Goal: Task Accomplishment & Management: Manage account settings

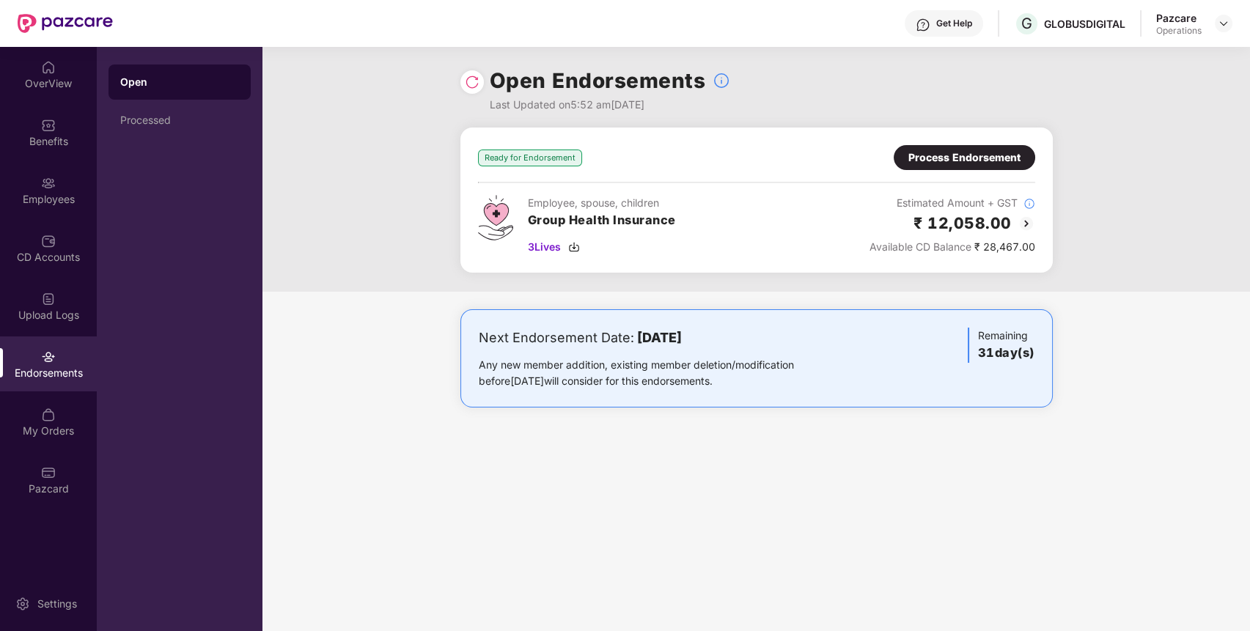
click at [962, 160] on div "Process Endorsement" at bounding box center [964, 158] width 112 height 16
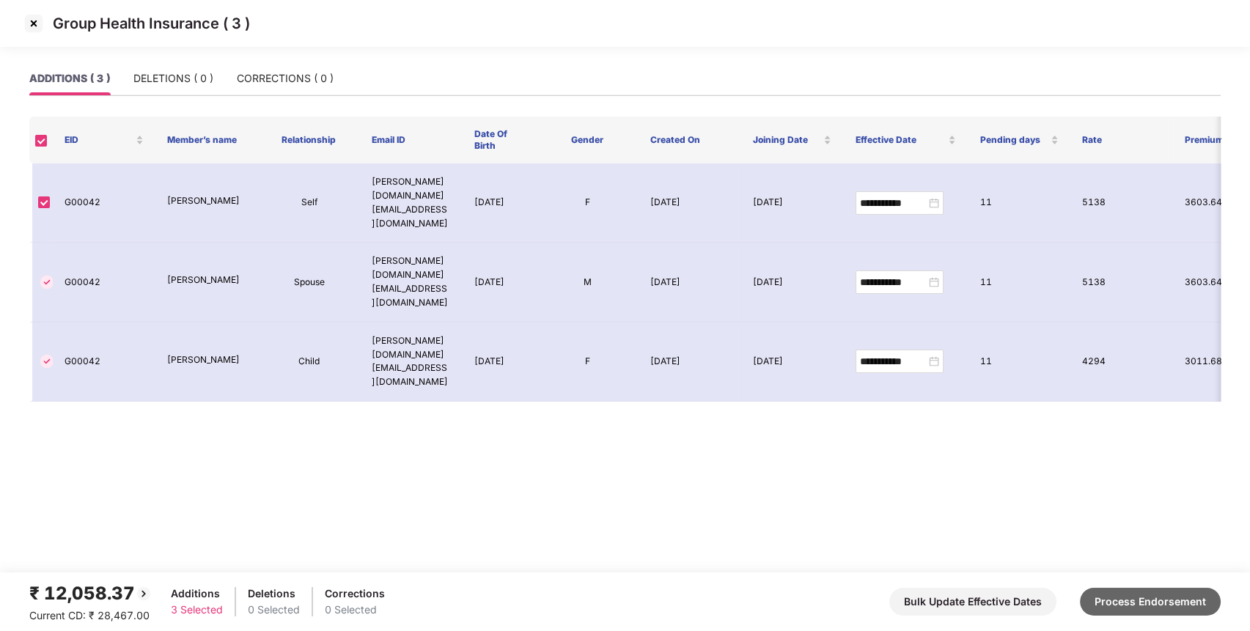
click at [1152, 609] on button "Process Endorsement" at bounding box center [1150, 602] width 141 height 28
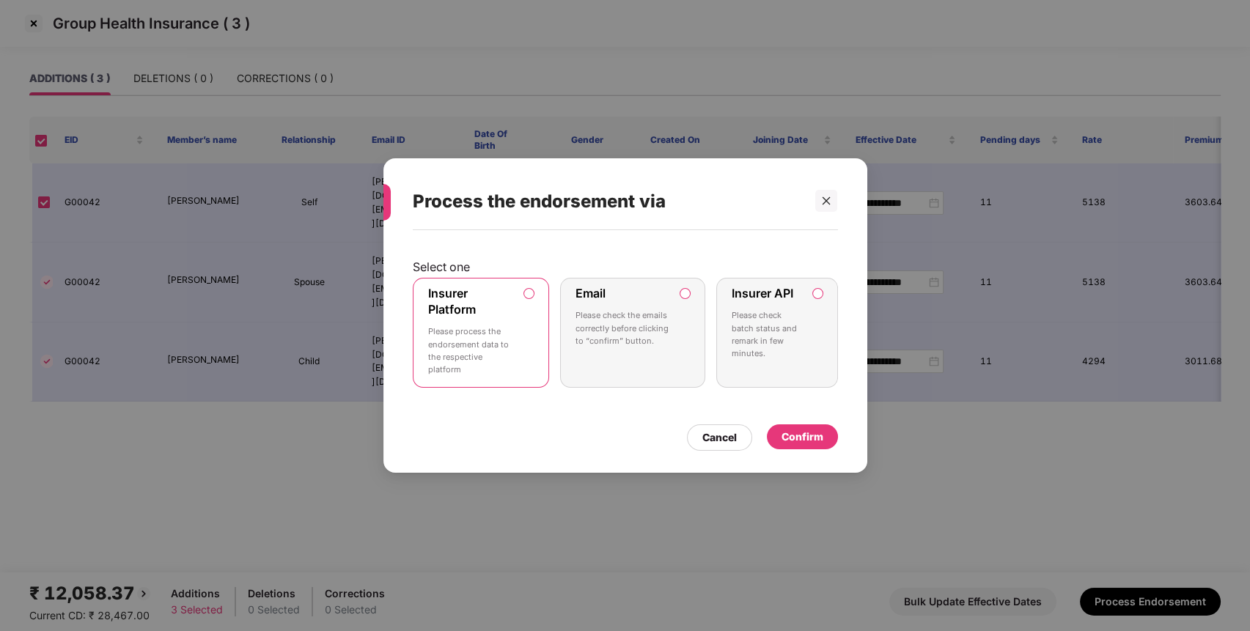
click at [410, 385] on div "Select one Insurer Platform Please process the endorsement data to the respecti…" at bounding box center [625, 344] width 484 height 228
click at [468, 328] on p "Please process the endorsement data to the respective platform" at bounding box center [471, 350] width 86 height 51
click at [818, 440] on div "Confirm" at bounding box center [802, 437] width 42 height 16
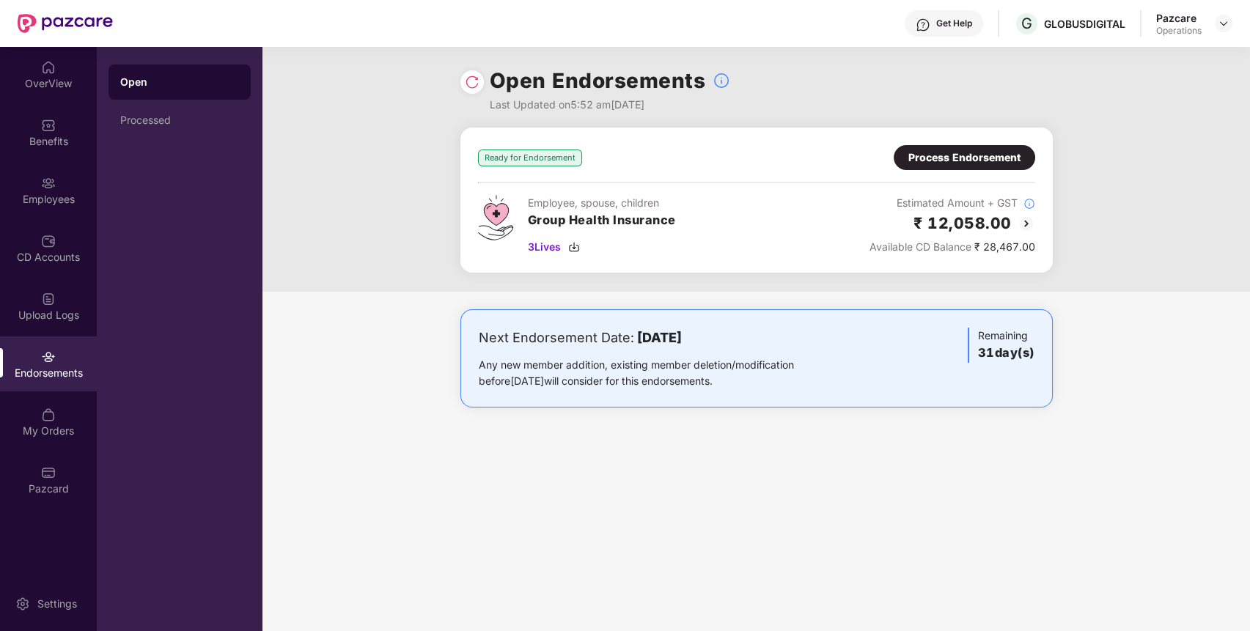
click at [465, 81] on img at bounding box center [472, 82] width 15 height 15
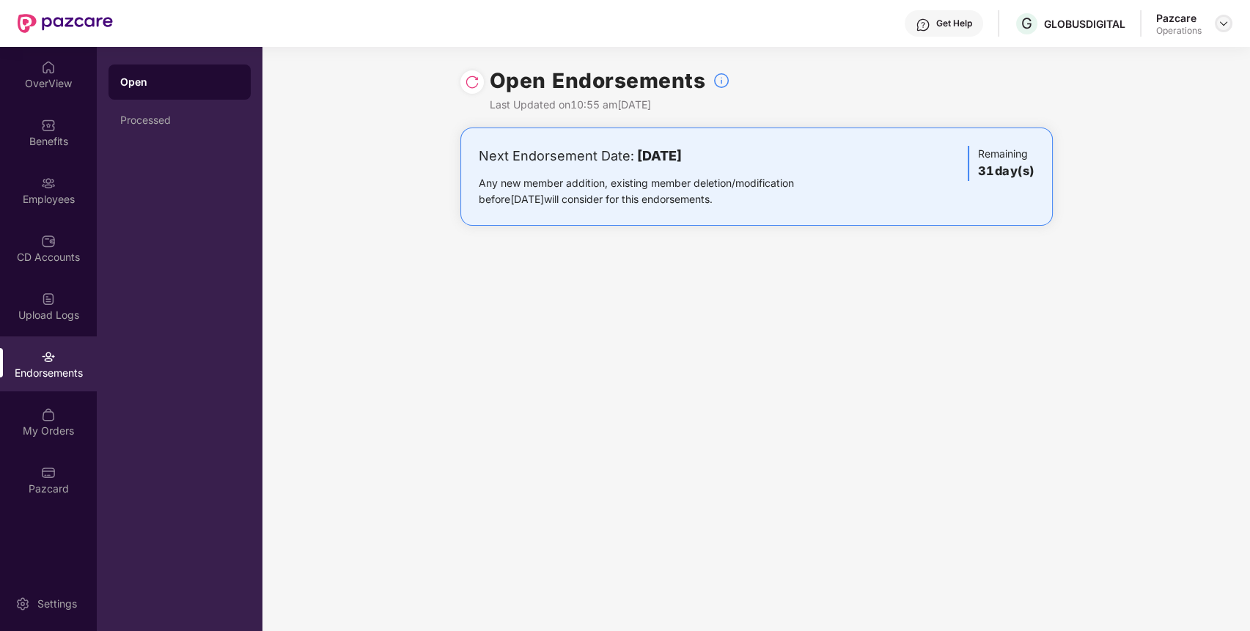
click at [1226, 23] on img at bounding box center [1224, 24] width 12 height 12
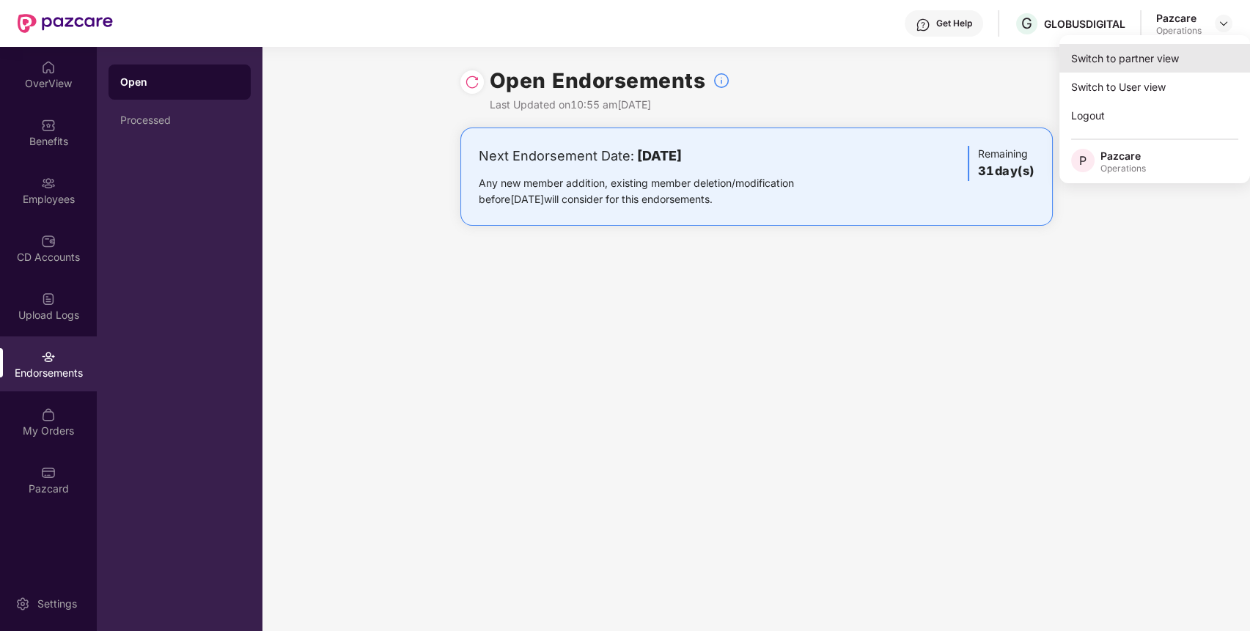
click at [1141, 61] on div "Switch to partner view" at bounding box center [1154, 58] width 191 height 29
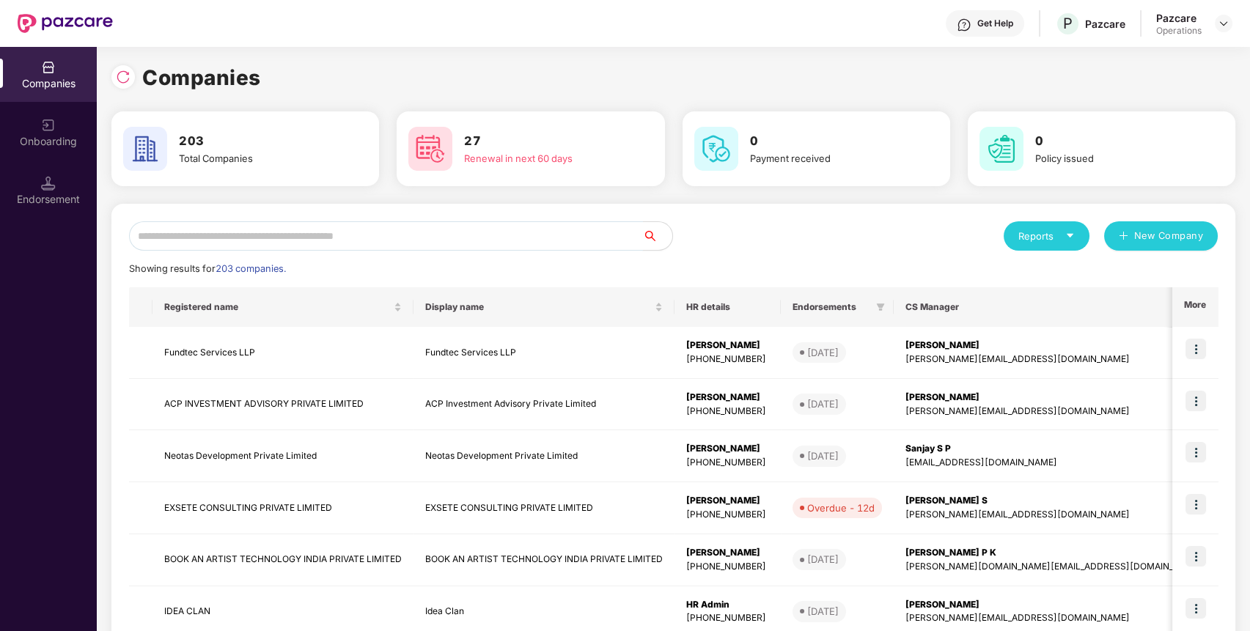
click at [501, 240] on input "text" at bounding box center [386, 235] width 514 height 29
paste input "**********"
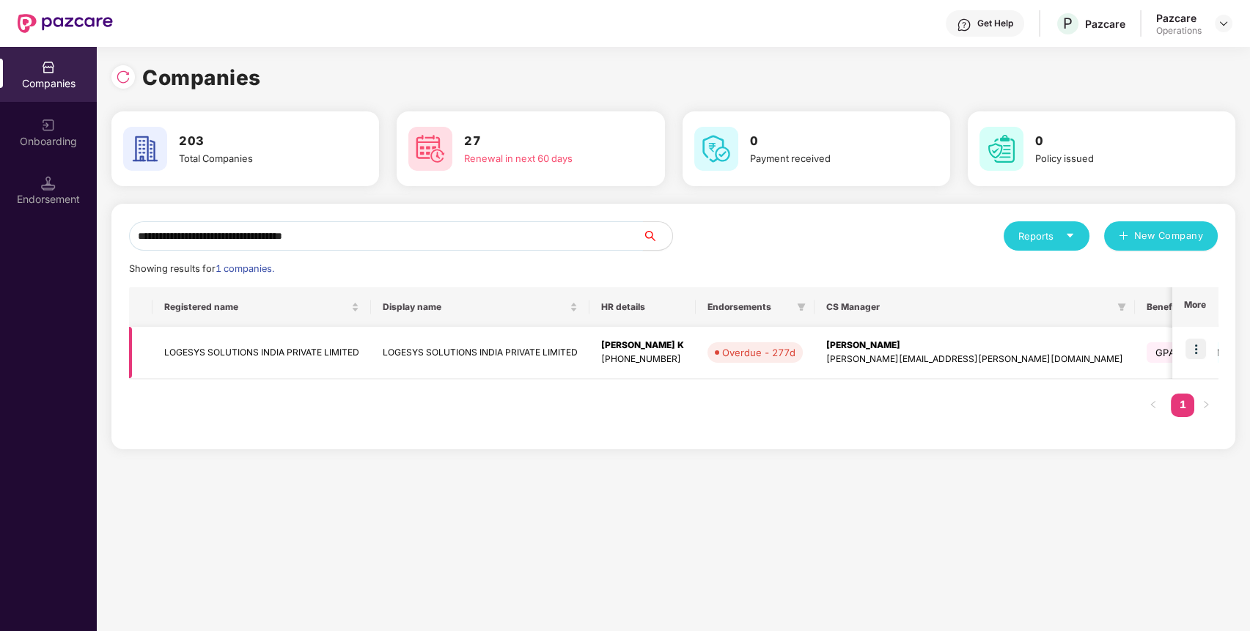
type input "**********"
click at [1189, 346] on img at bounding box center [1195, 349] width 21 height 21
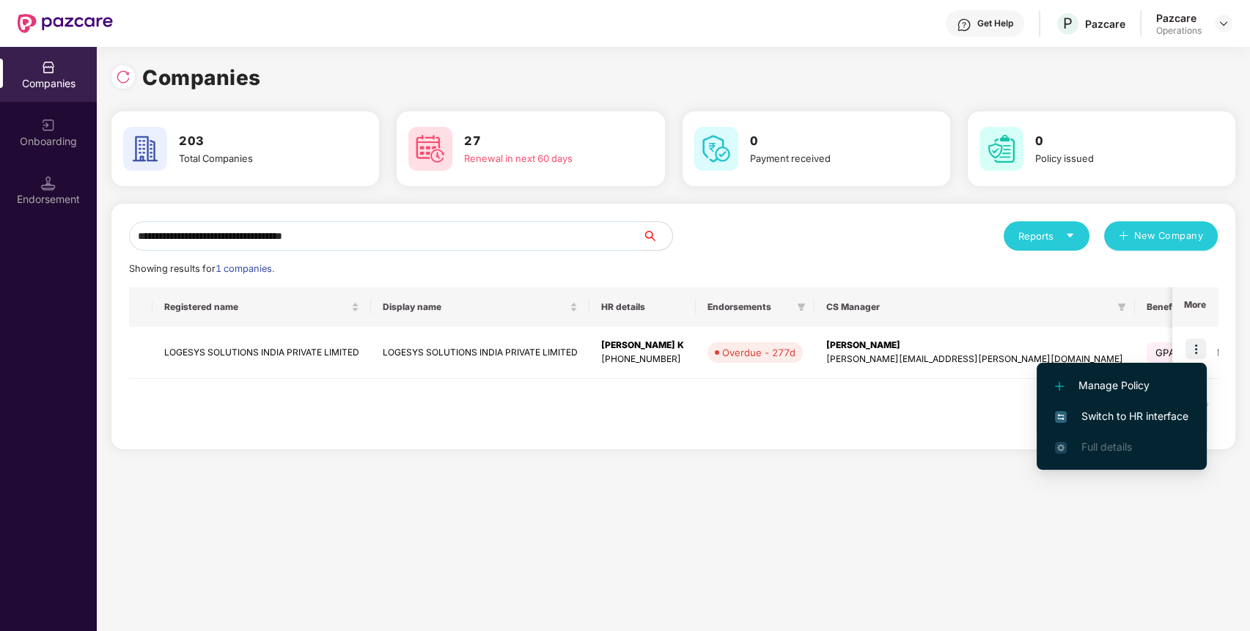
click at [1125, 408] on li "Switch to HR interface" at bounding box center [1121, 416] width 170 height 31
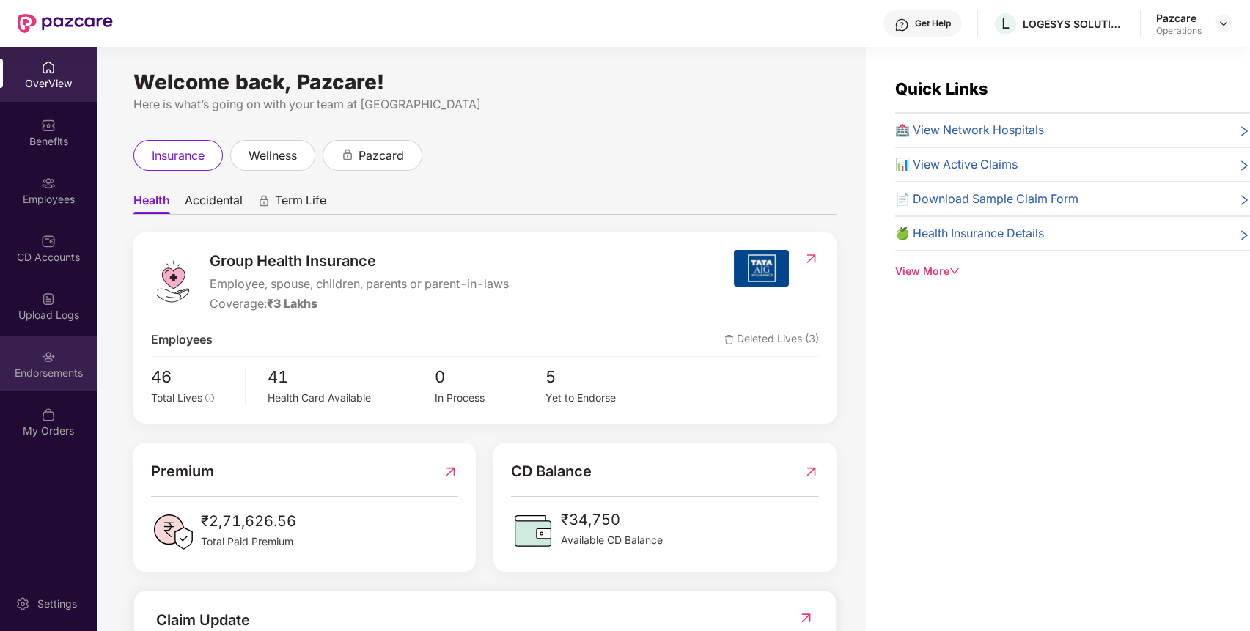
click at [79, 374] on div "Endorsements" at bounding box center [48, 373] width 97 height 15
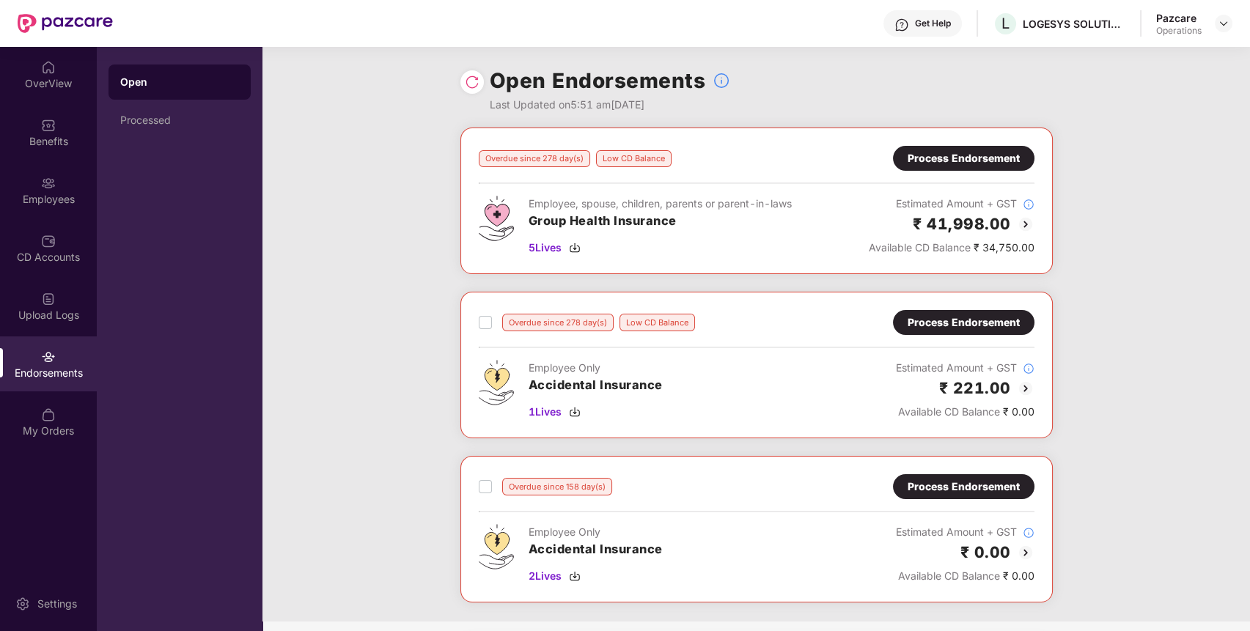
click at [962, 160] on div "Process Endorsement" at bounding box center [963, 158] width 112 height 16
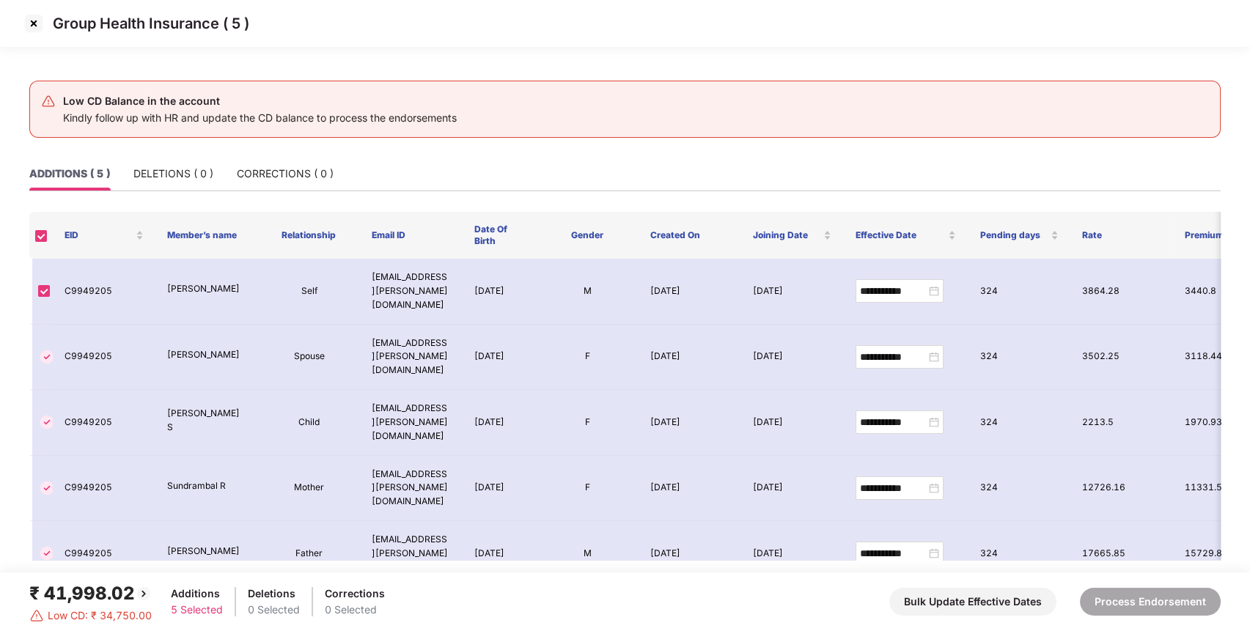
click at [31, 25] on img at bounding box center [33, 23] width 23 height 23
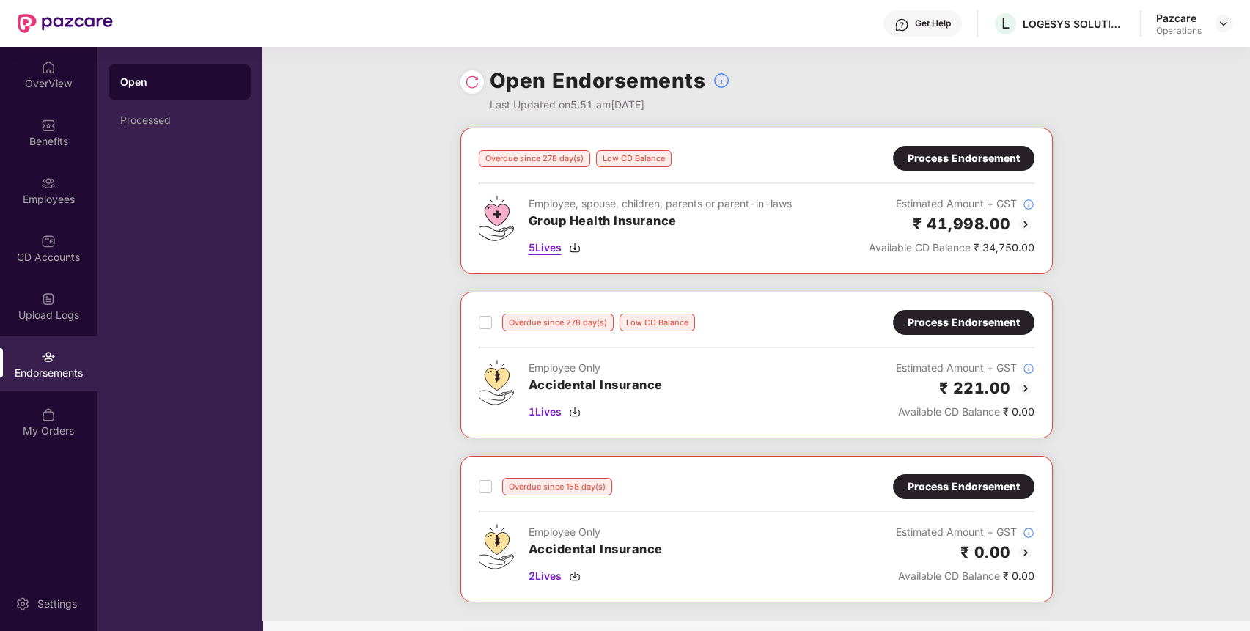
click at [548, 248] on span "5 Lives" at bounding box center [544, 248] width 33 height 16
click at [990, 313] on div "Process Endorsement" at bounding box center [963, 322] width 141 height 25
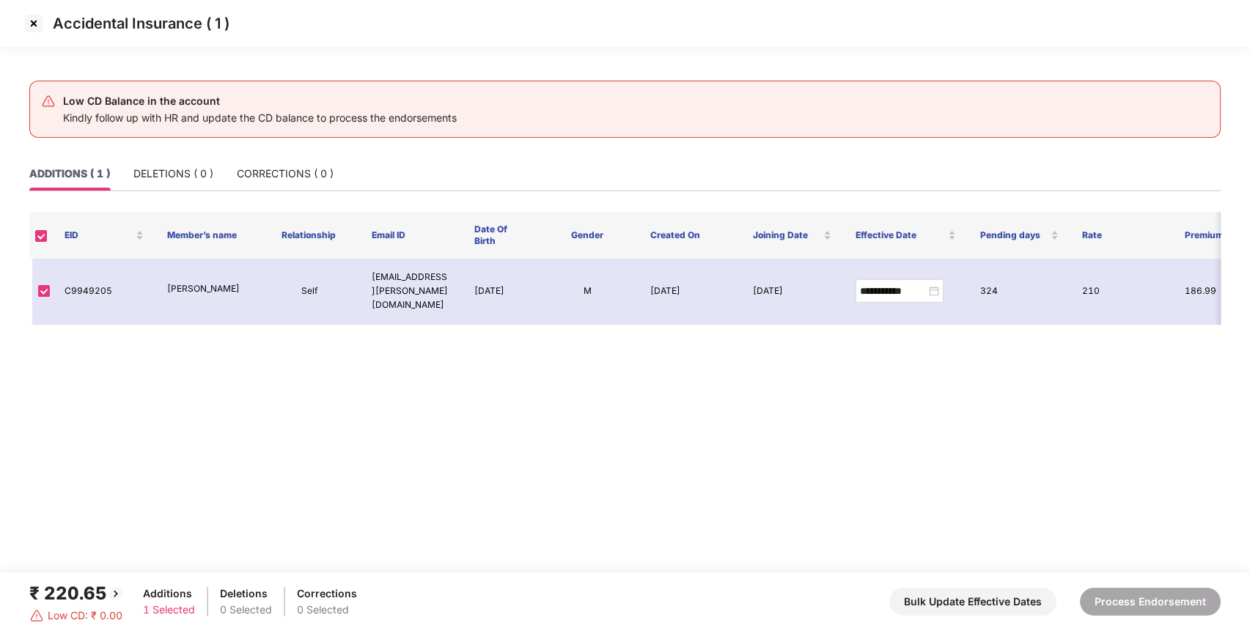
click at [35, 23] on img at bounding box center [33, 23] width 23 height 23
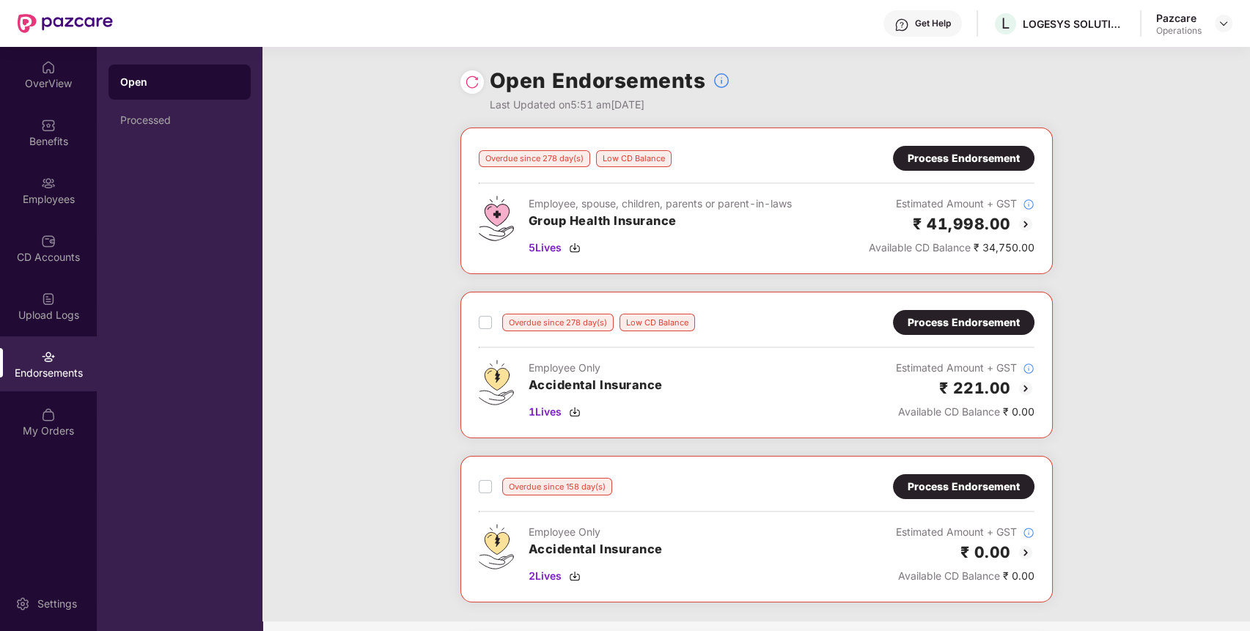
click at [947, 152] on div "Process Endorsement" at bounding box center [963, 158] width 112 height 16
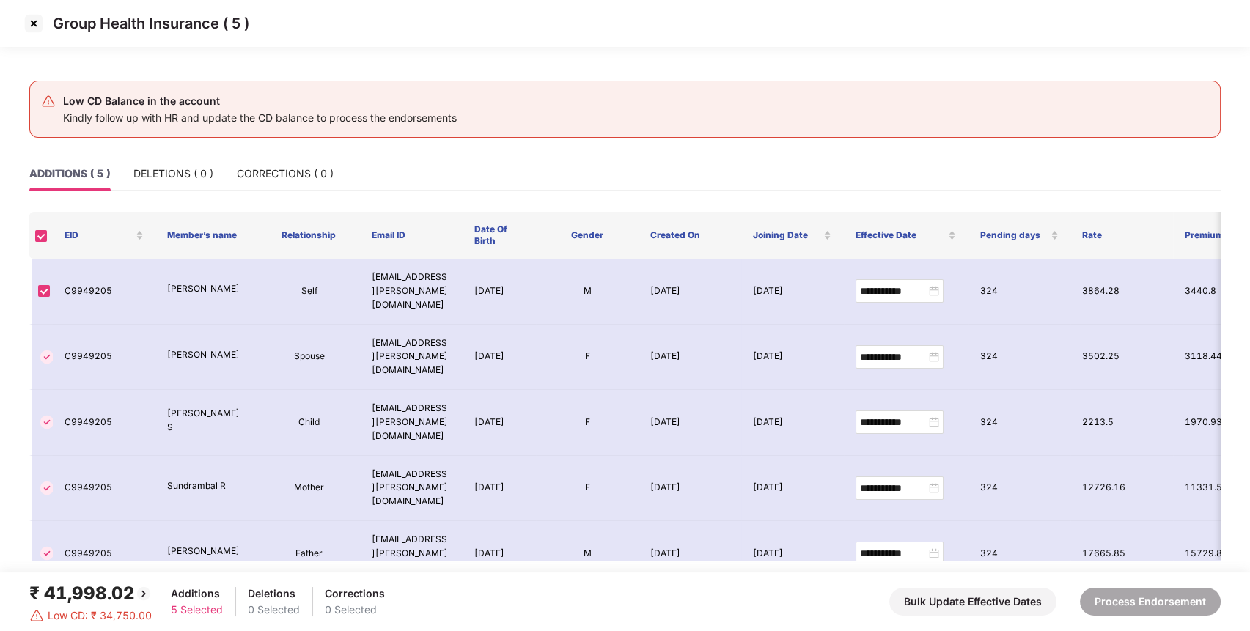
click at [34, 26] on img at bounding box center [33, 23] width 23 height 23
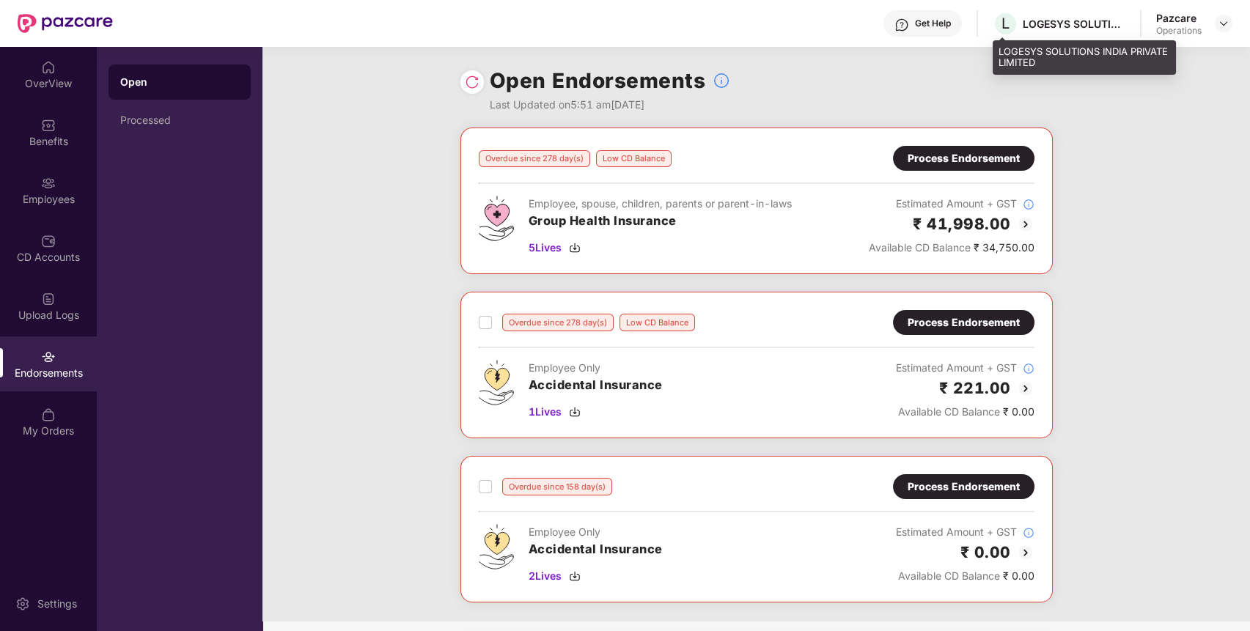
click at [1058, 22] on div "LOGESYS SOLUTIONS INDIA PRIVATE LIMITED" at bounding box center [1074, 24] width 103 height 14
copy div "LOGESYS"
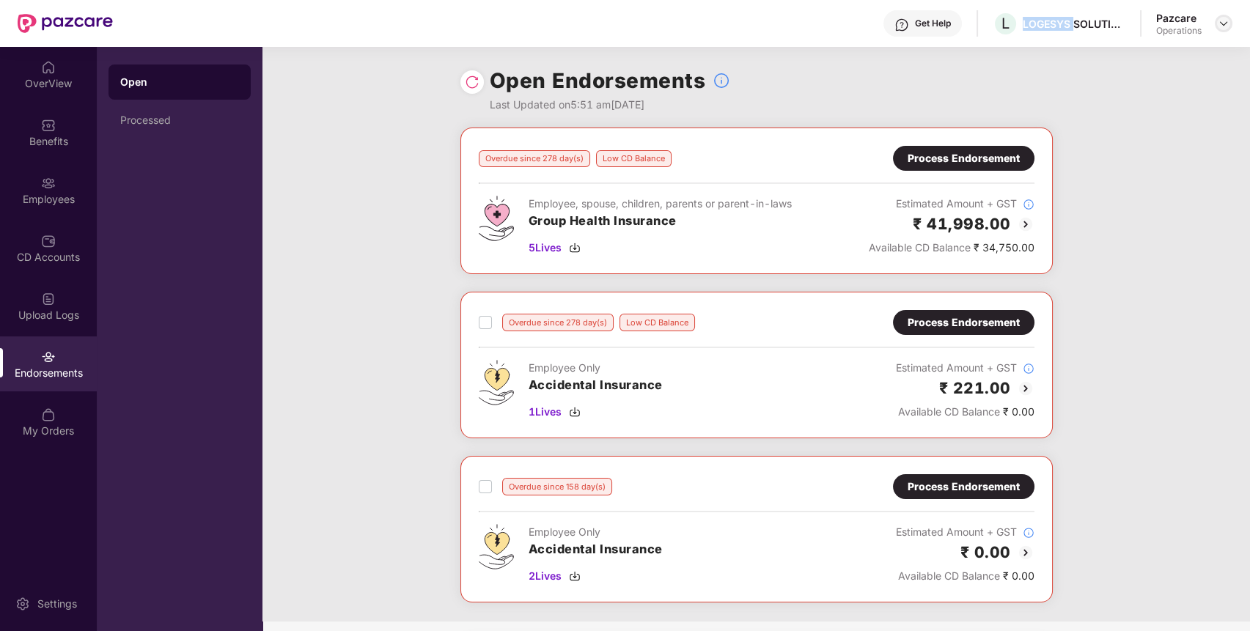
click at [1226, 26] on img at bounding box center [1224, 24] width 12 height 12
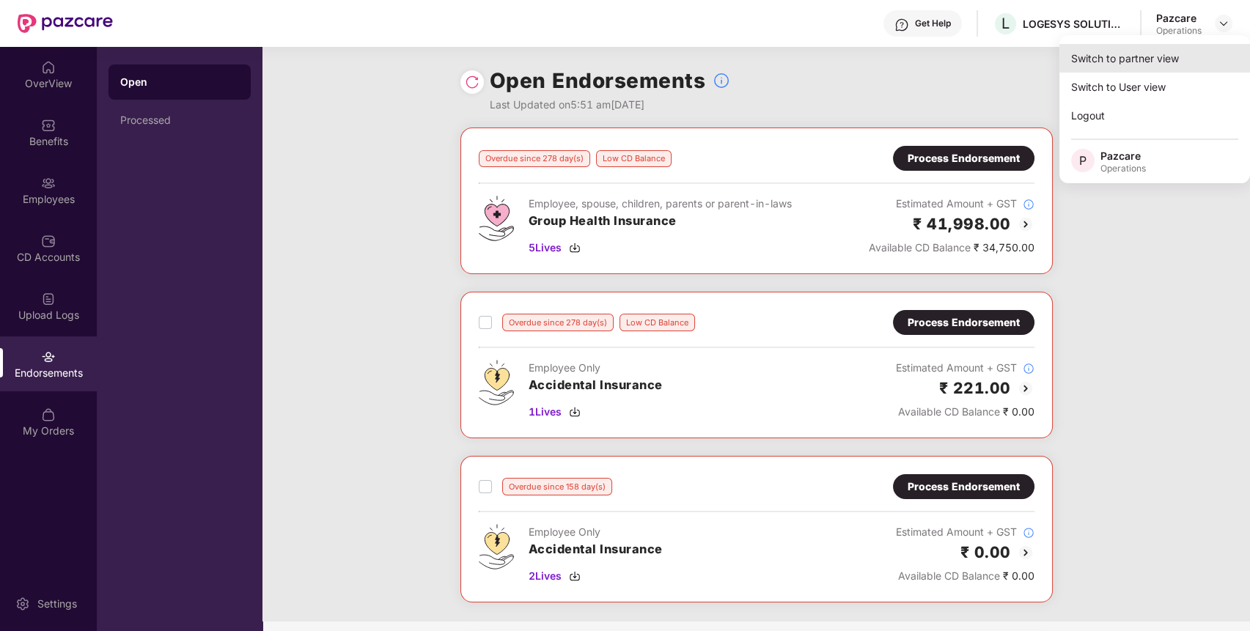
click at [1167, 51] on div "Switch to partner view" at bounding box center [1154, 58] width 191 height 29
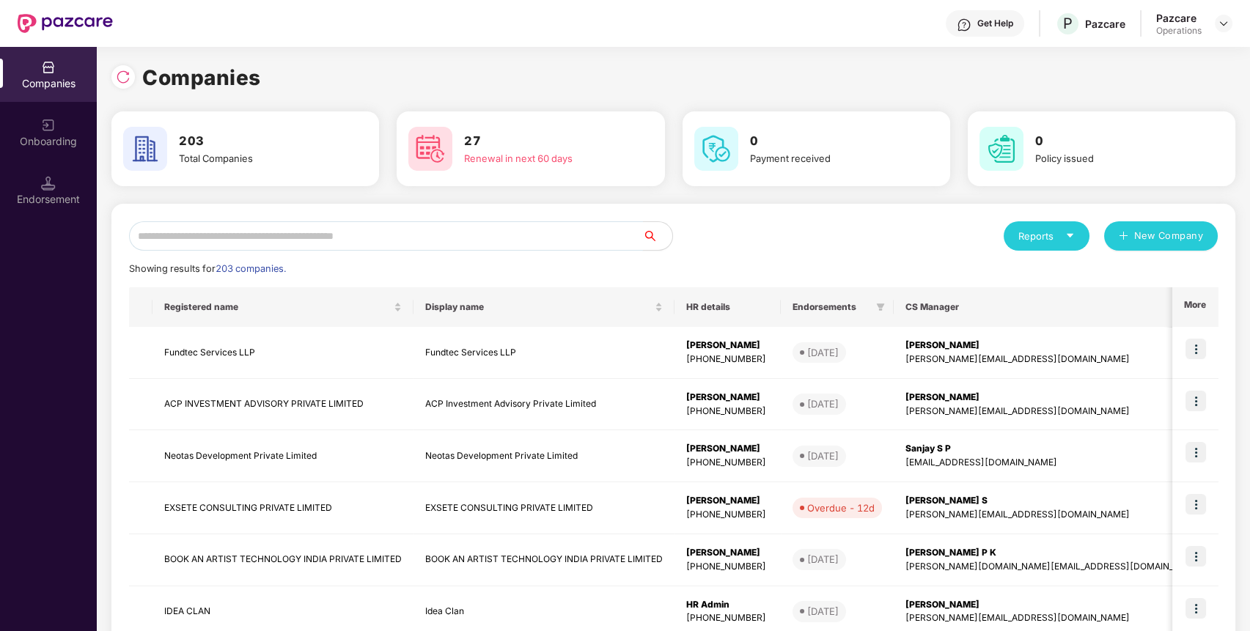
paste input "*******"
click at [496, 229] on input "text" at bounding box center [386, 235] width 514 height 29
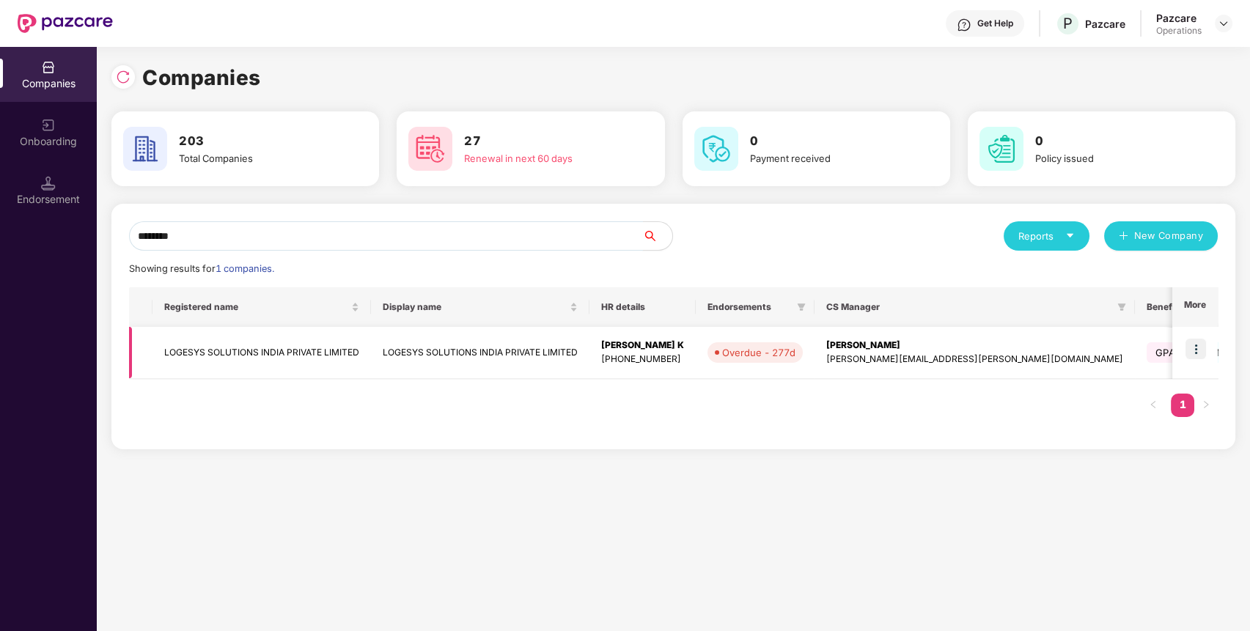
type input "*******"
click at [317, 351] on td "LOGESYS SOLUTIONS INDIA PRIVATE LIMITED" at bounding box center [261, 353] width 218 height 52
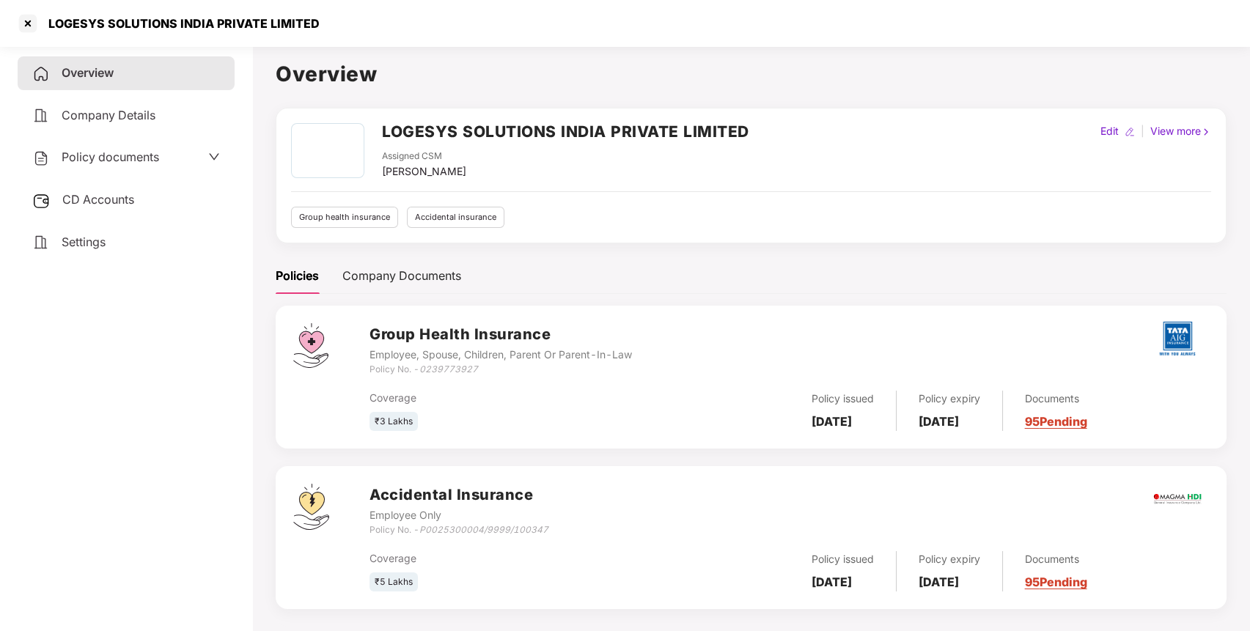
click at [149, 194] on div "CD Accounts" at bounding box center [126, 200] width 217 height 34
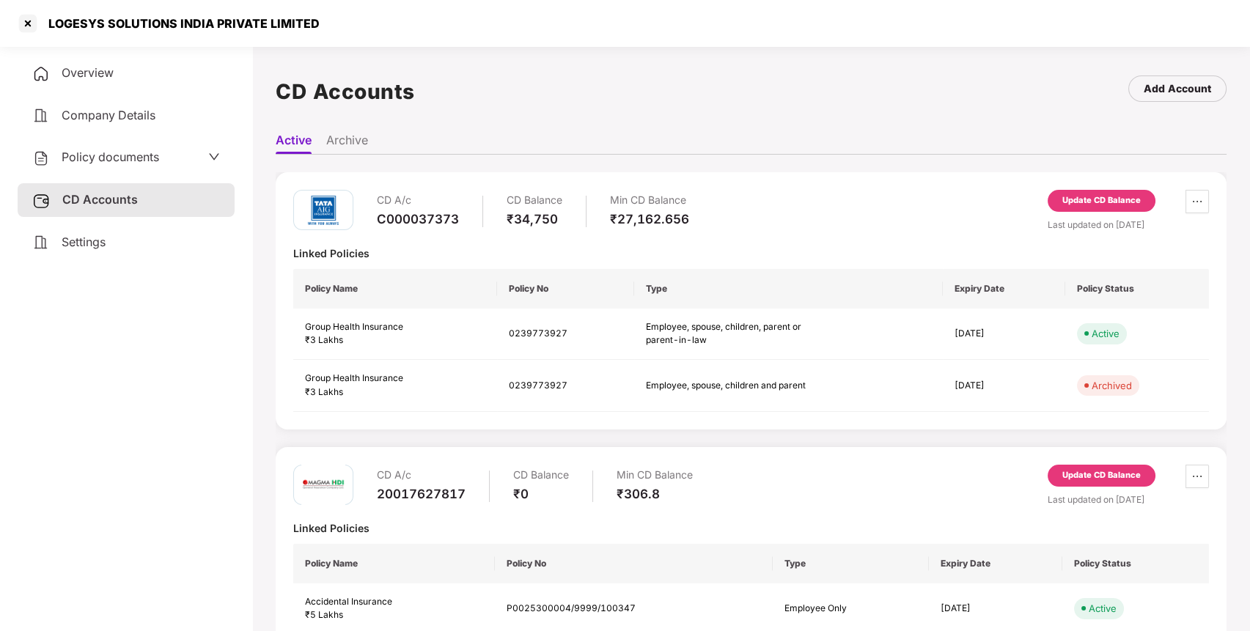
click at [1142, 199] on div "Update CD Balance" at bounding box center [1101, 201] width 108 height 22
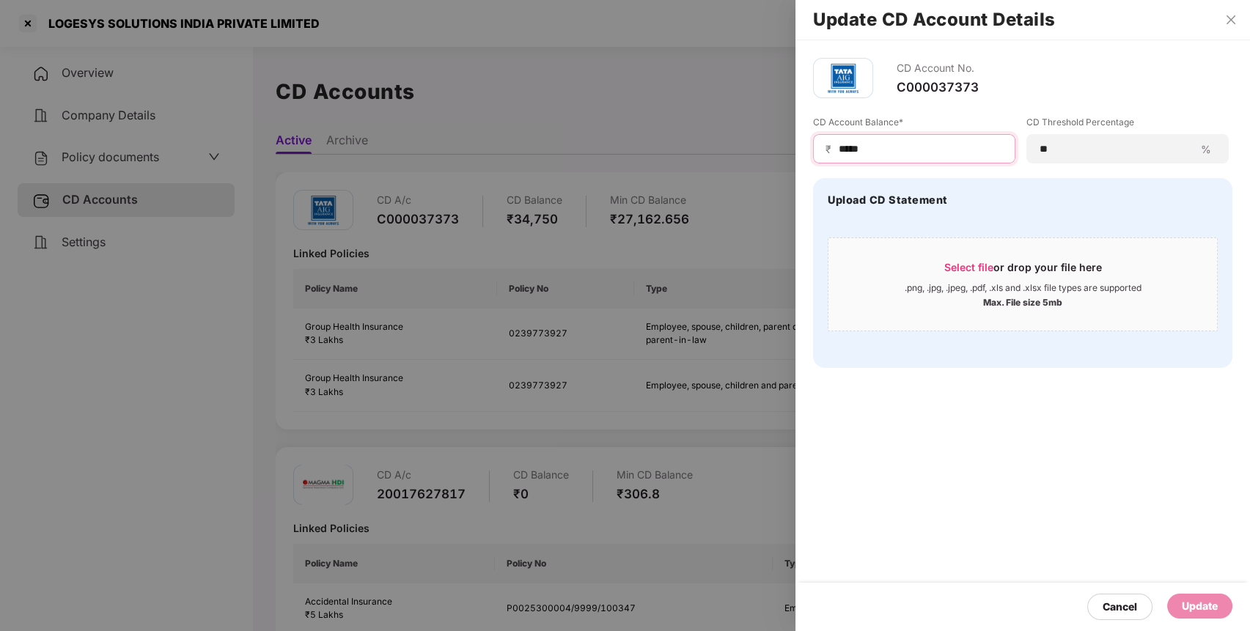
click at [925, 152] on input "*****" at bounding box center [920, 148] width 166 height 15
type input "******"
click at [1185, 612] on div "Update" at bounding box center [1200, 606] width 36 height 16
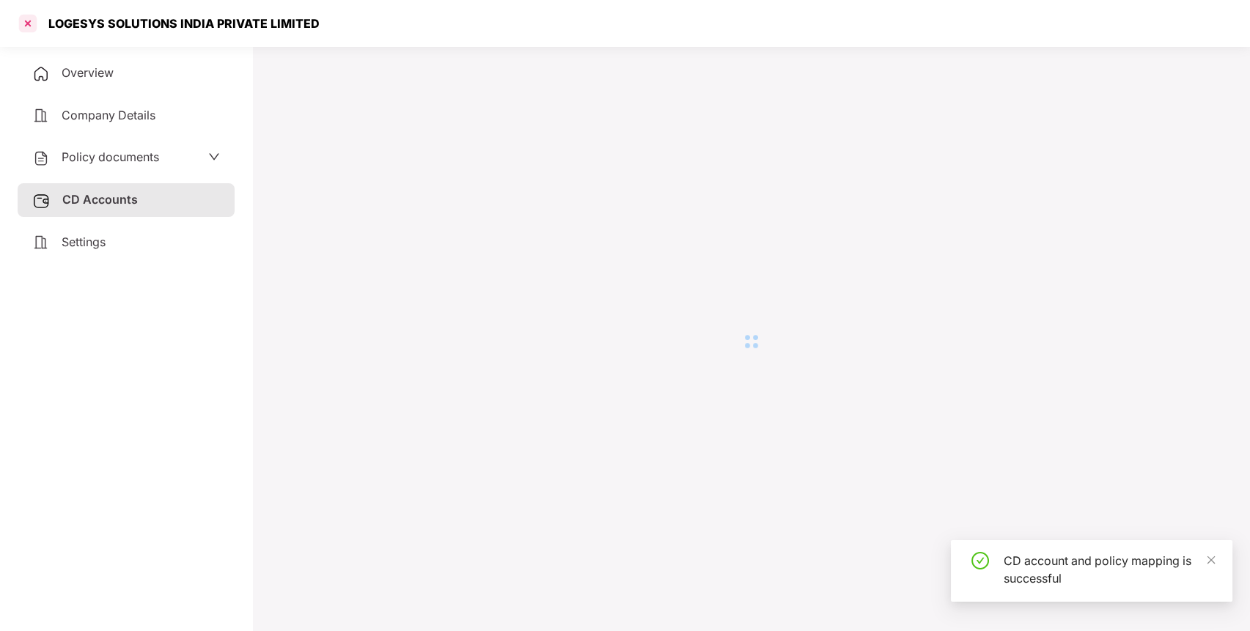
click at [23, 23] on div at bounding box center [27, 23] width 23 height 23
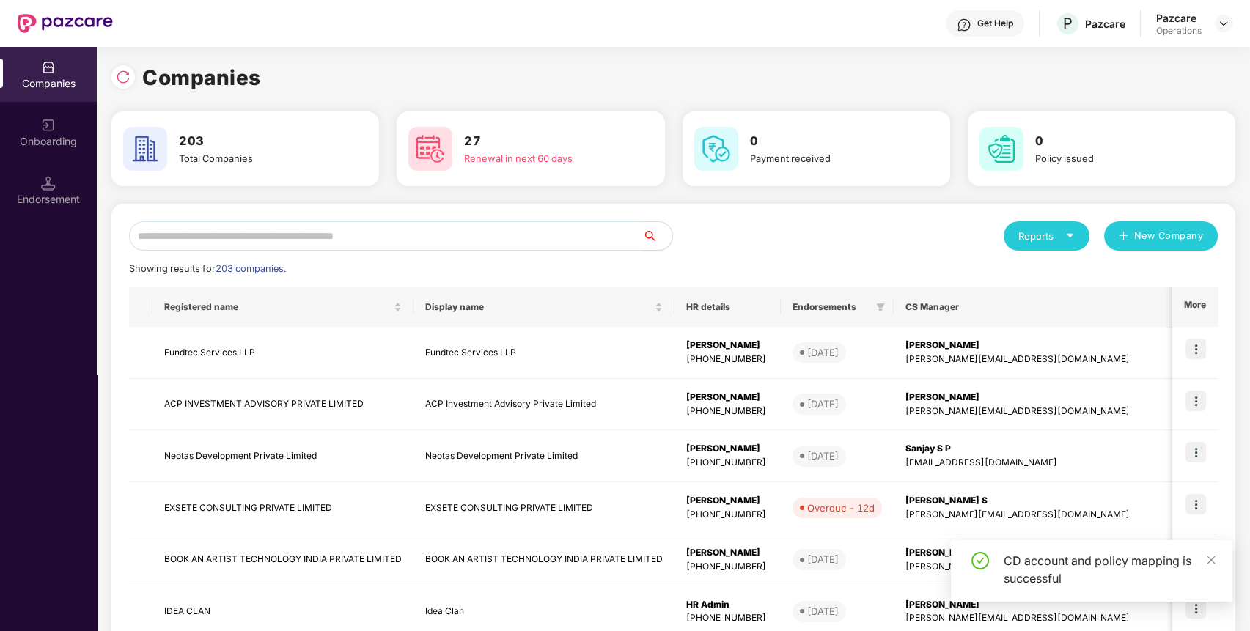
click at [517, 229] on input "text" at bounding box center [386, 235] width 514 height 29
paste input "*******"
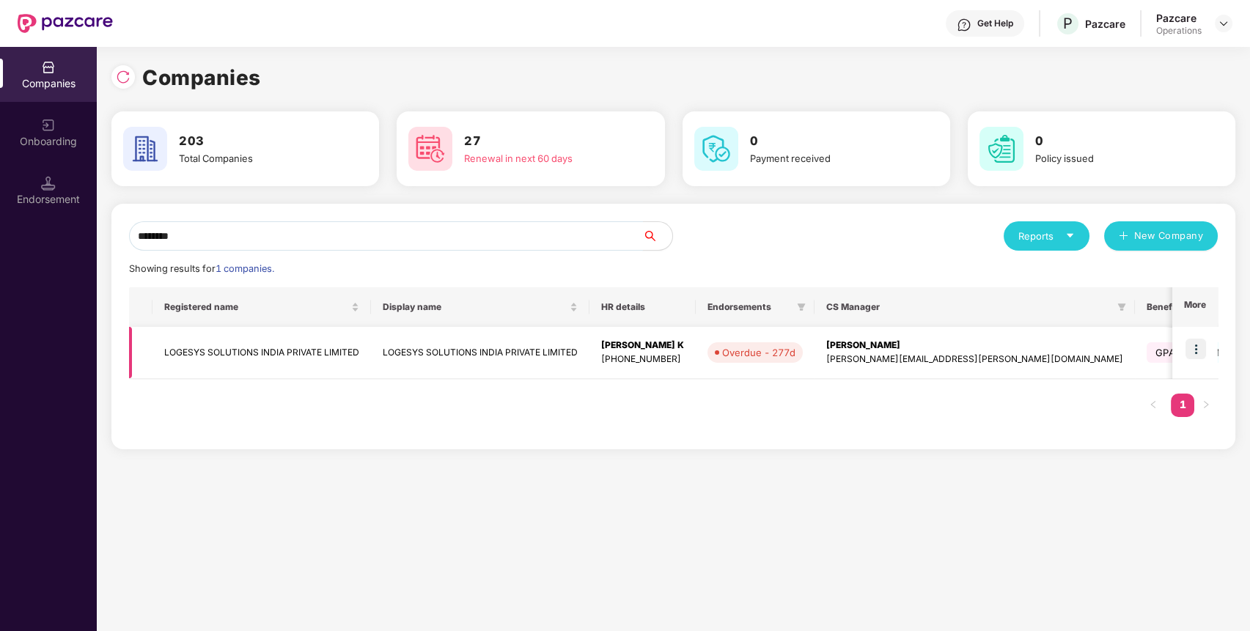
type input "*******"
click at [1189, 351] on img at bounding box center [1195, 349] width 21 height 21
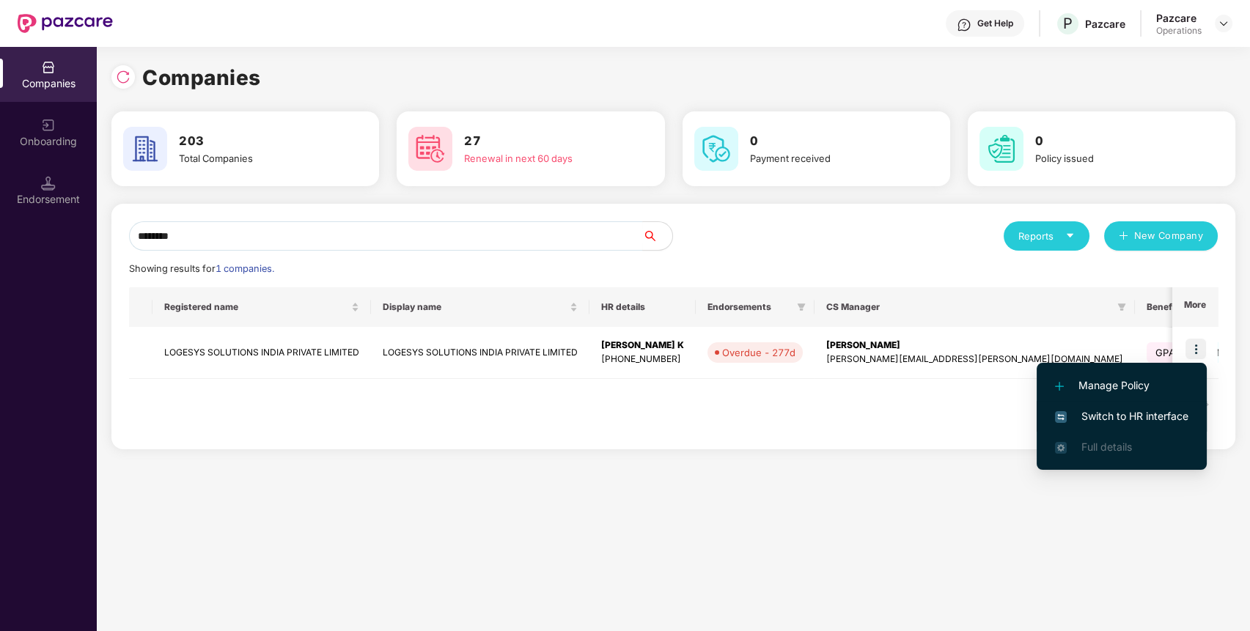
click at [1141, 422] on span "Switch to HR interface" at bounding box center [1121, 416] width 133 height 16
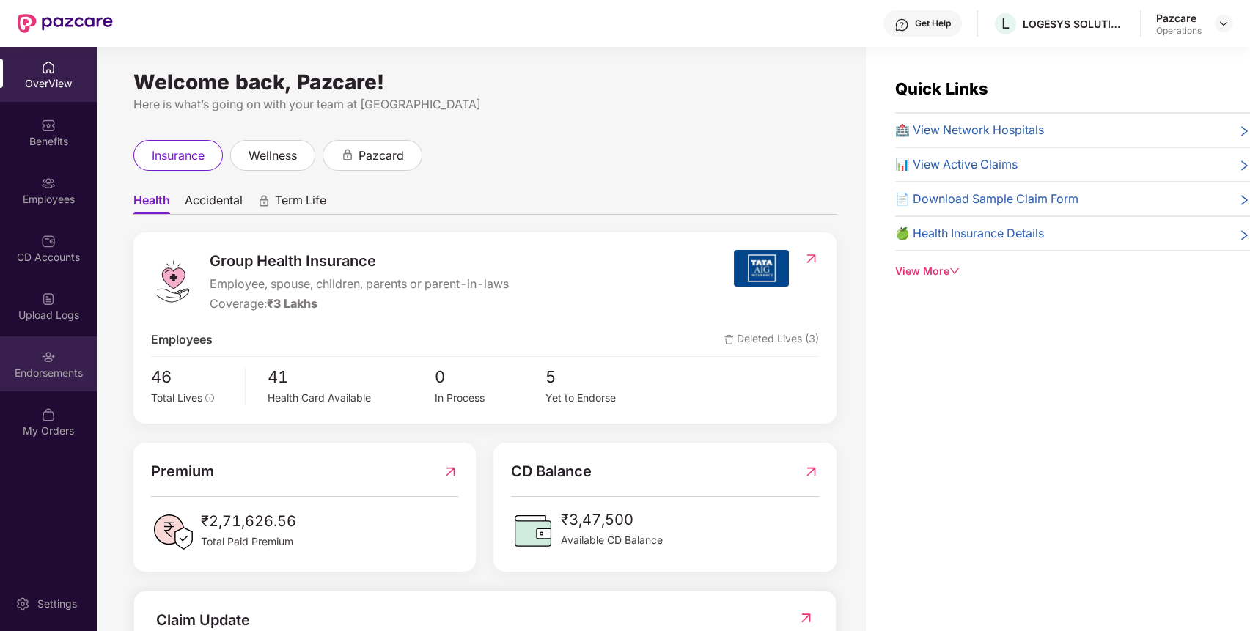
click at [72, 354] on div "Endorsements" at bounding box center [48, 363] width 97 height 55
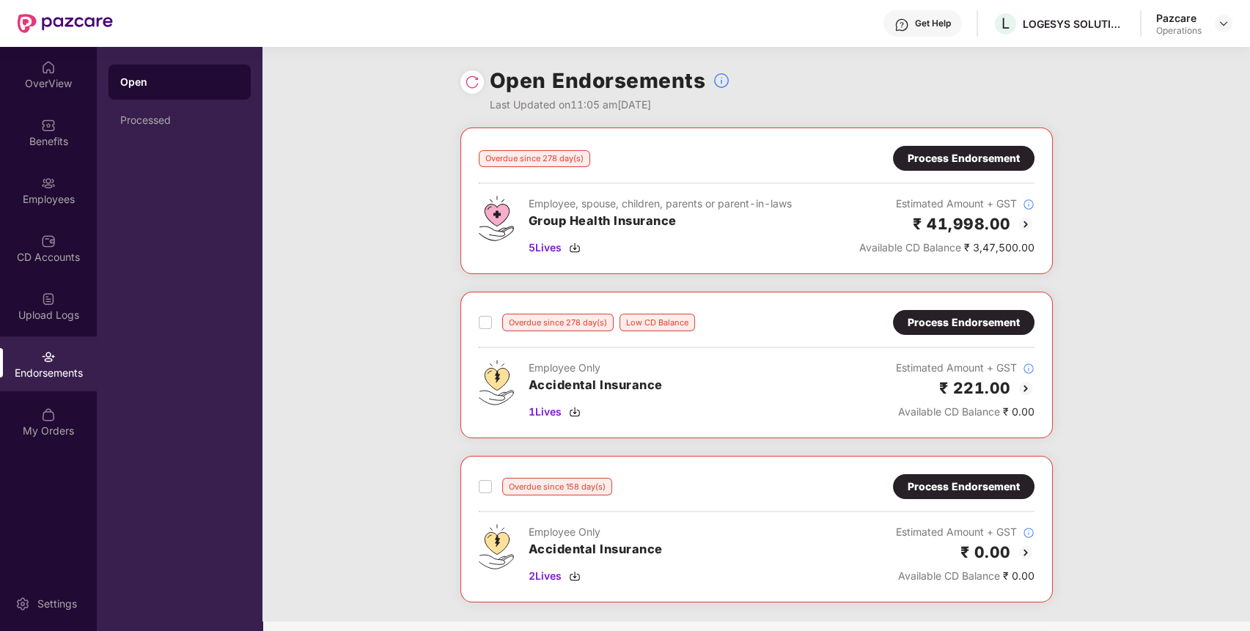
click at [969, 156] on div "Process Endorsement" at bounding box center [963, 158] width 112 height 16
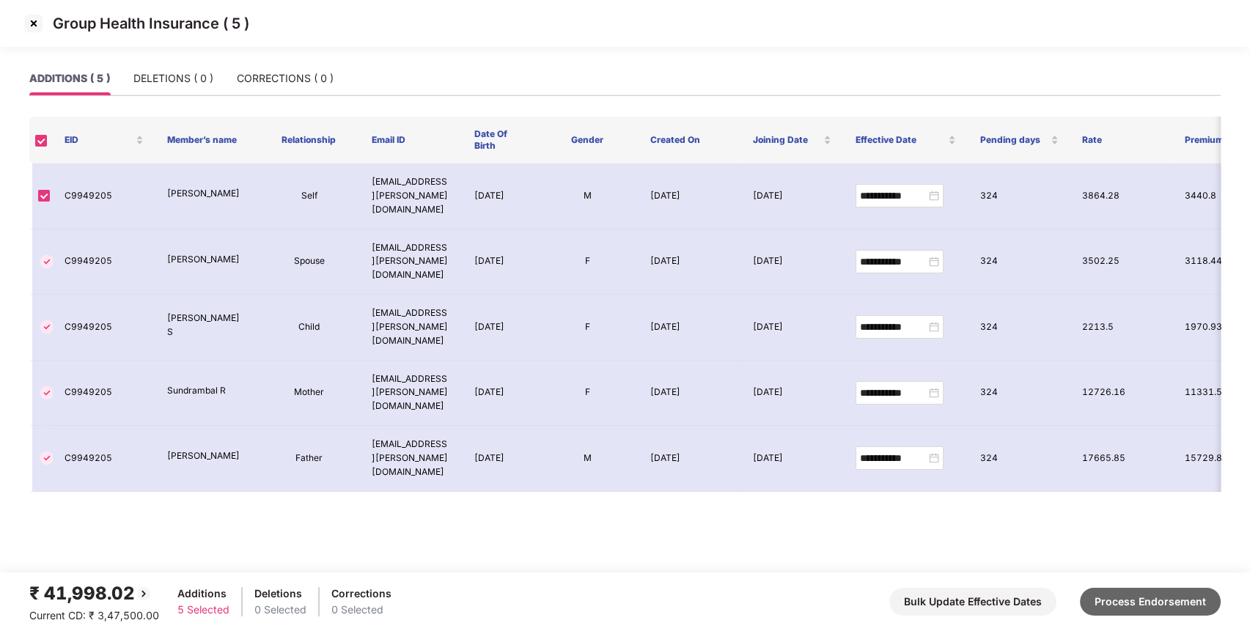
click at [1146, 592] on button "Process Endorsement" at bounding box center [1150, 602] width 141 height 28
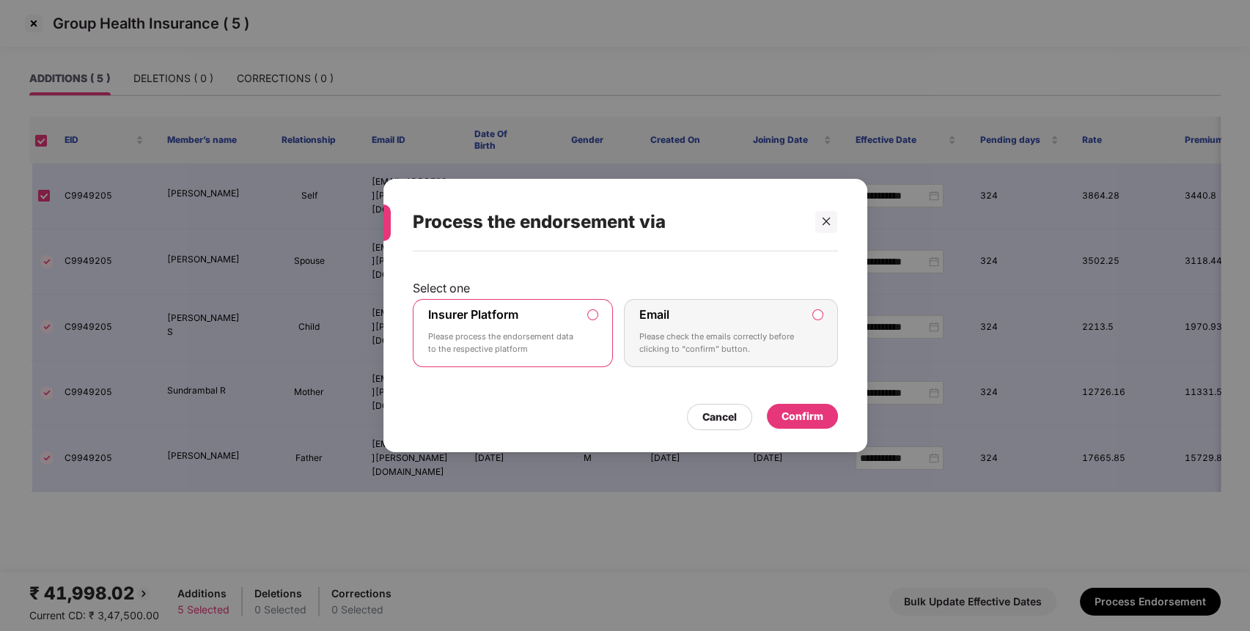
click at [504, 343] on p "Please process the endorsement data to the respective platform" at bounding box center [503, 344] width 150 height 26
click at [809, 410] on div "Confirm" at bounding box center [802, 416] width 42 height 16
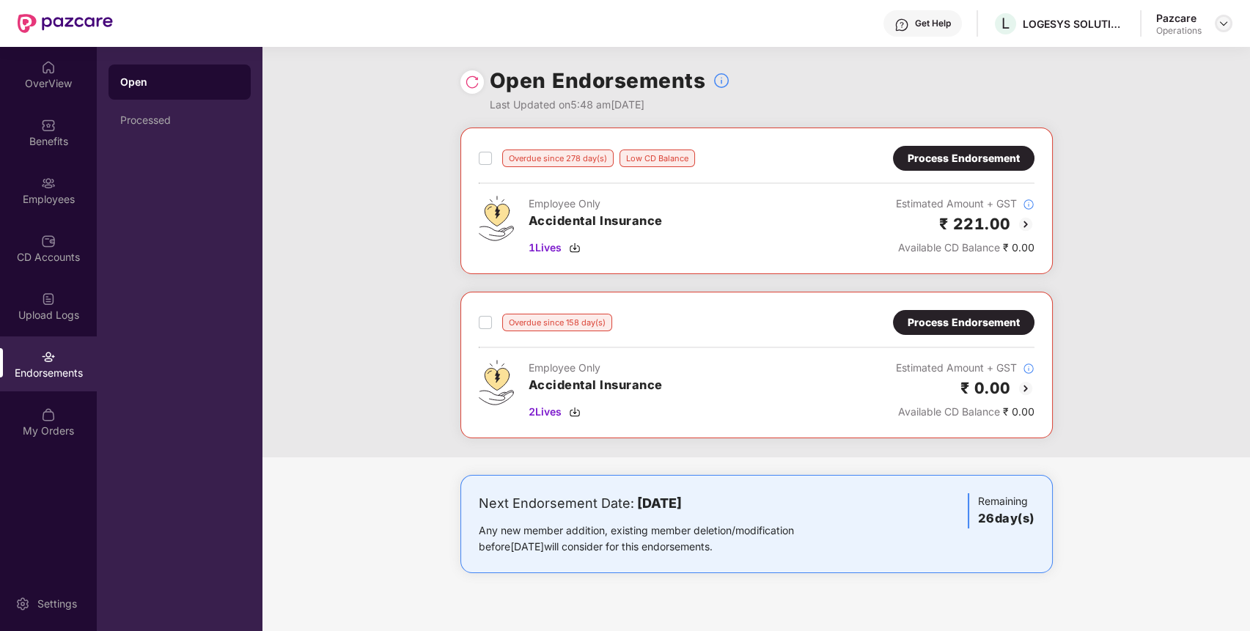
click at [1223, 26] on img at bounding box center [1224, 24] width 12 height 12
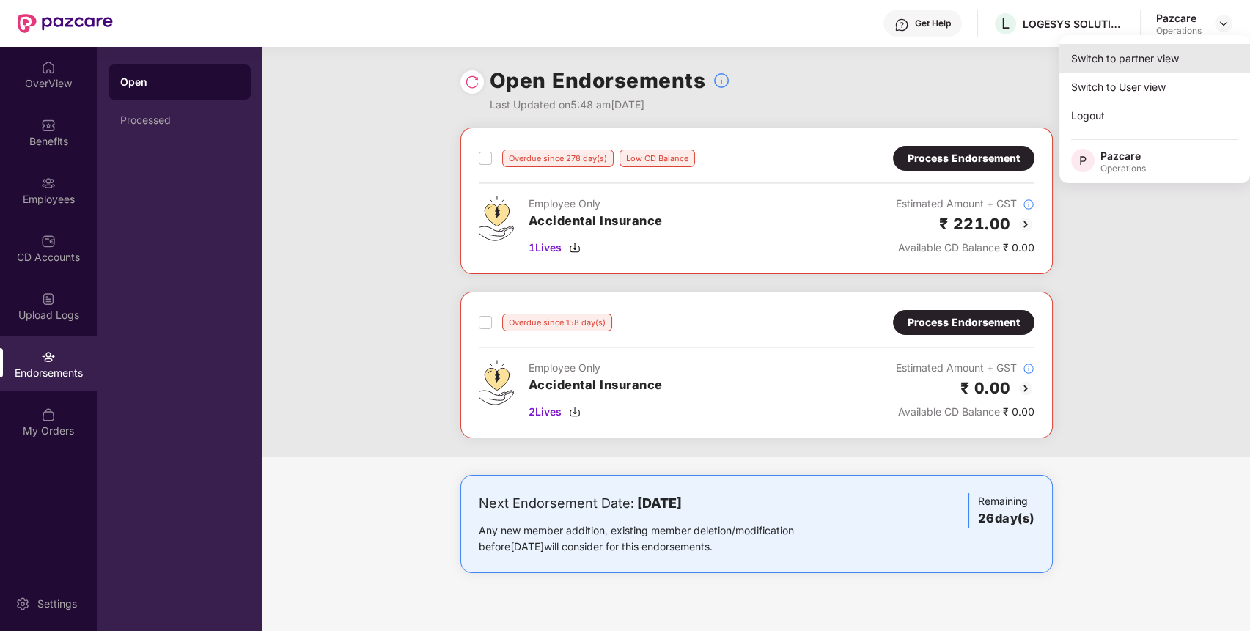
click at [1163, 55] on div "Switch to partner view" at bounding box center [1154, 58] width 191 height 29
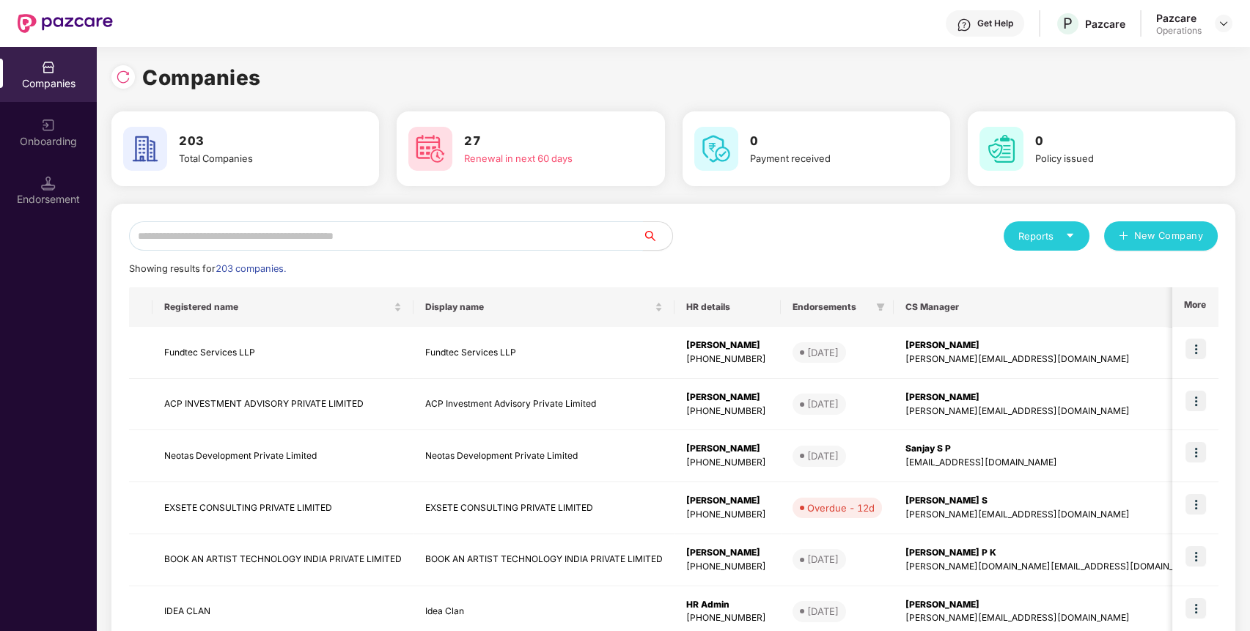
paste input "*******"
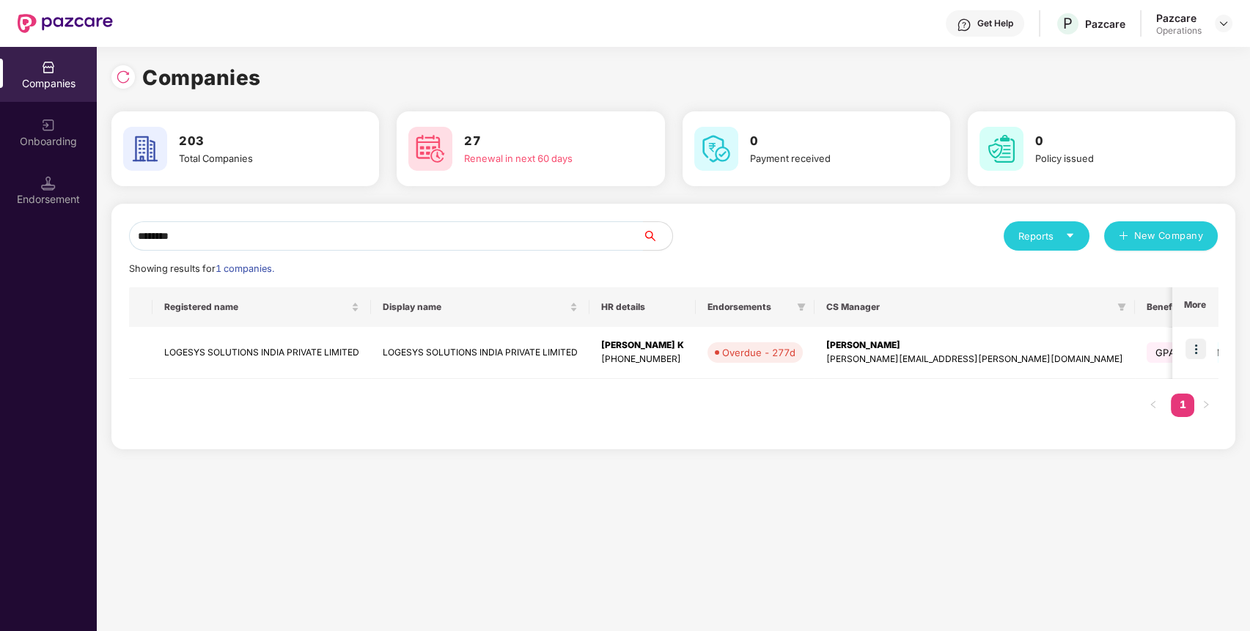
click at [390, 237] on input "*******" at bounding box center [386, 235] width 514 height 29
type input "*******"
click at [281, 339] on td "LOGESYS SOLUTIONS INDIA PRIVATE LIMITED" at bounding box center [261, 353] width 218 height 52
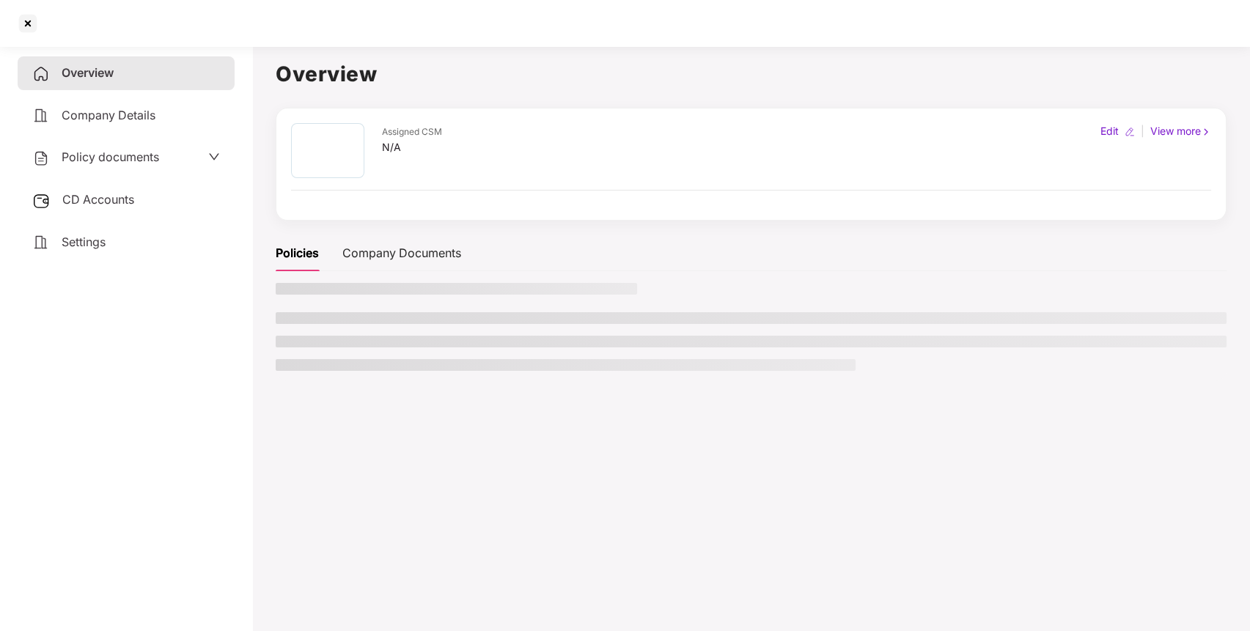
click at [139, 167] on div "Policy documents" at bounding box center [126, 158] width 217 height 34
click at [113, 207] on div "CD Accounts" at bounding box center [126, 200] width 217 height 34
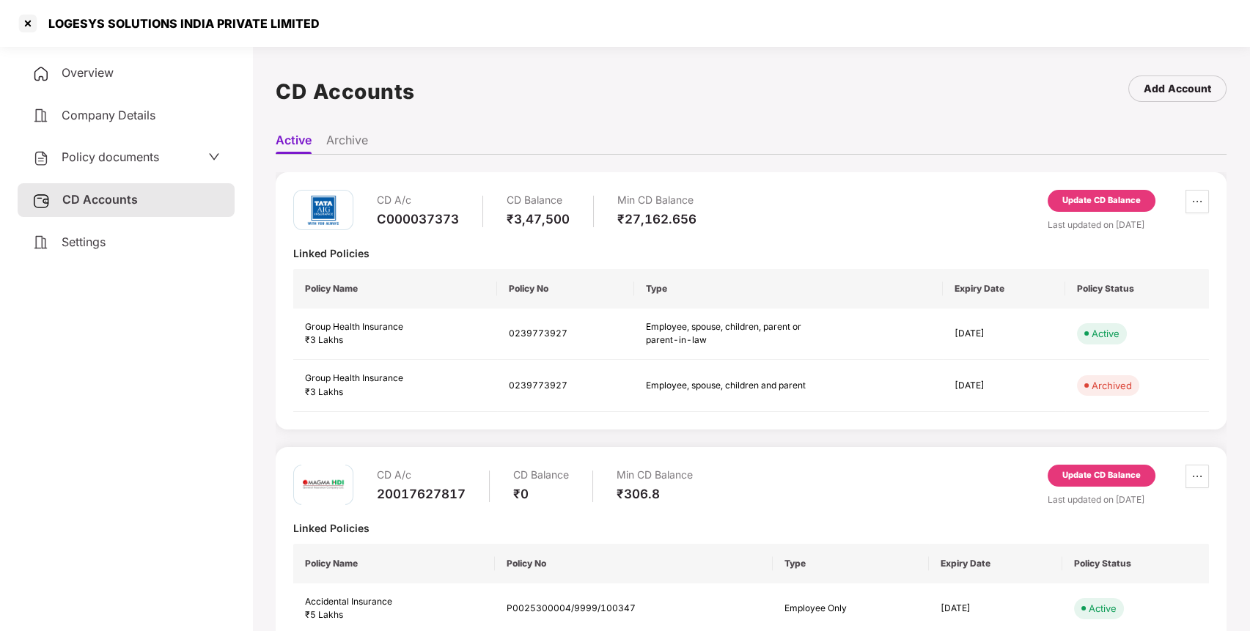
click at [1089, 213] on div "Update CD Balance" at bounding box center [1101, 204] width 108 height 28
click at [1119, 202] on div "Update CD Balance" at bounding box center [1101, 200] width 78 height 13
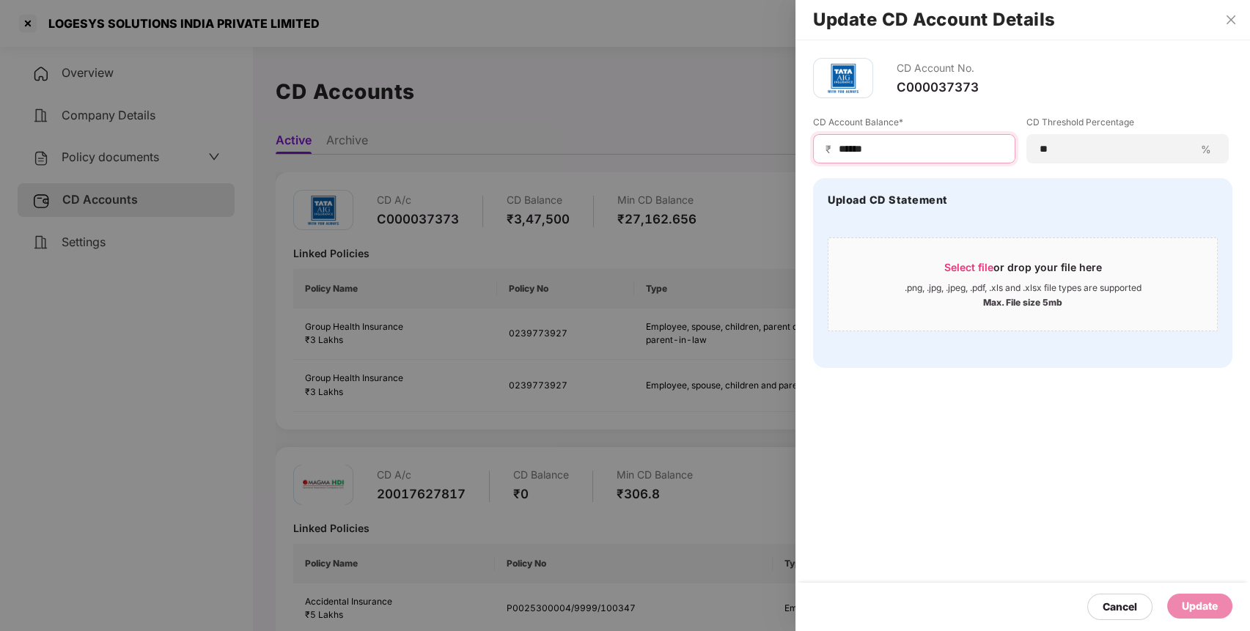
click at [949, 155] on input "******" at bounding box center [920, 148] width 166 height 15
type input "*****"
click at [1187, 605] on div "Update" at bounding box center [1200, 606] width 36 height 16
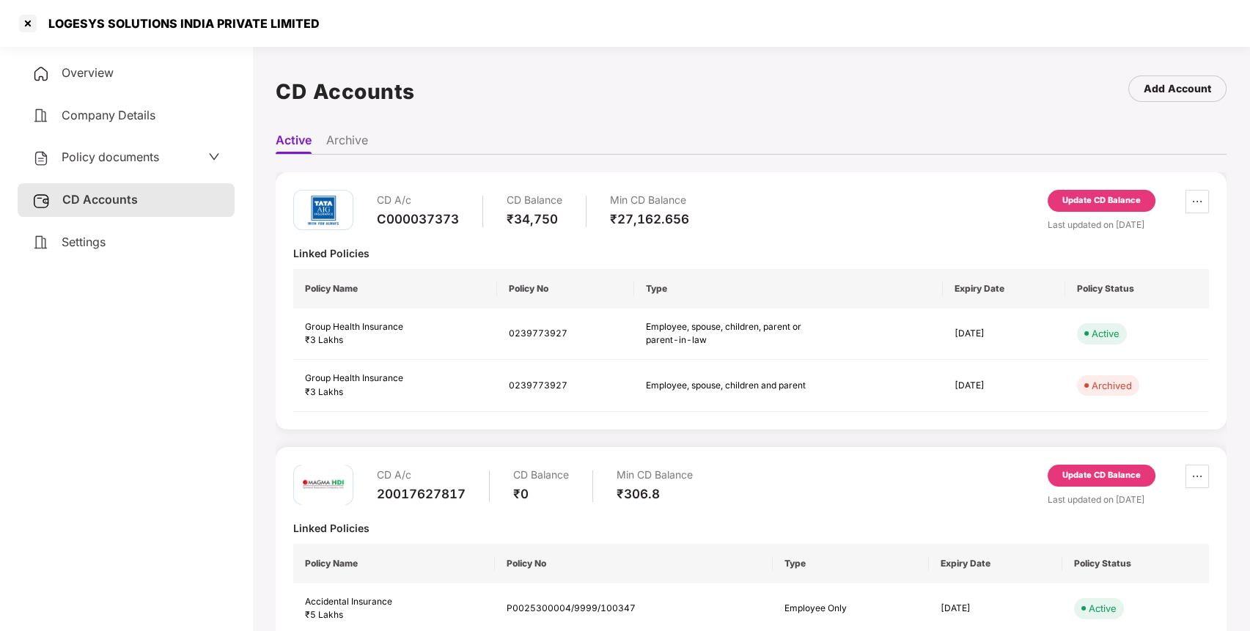
click at [182, 153] on div "Policy documents" at bounding box center [126, 157] width 188 height 19
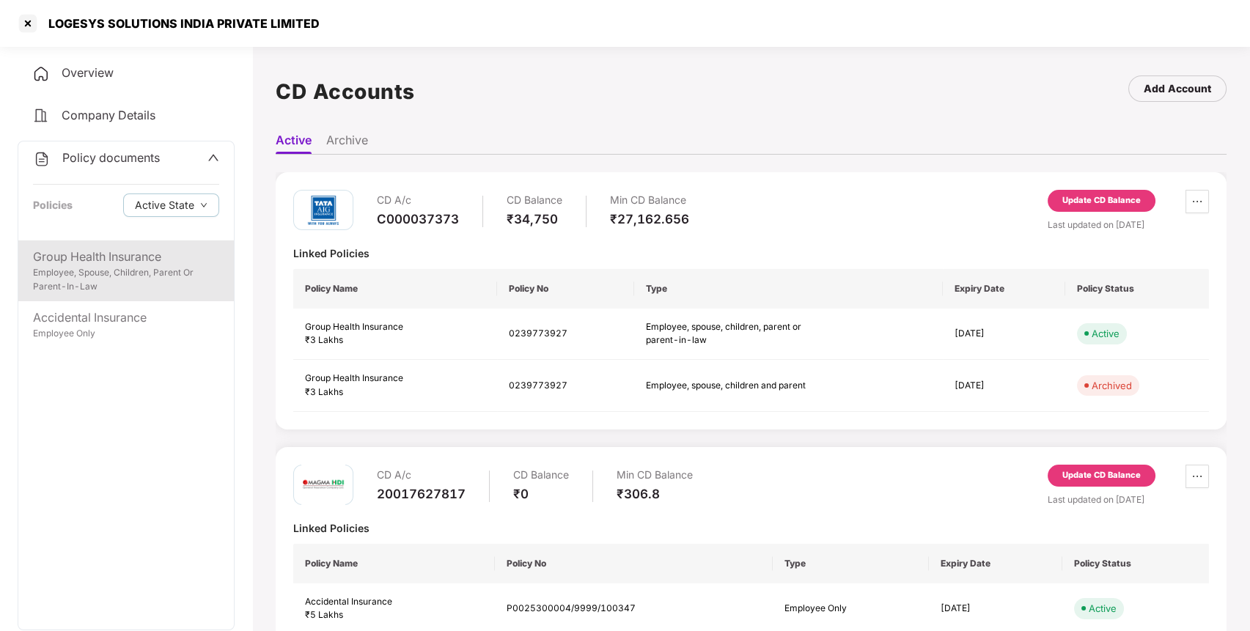
click at [147, 277] on div "Employee, Spouse, Children, Parent Or Parent-In-Law" at bounding box center [126, 280] width 186 height 28
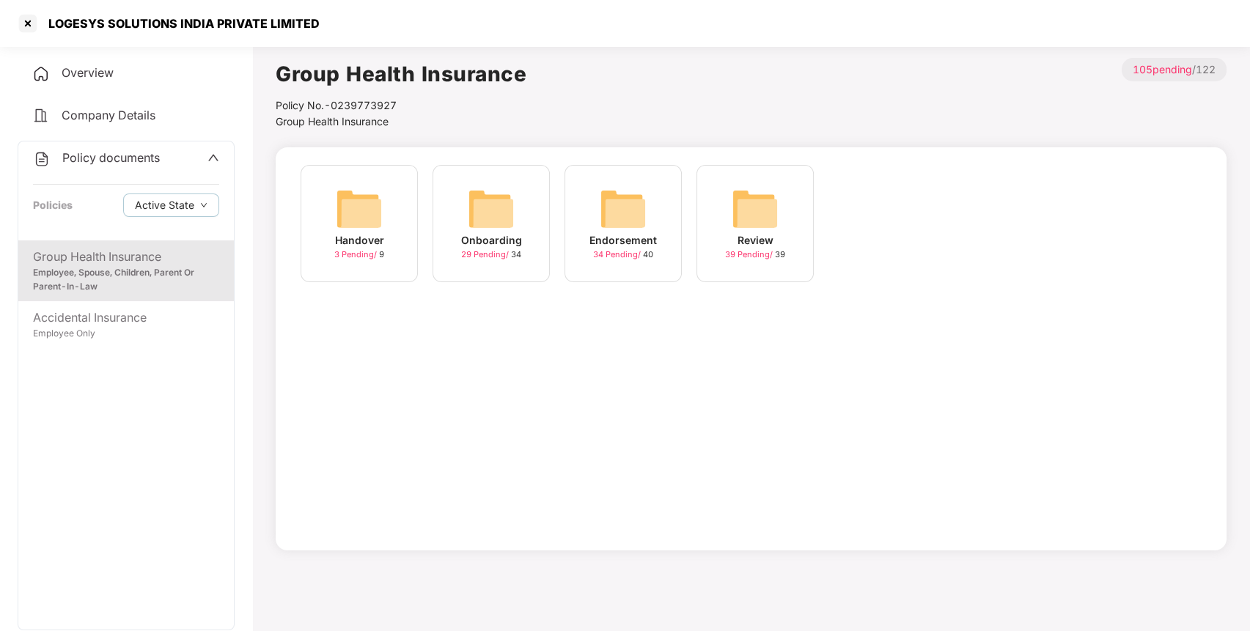
click at [647, 210] on div "Endorsement 34 Pending / 40" at bounding box center [622, 223] width 117 height 117
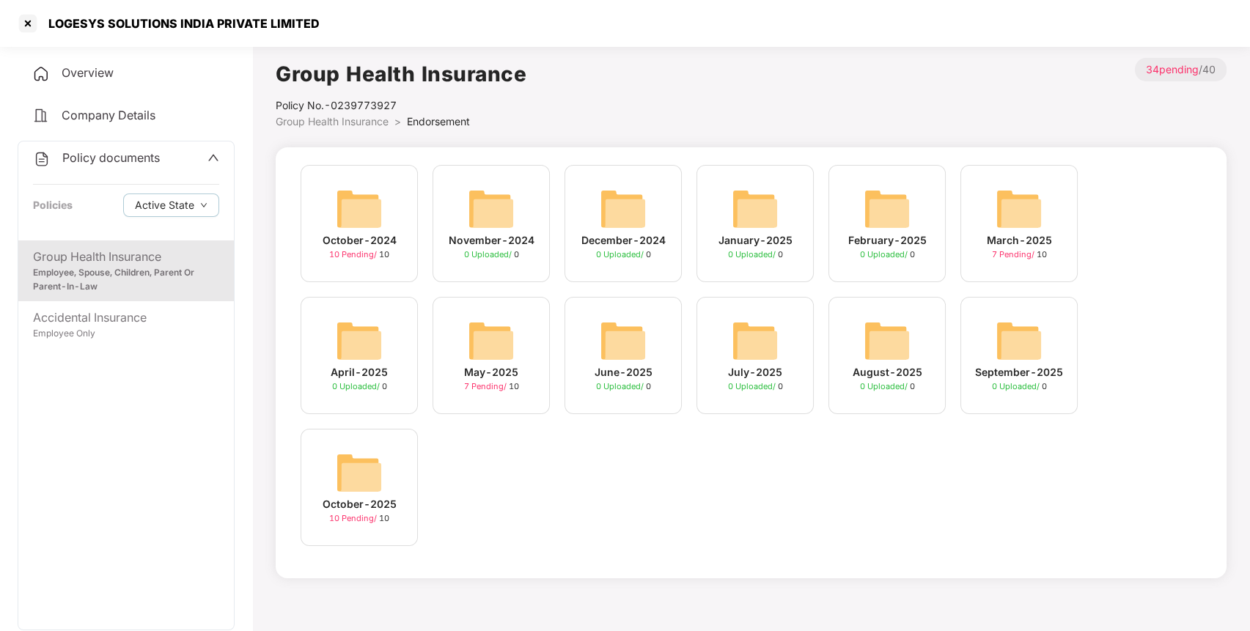
click at [368, 487] on img at bounding box center [359, 472] width 47 height 47
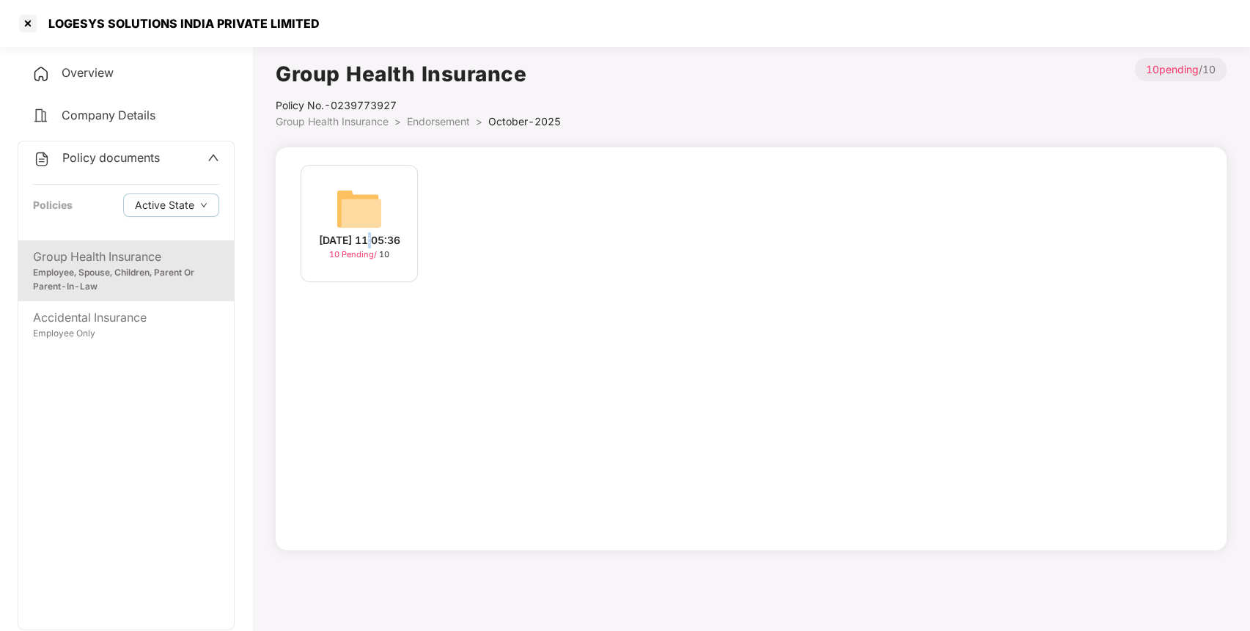
click at [384, 232] on div "[DATE] 11:05:36" at bounding box center [359, 240] width 81 height 16
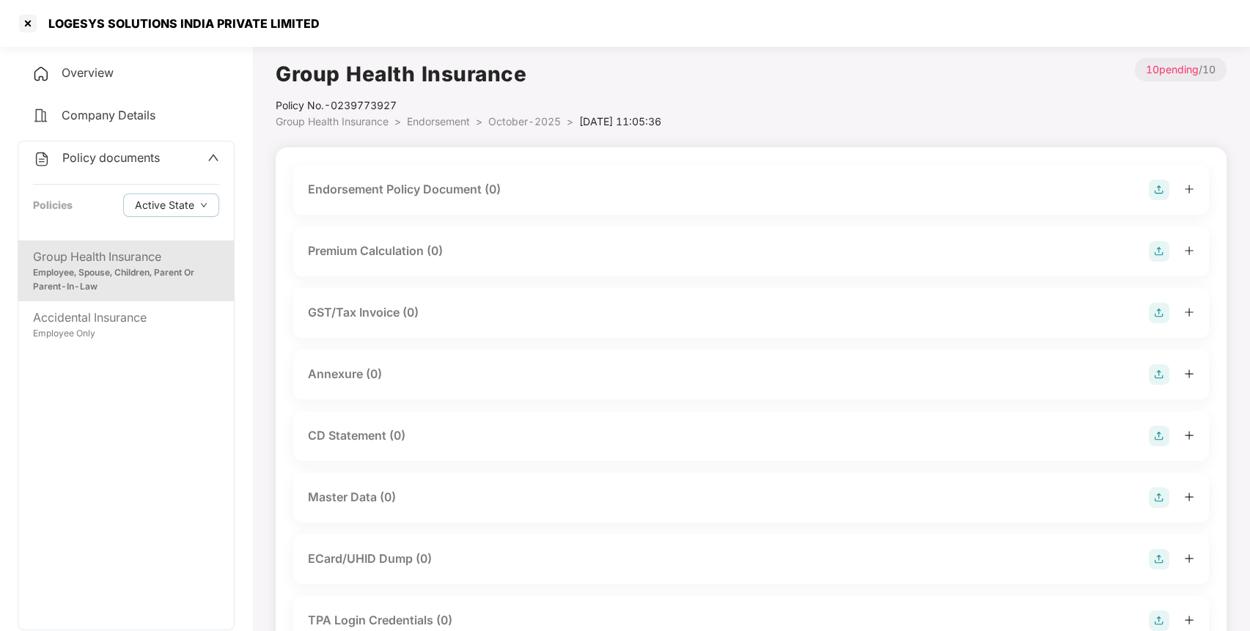
click at [1160, 190] on img at bounding box center [1159, 190] width 21 height 21
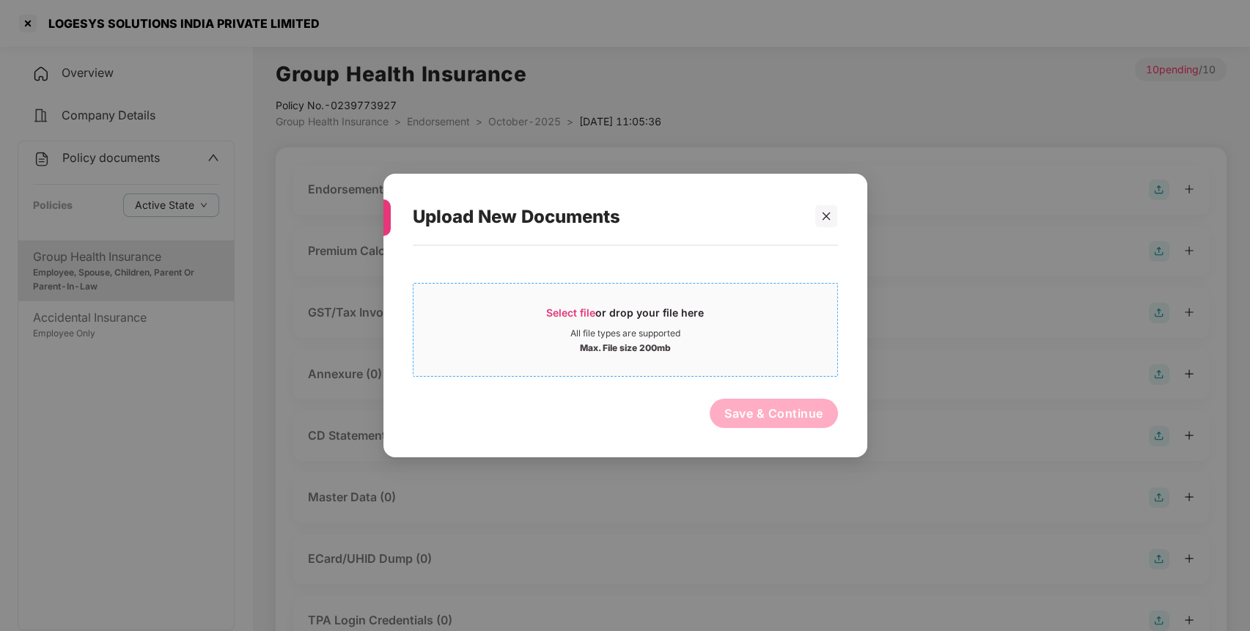
click at [581, 287] on div "Select file or drop your file here All file types are supported Max. File size …" at bounding box center [625, 330] width 425 height 94
click at [597, 321] on div "Select file or drop your file here" at bounding box center [625, 317] width 158 height 22
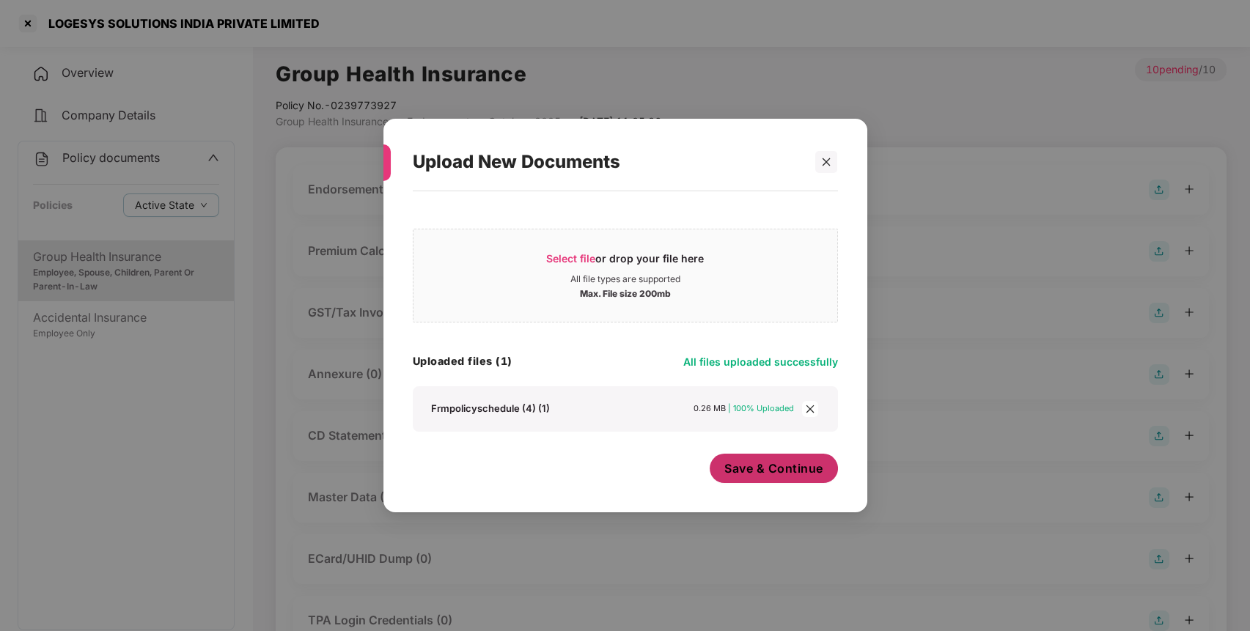
click at [809, 473] on span "Save & Continue" at bounding box center [773, 468] width 99 height 16
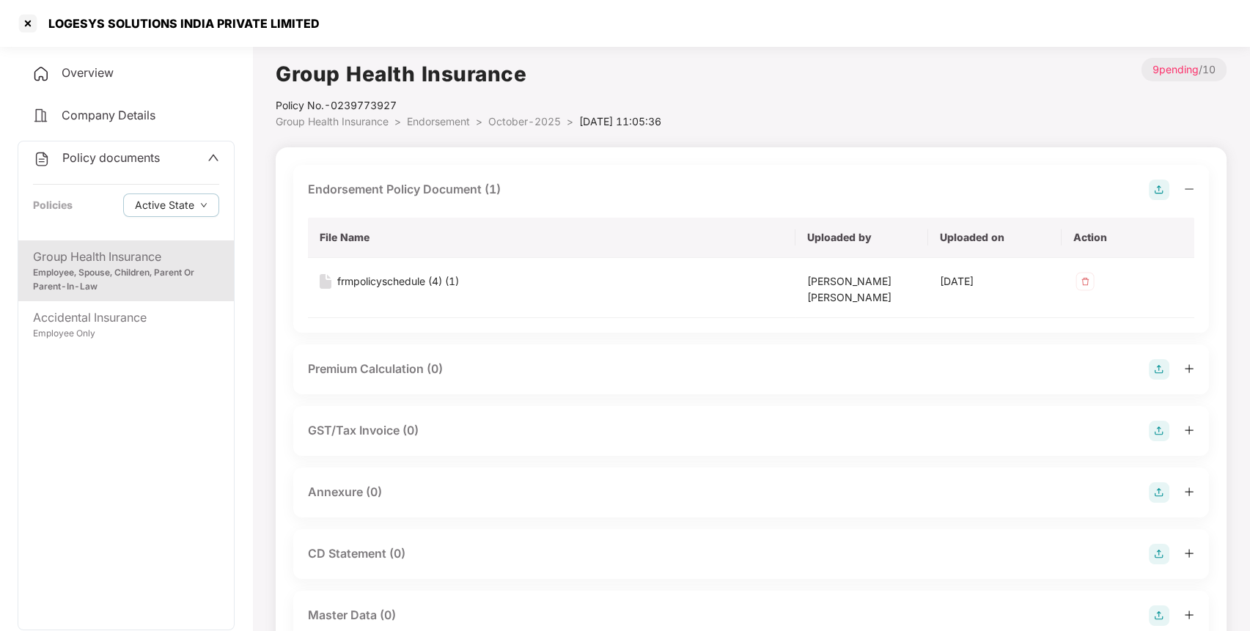
click at [1163, 488] on img at bounding box center [1159, 492] width 21 height 21
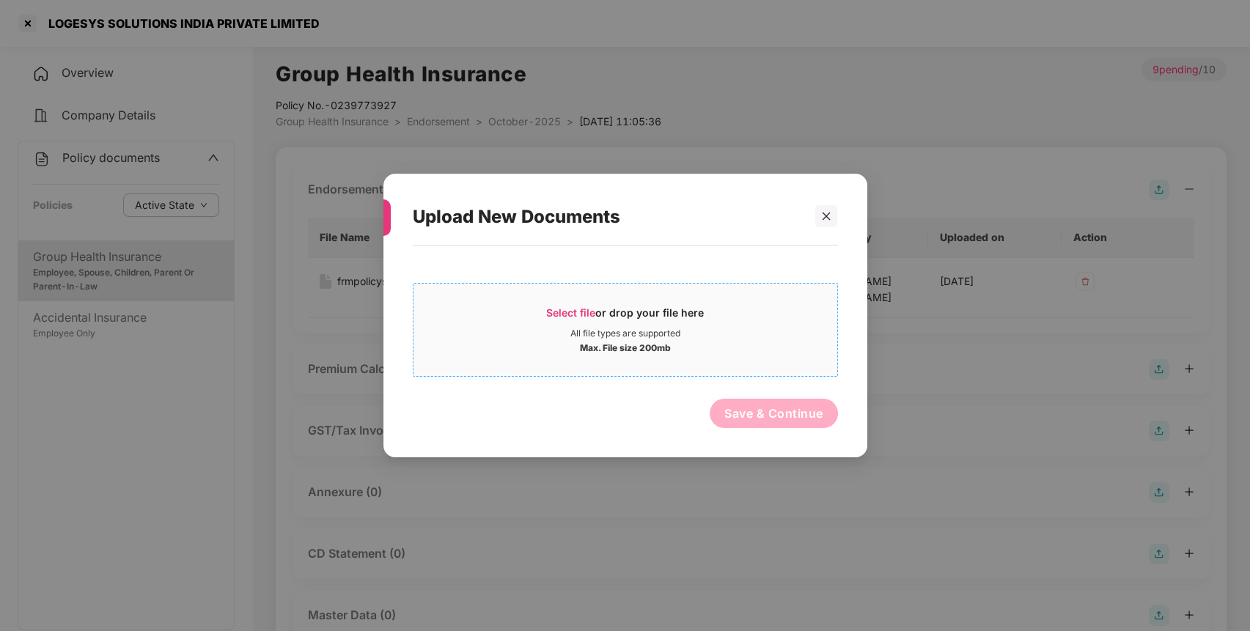
click at [675, 318] on div "Select file or drop your file here" at bounding box center [625, 317] width 158 height 22
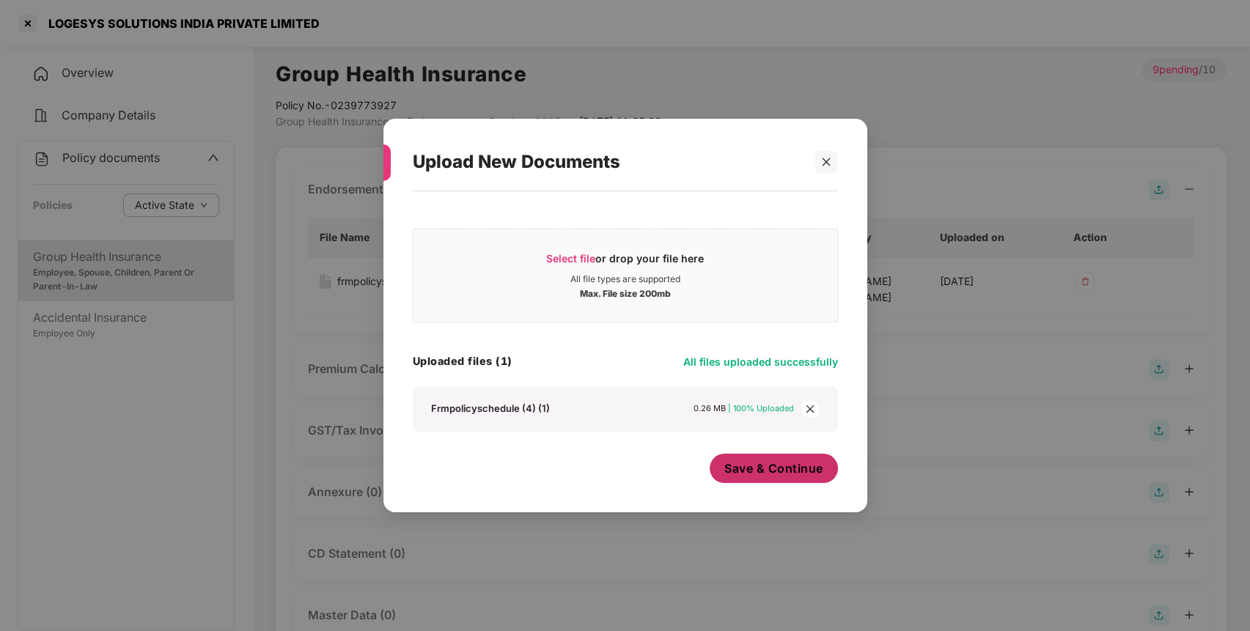
click at [764, 479] on button "Save & Continue" at bounding box center [774, 468] width 128 height 29
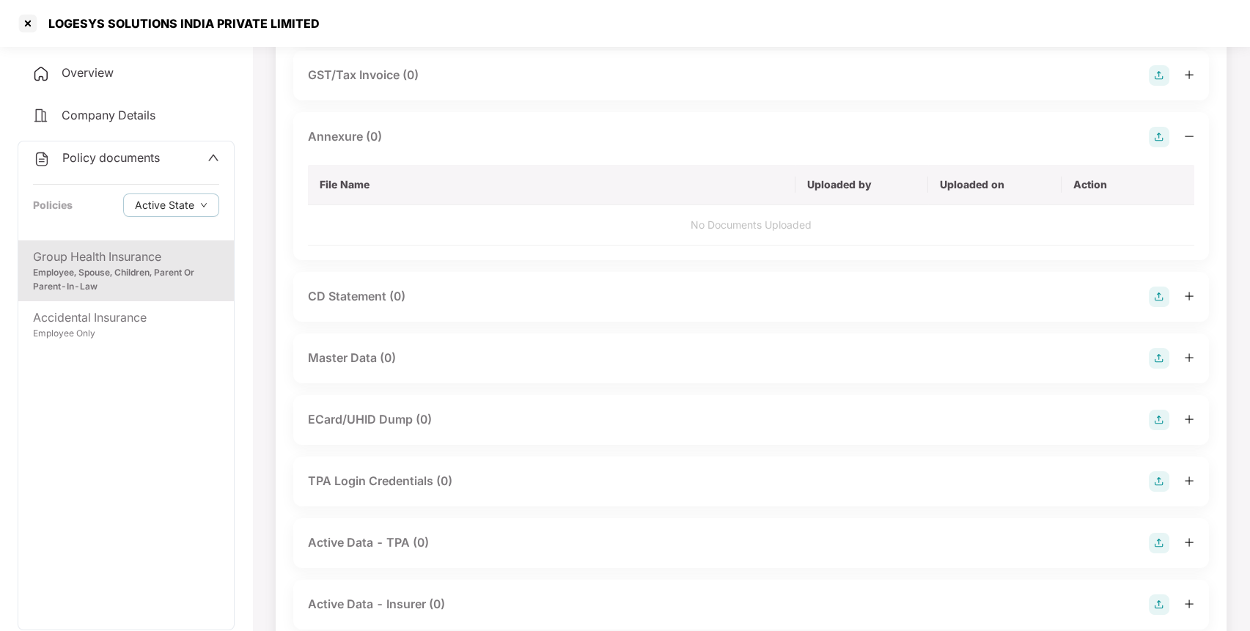
scroll to position [385, 0]
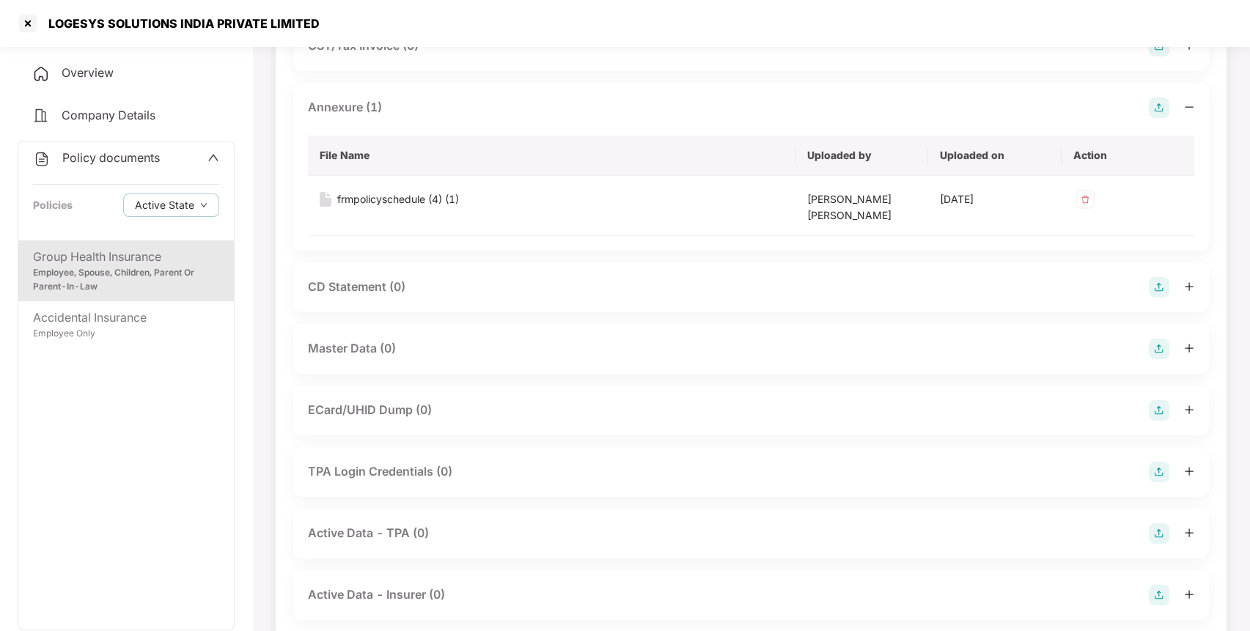
click at [1154, 345] on img at bounding box center [1159, 349] width 21 height 21
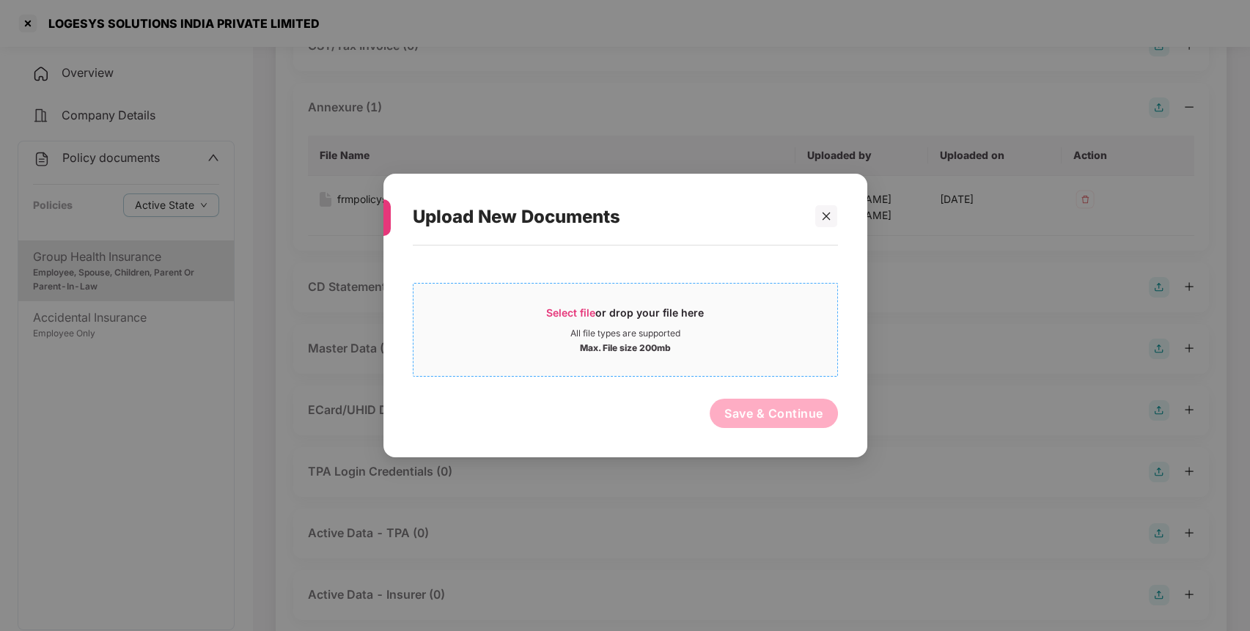
click at [699, 302] on span "Select file or drop your file here All file types are supported Max. File size …" at bounding box center [625, 330] width 424 height 70
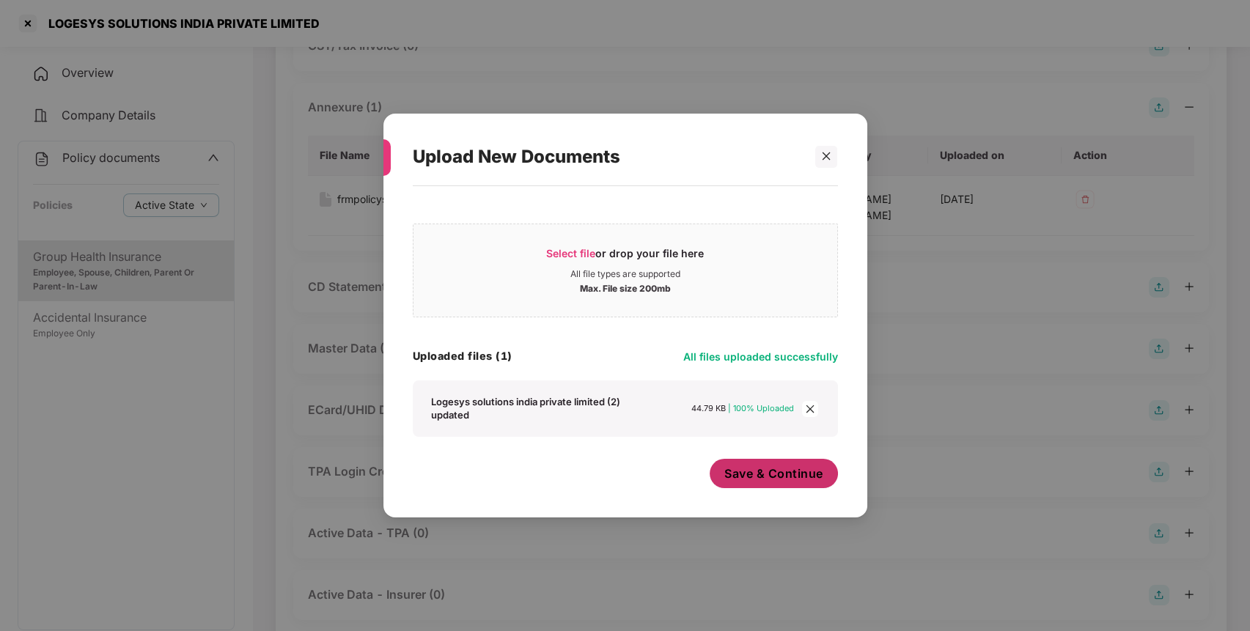
click at [799, 480] on span "Save & Continue" at bounding box center [773, 473] width 99 height 16
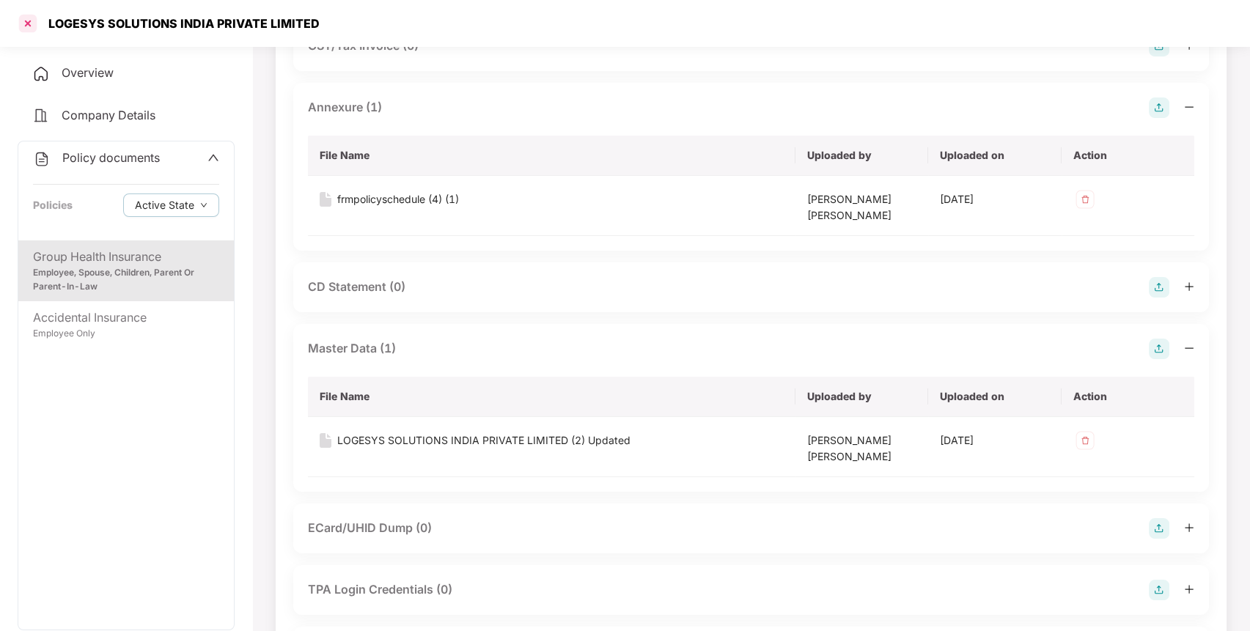
click at [35, 23] on div at bounding box center [27, 23] width 23 height 23
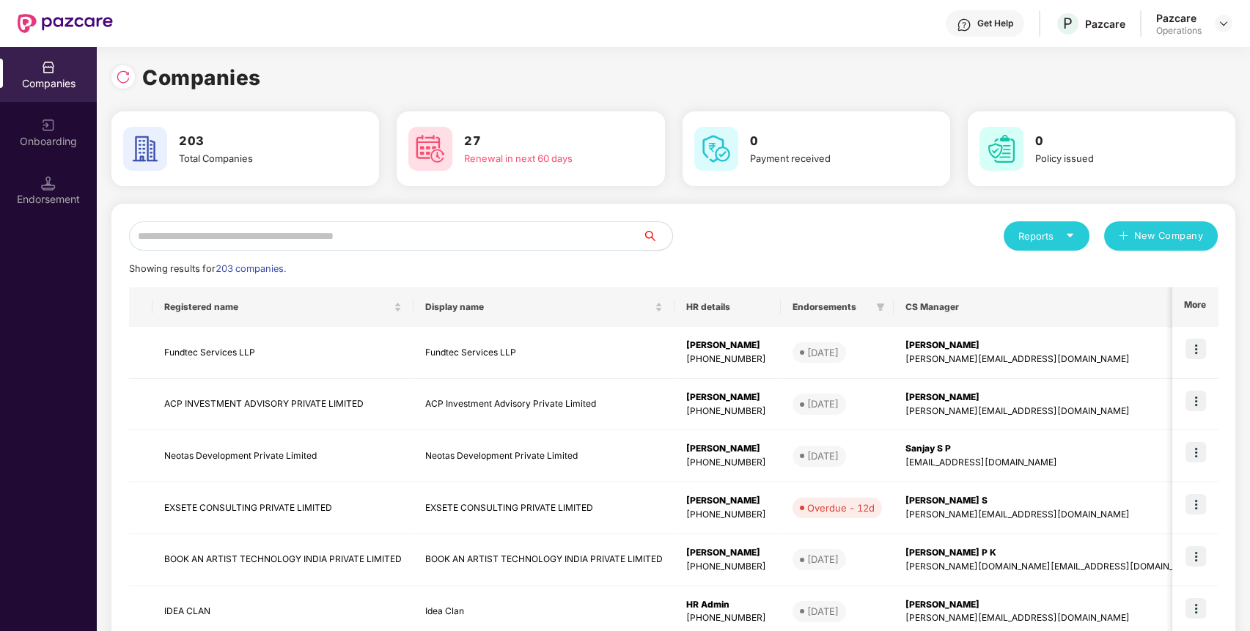
scroll to position [0, 0]
click at [394, 232] on input "text" at bounding box center [386, 235] width 514 height 29
paste input "**********"
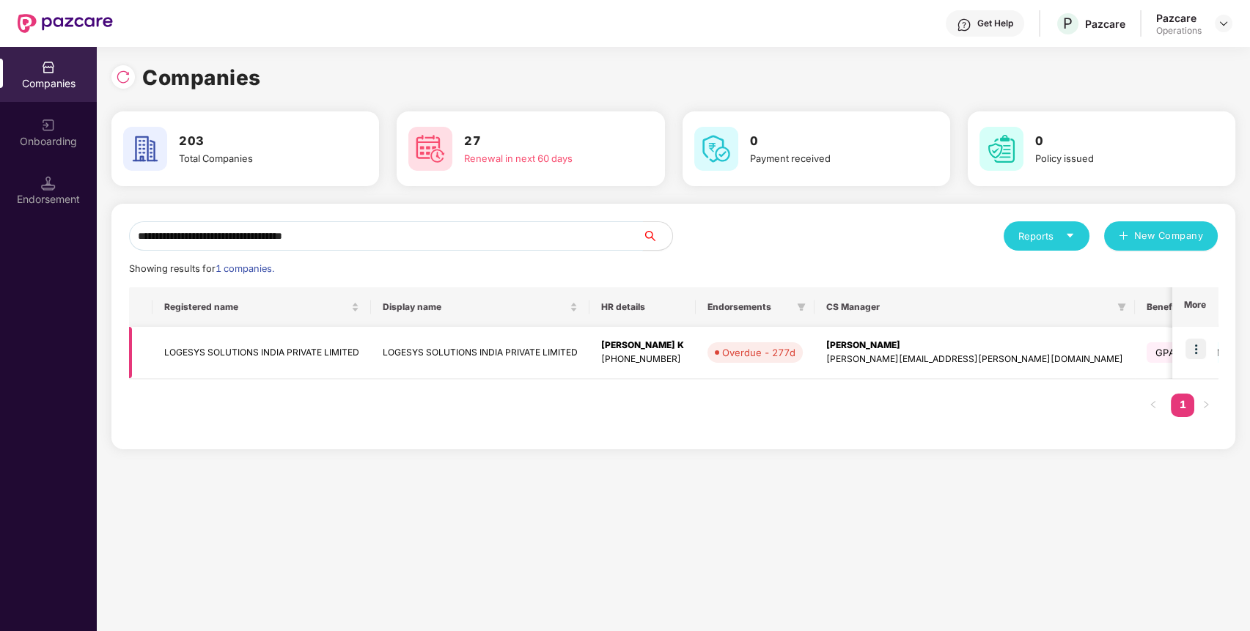
type input "**********"
click at [1192, 361] on td at bounding box center [1194, 353] width 45 height 52
click at [1198, 352] on img at bounding box center [1195, 349] width 21 height 21
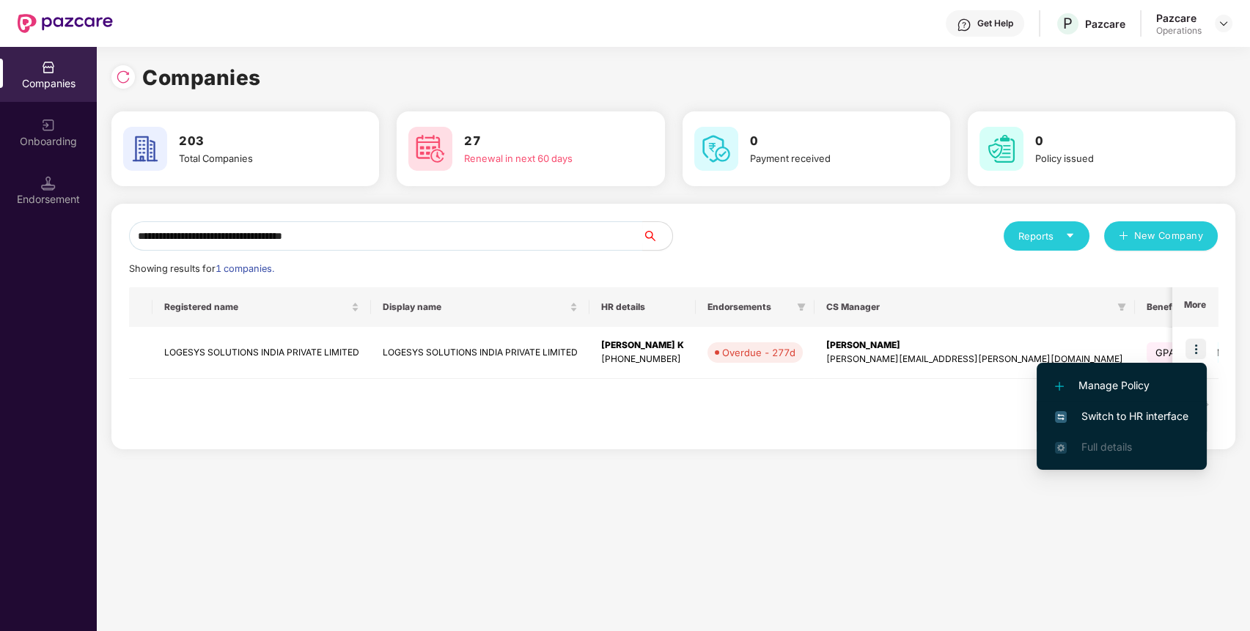
click at [1147, 405] on li "Switch to HR interface" at bounding box center [1121, 416] width 170 height 31
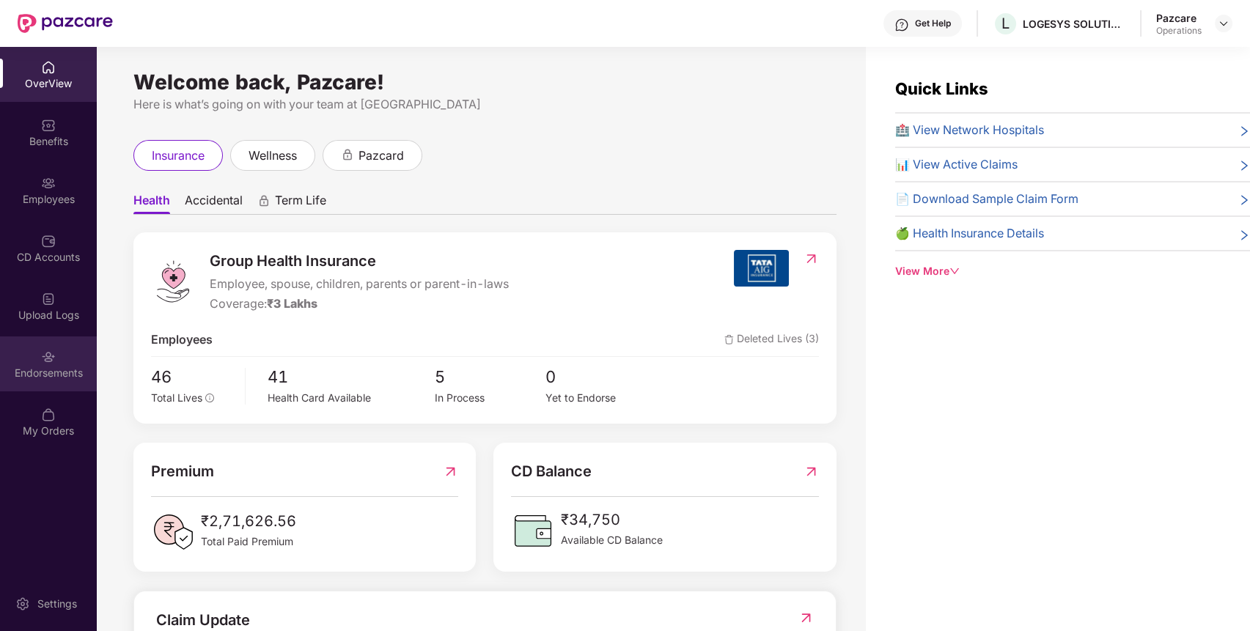
click at [42, 362] on img at bounding box center [48, 357] width 15 height 15
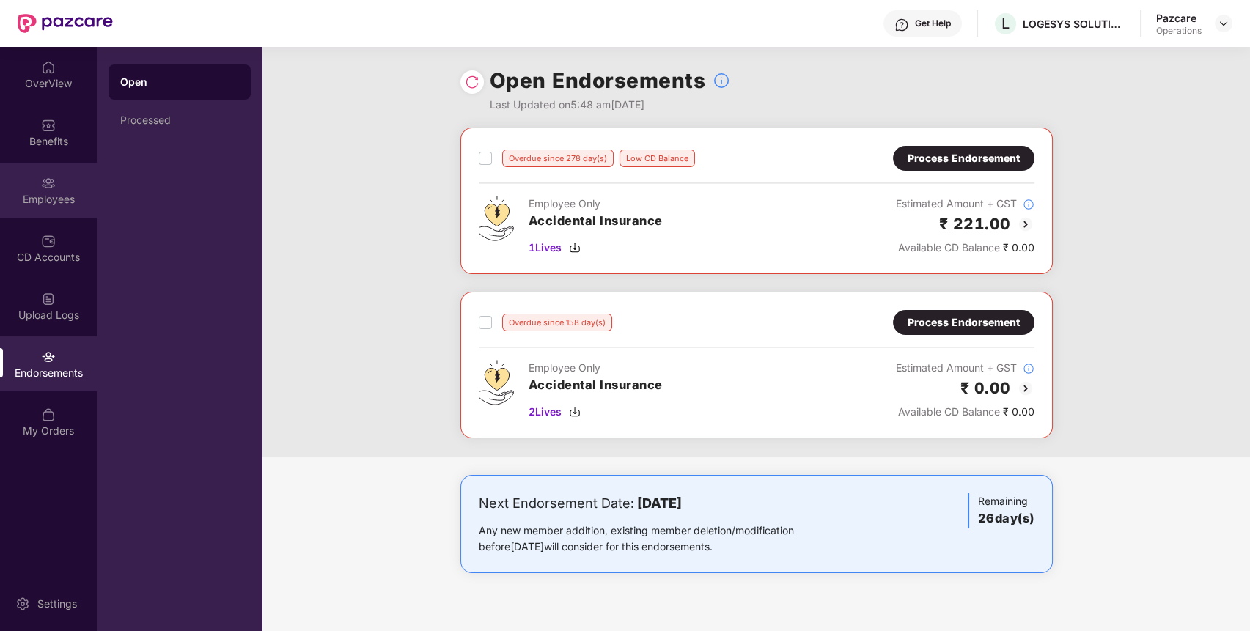
click at [34, 196] on div "Employees" at bounding box center [48, 199] width 97 height 15
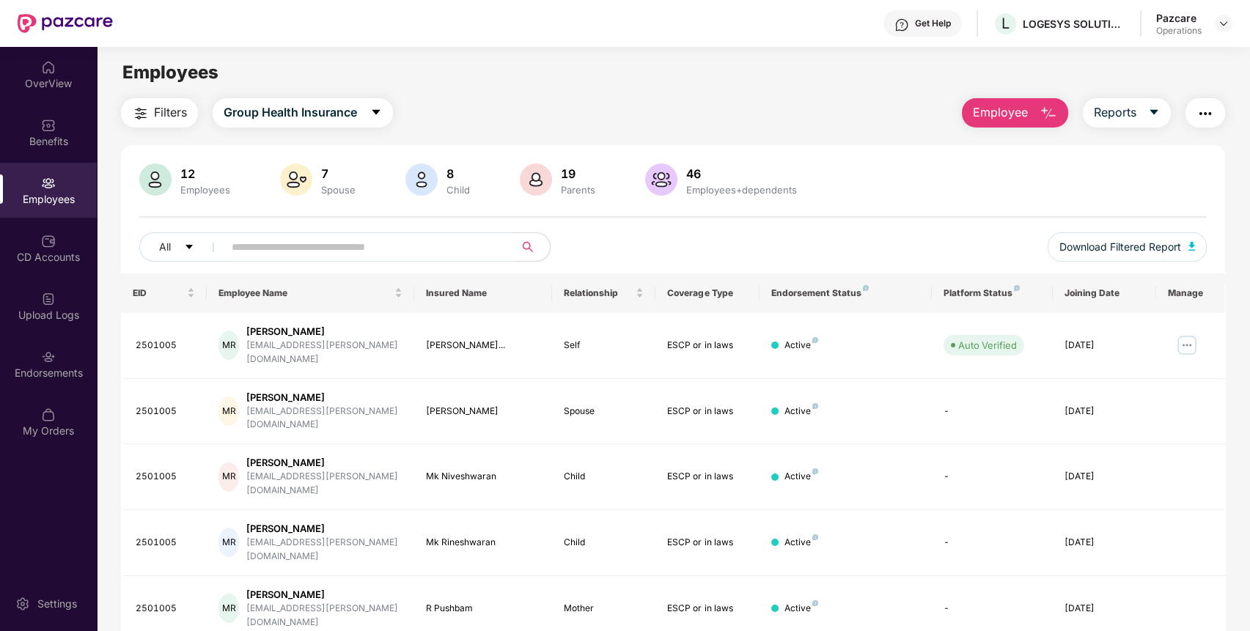
click at [160, 111] on span "Filters" at bounding box center [170, 112] width 33 height 18
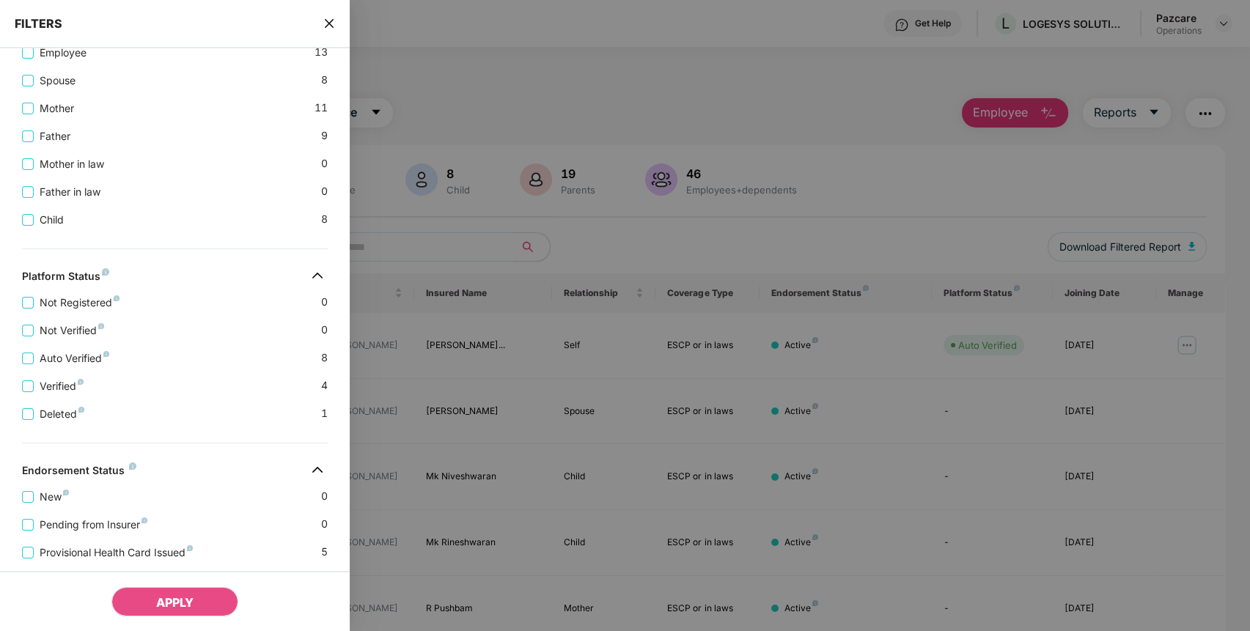
scroll to position [442, 0]
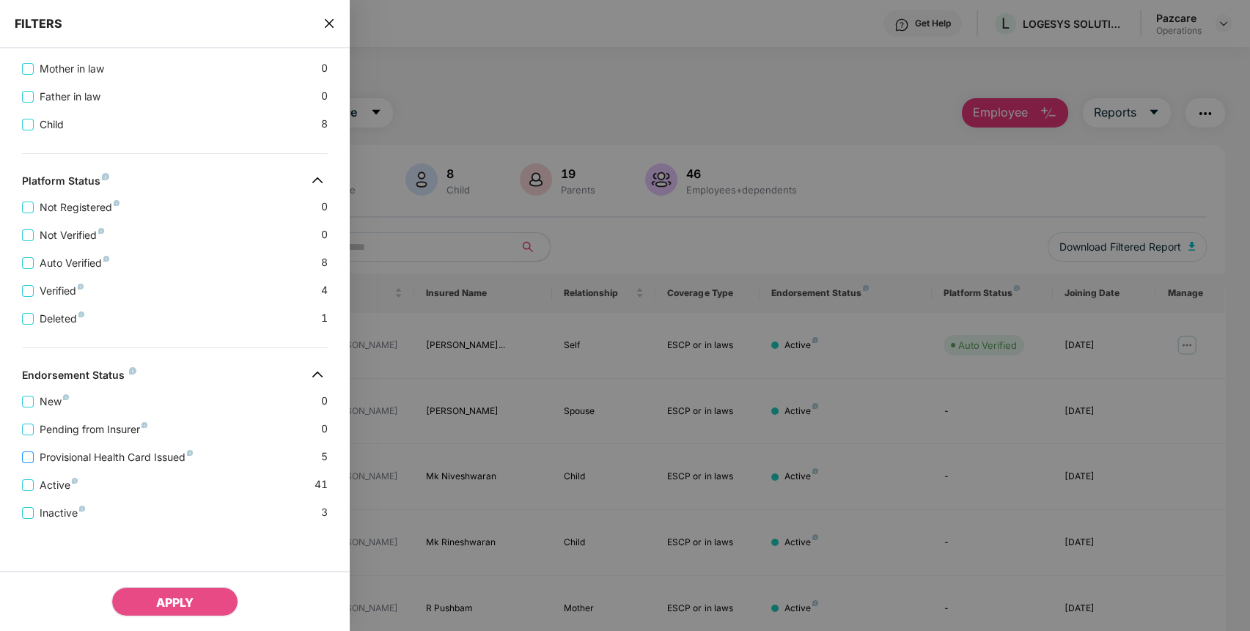
click at [112, 457] on span "Provisional Health Card Issued" at bounding box center [116, 457] width 165 height 16
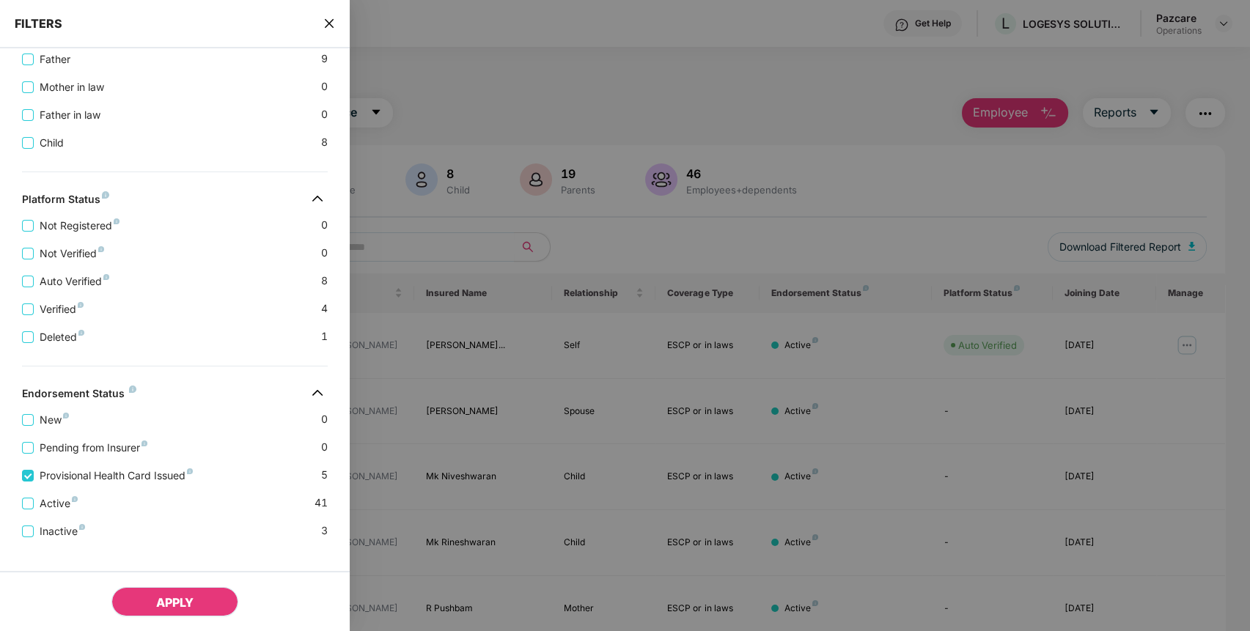
click at [161, 603] on span "APPLY" at bounding box center [174, 602] width 37 height 15
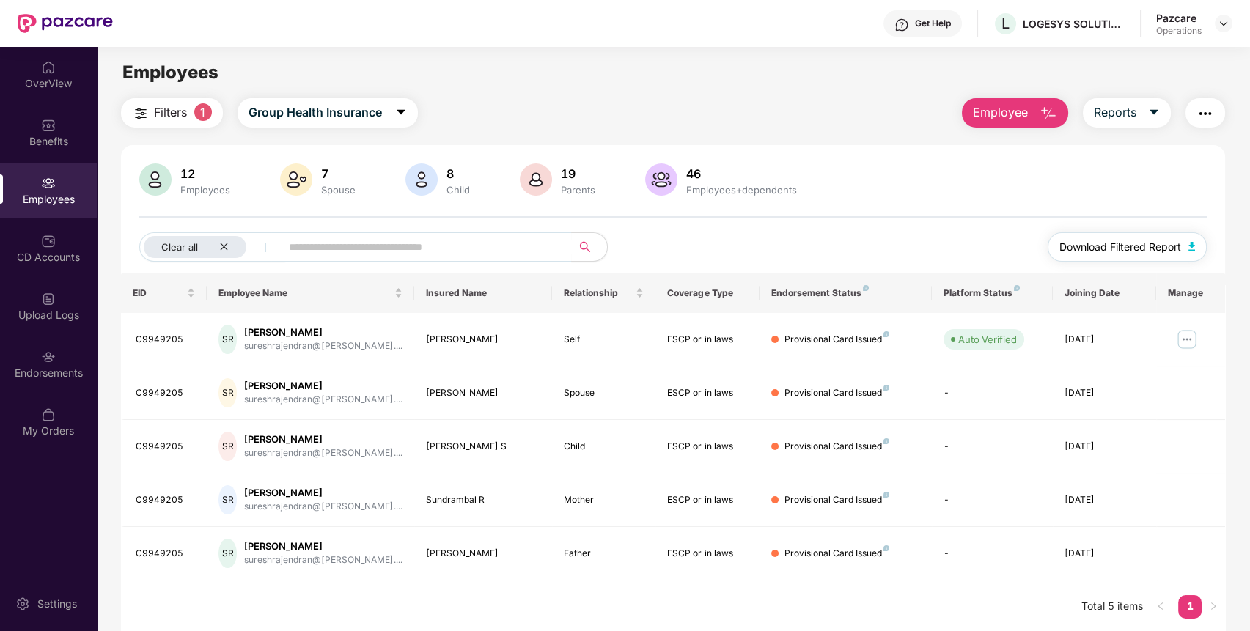
click at [1167, 252] on span "Download Filtered Report" at bounding box center [1120, 247] width 122 height 16
click at [173, 112] on span "Filters" at bounding box center [170, 112] width 33 height 18
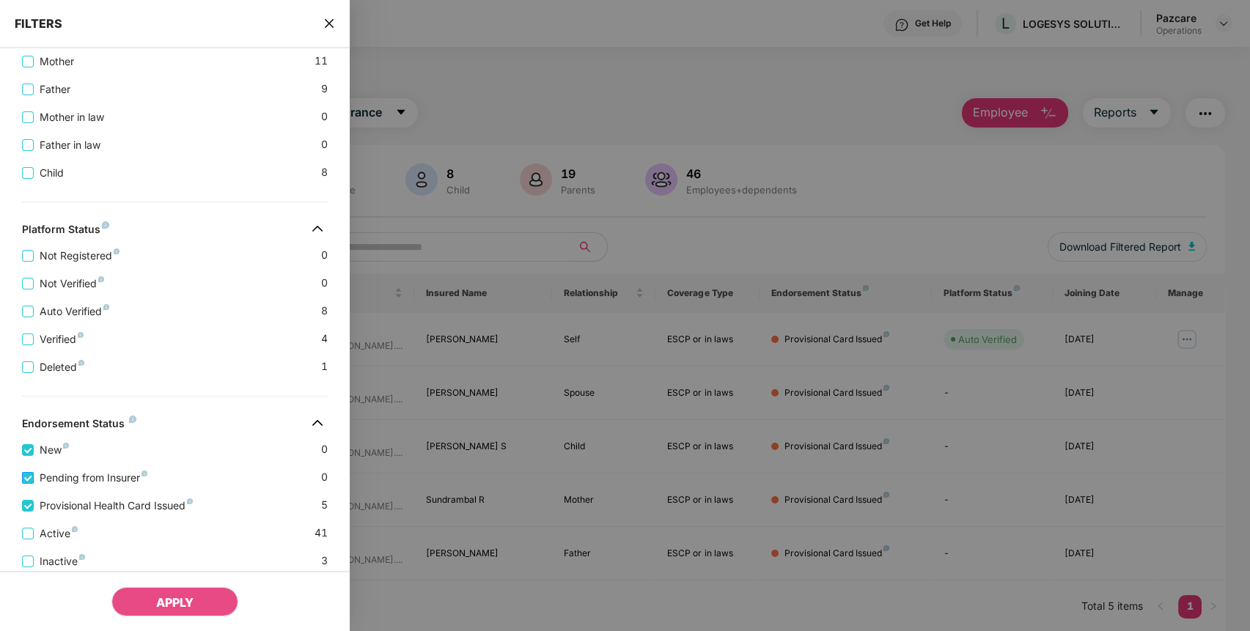
click at [106, 486] on span "Pending from Insurer" at bounding box center [93, 478] width 119 height 16
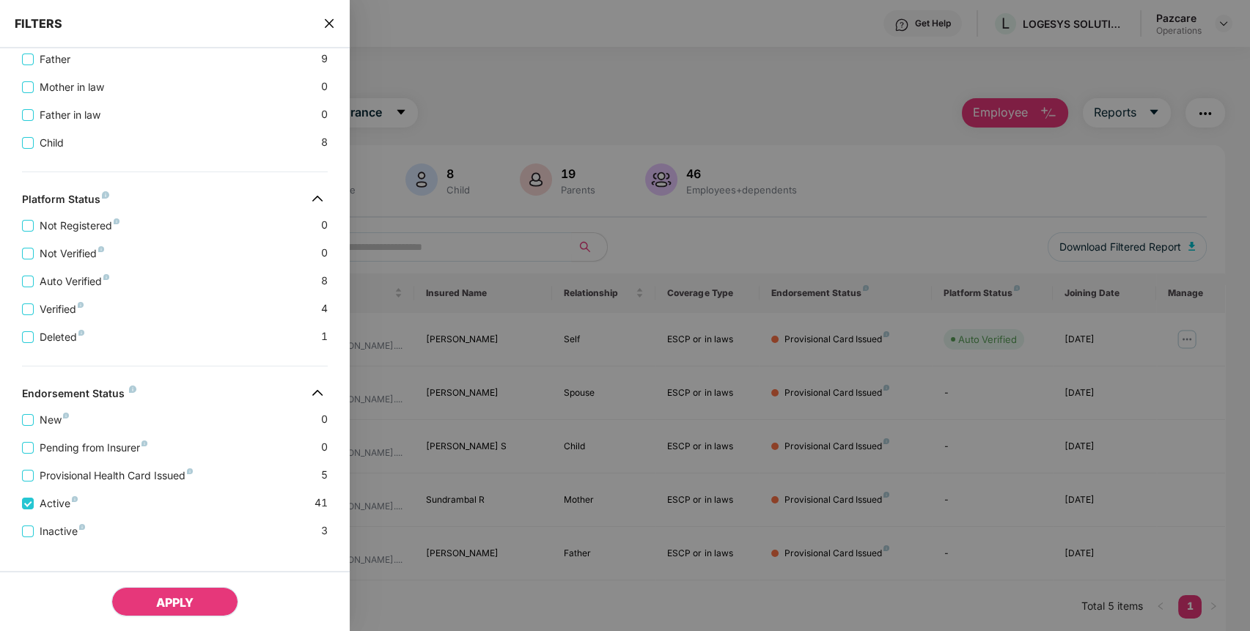
click at [141, 597] on button "APPLY" at bounding box center [174, 601] width 127 height 29
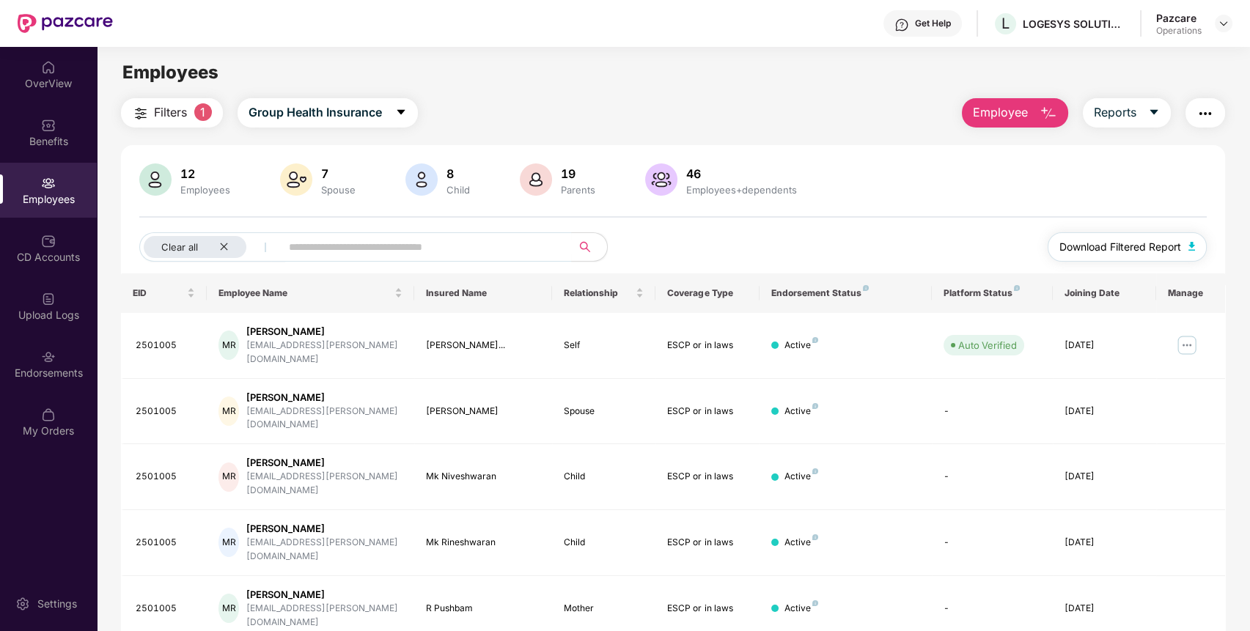
click at [1142, 240] on span "Download Filtered Report" at bounding box center [1120, 247] width 122 height 16
click at [1207, 117] on img "button" at bounding box center [1205, 114] width 18 height 18
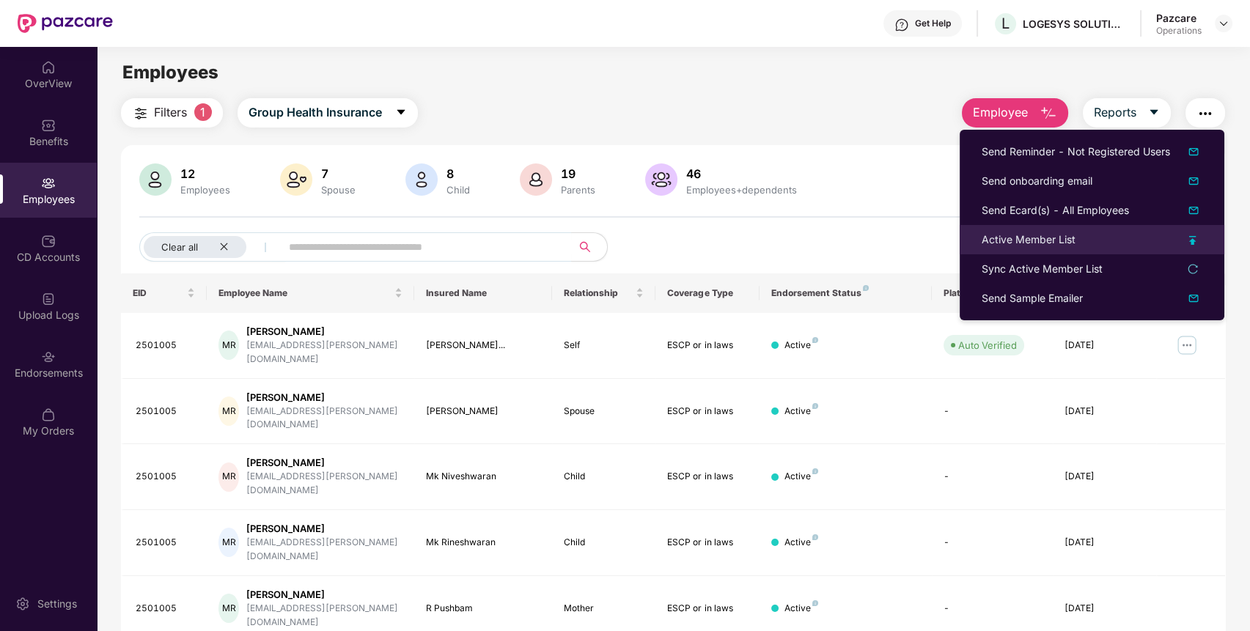
click at [1050, 245] on div "Active Member List" at bounding box center [1028, 240] width 94 height 16
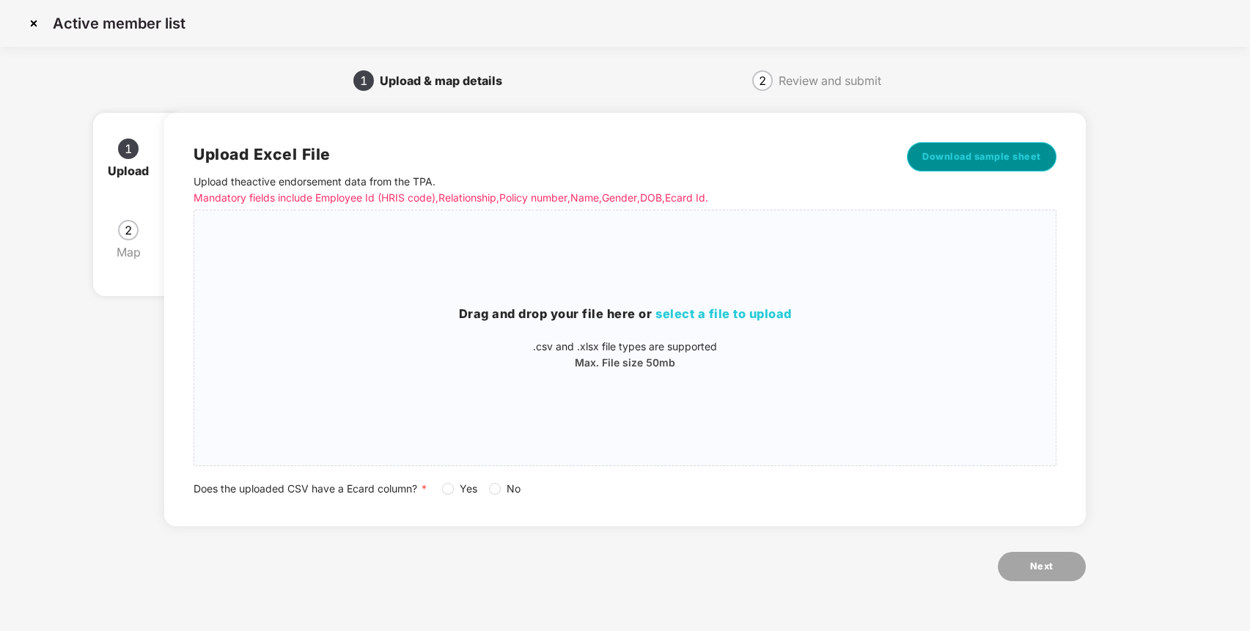
click at [1016, 163] on span "Download sample sheet" at bounding box center [981, 157] width 119 height 15
click at [764, 347] on p ".csv and .xlsx file types are supported" at bounding box center [624, 347] width 861 height 16
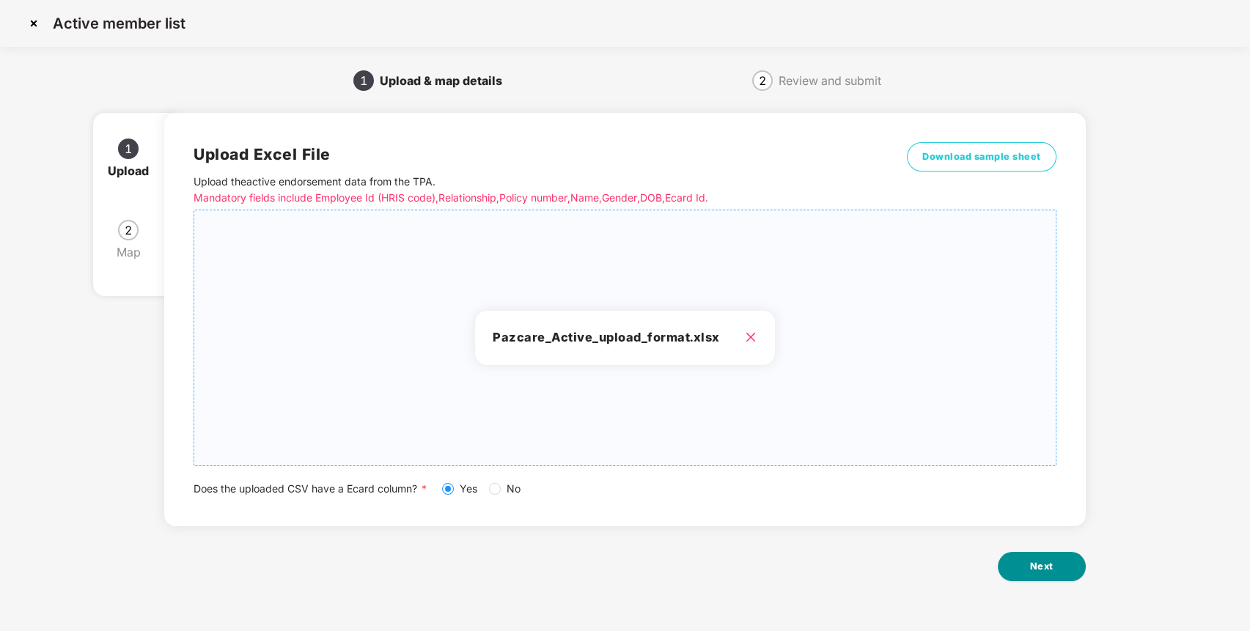
click at [1038, 569] on span "Next" at bounding box center [1041, 566] width 23 height 15
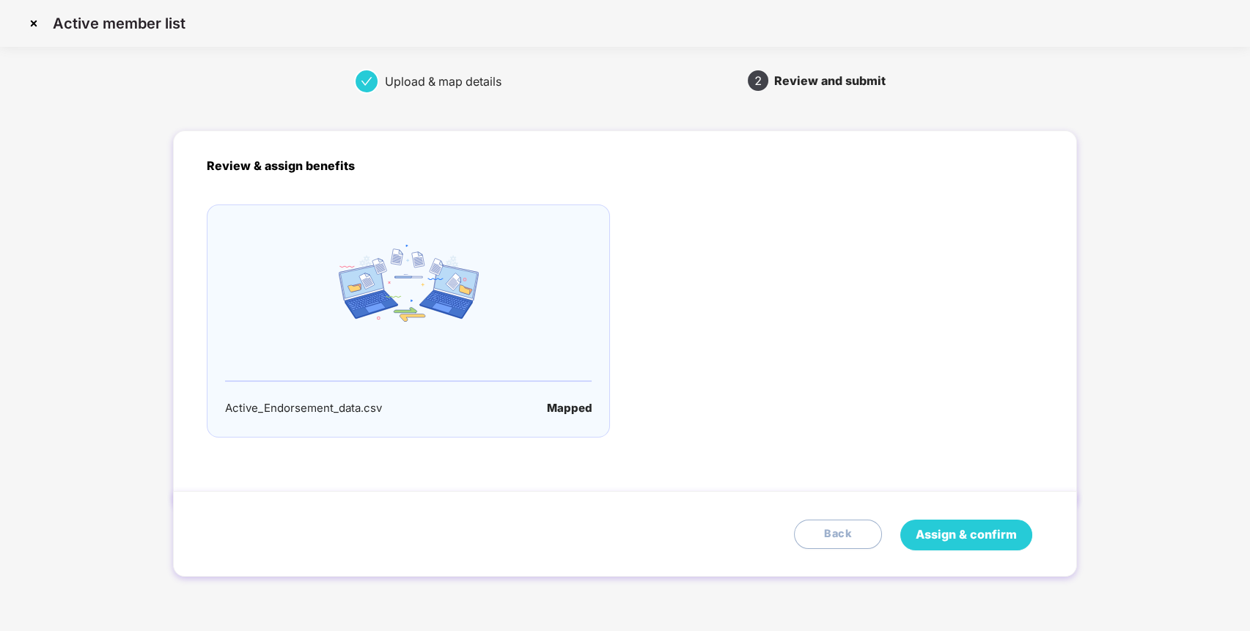
click at [968, 526] on span "Assign & confirm" at bounding box center [966, 535] width 101 height 18
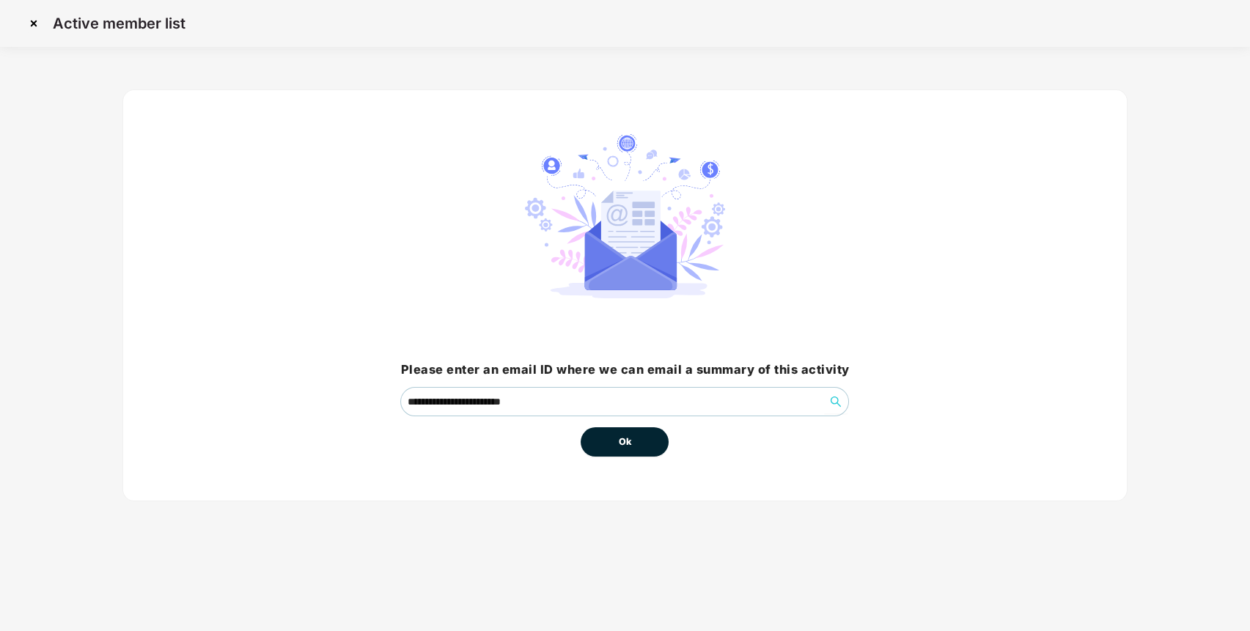
click at [619, 431] on button "Ok" at bounding box center [625, 441] width 88 height 29
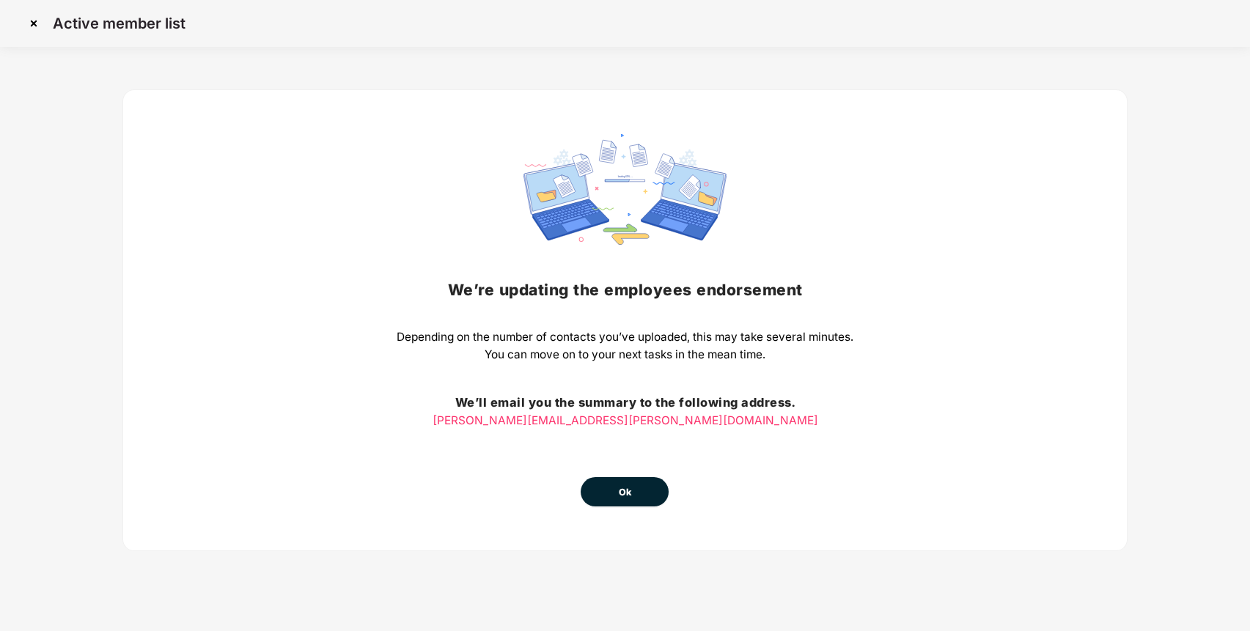
click at [604, 486] on button "Ok" at bounding box center [625, 491] width 88 height 29
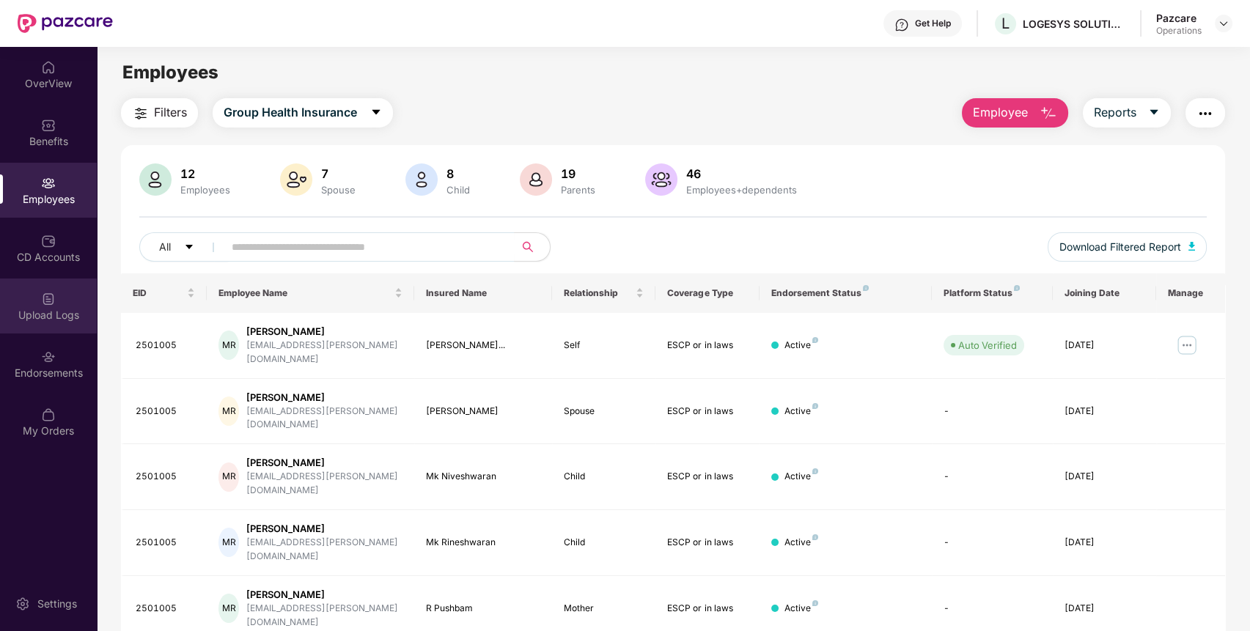
click at [53, 306] on div "Upload Logs" at bounding box center [48, 306] width 97 height 55
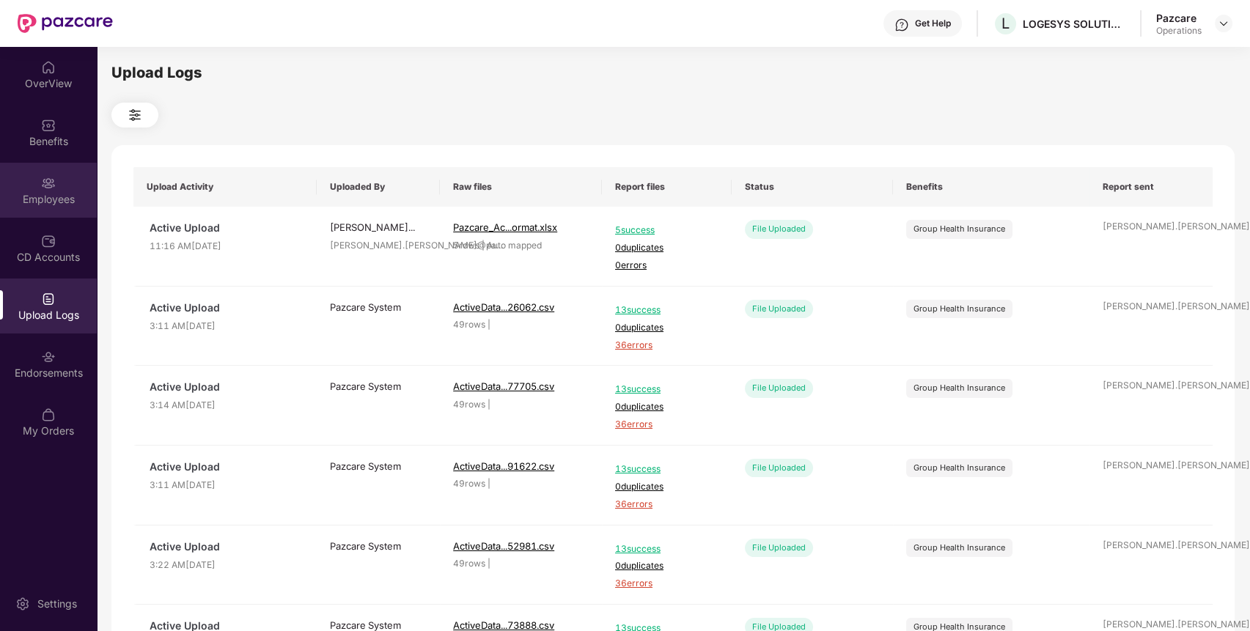
click at [58, 194] on div "Employees" at bounding box center [48, 199] width 97 height 15
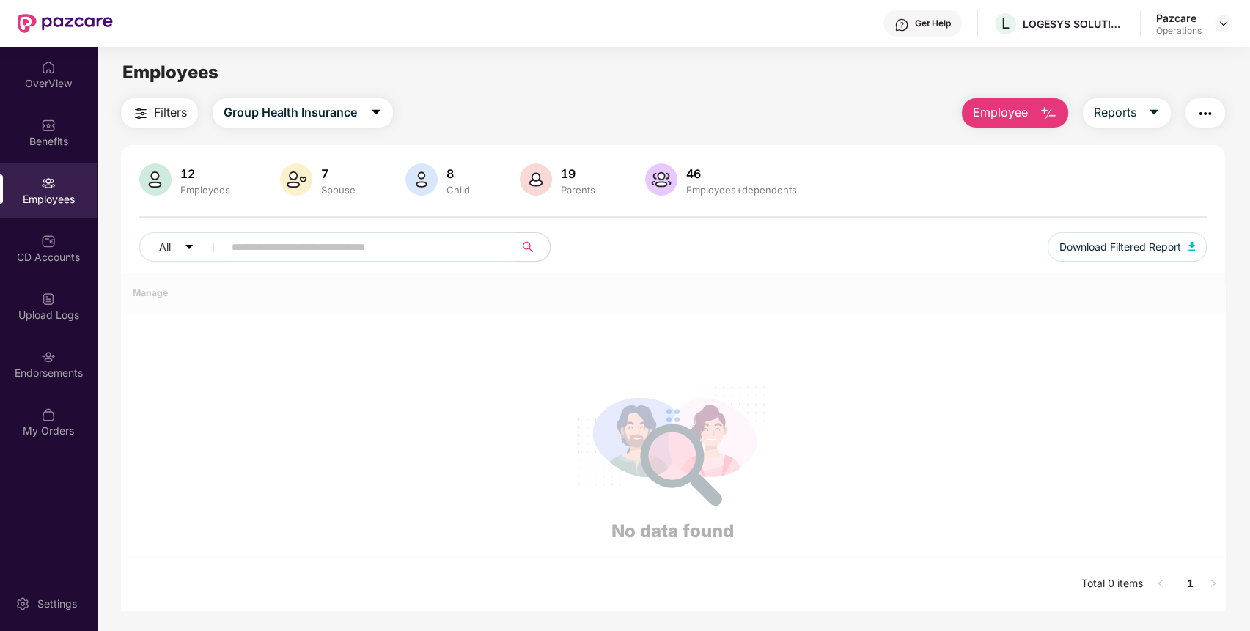
click at [169, 123] on button "Filters" at bounding box center [159, 112] width 77 height 29
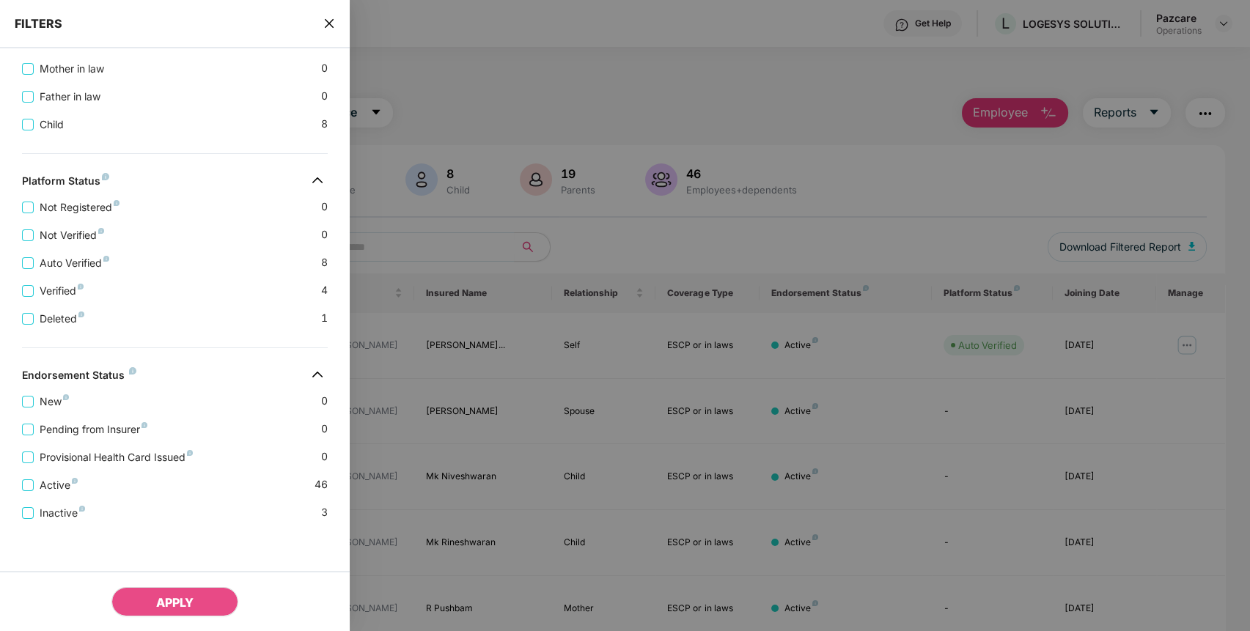
click at [336, 24] on div "FILTERS" at bounding box center [175, 24] width 350 height 48
click at [331, 18] on icon "close" at bounding box center [329, 24] width 12 height 12
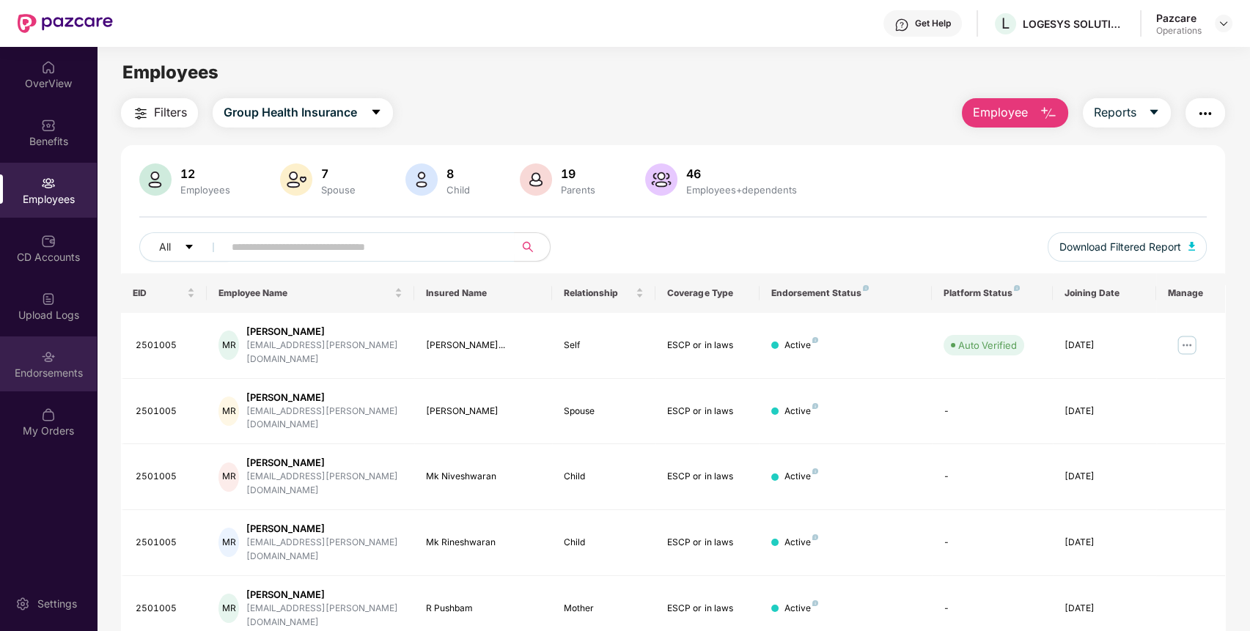
click at [53, 353] on img at bounding box center [48, 357] width 15 height 15
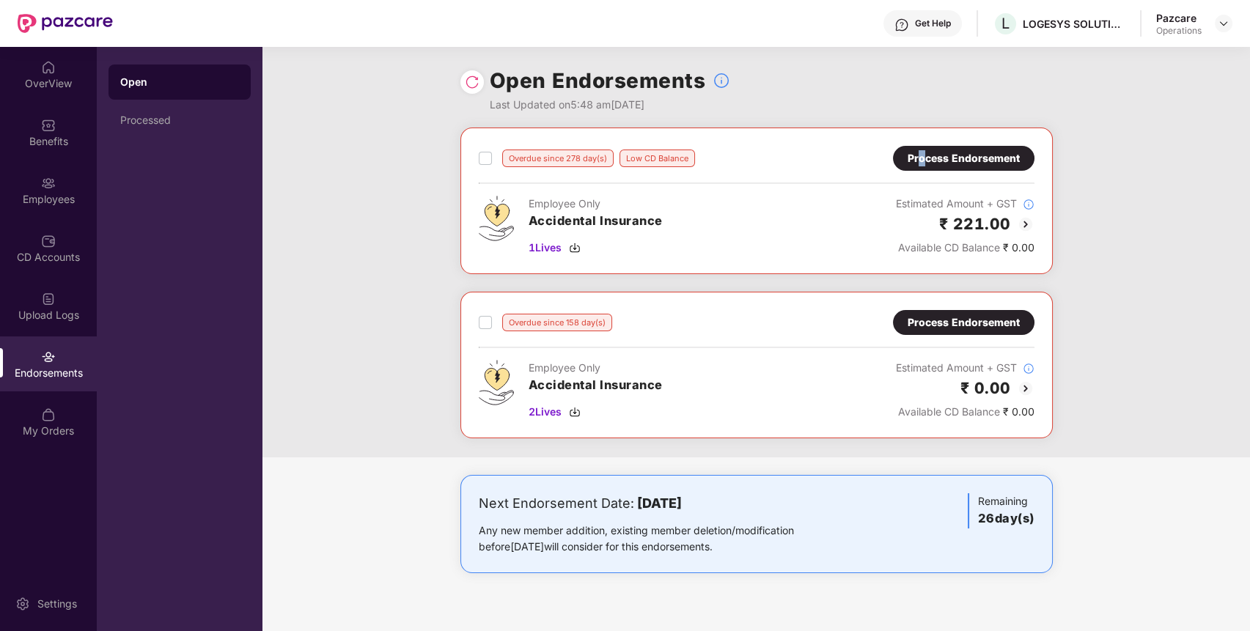
click at [921, 152] on div "Process Endorsement" at bounding box center [963, 158] width 112 height 16
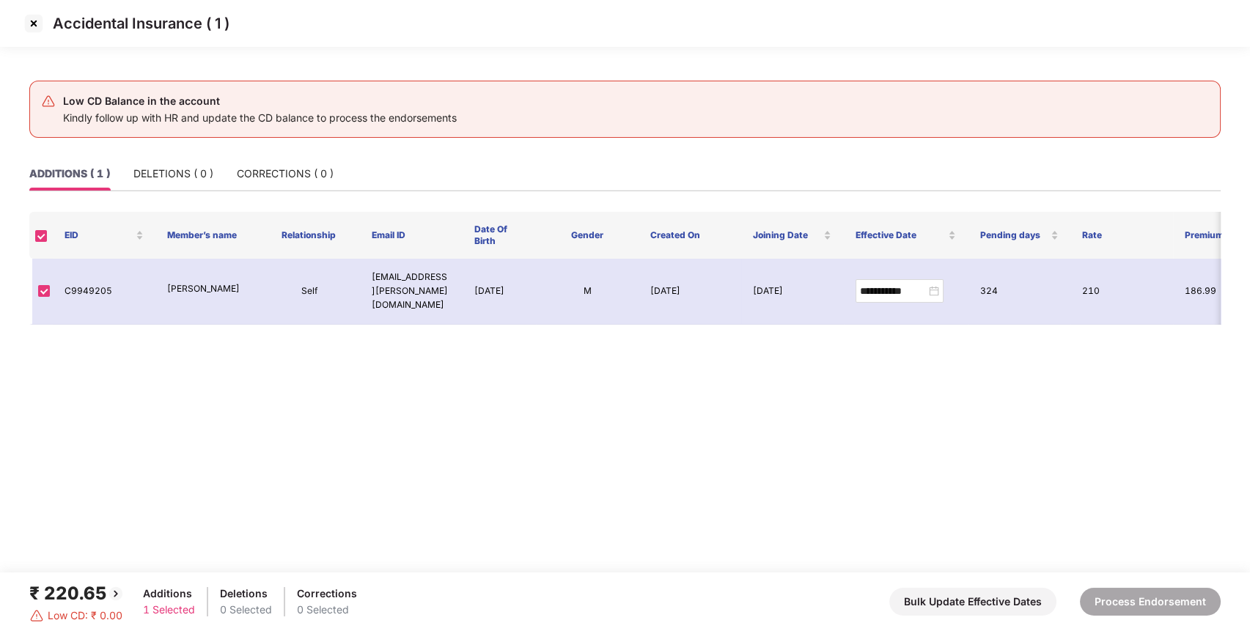
click at [32, 23] on img at bounding box center [33, 23] width 23 height 23
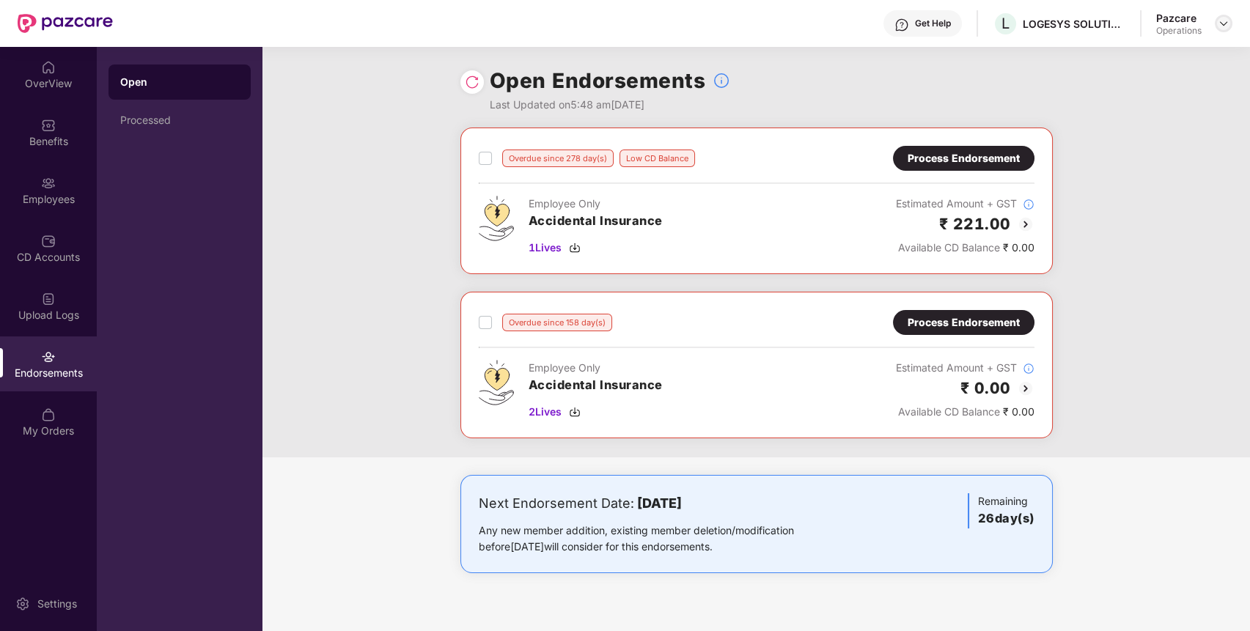
click at [1218, 25] on img at bounding box center [1224, 24] width 12 height 12
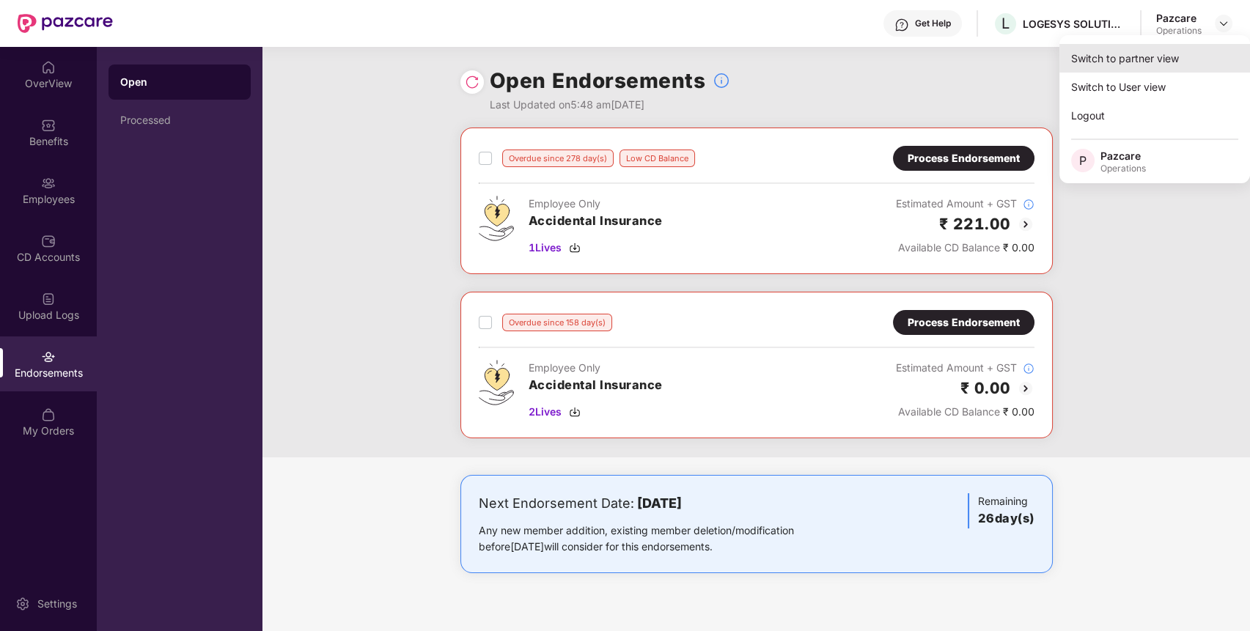
click at [1173, 67] on div "Switch to partner view" at bounding box center [1154, 58] width 191 height 29
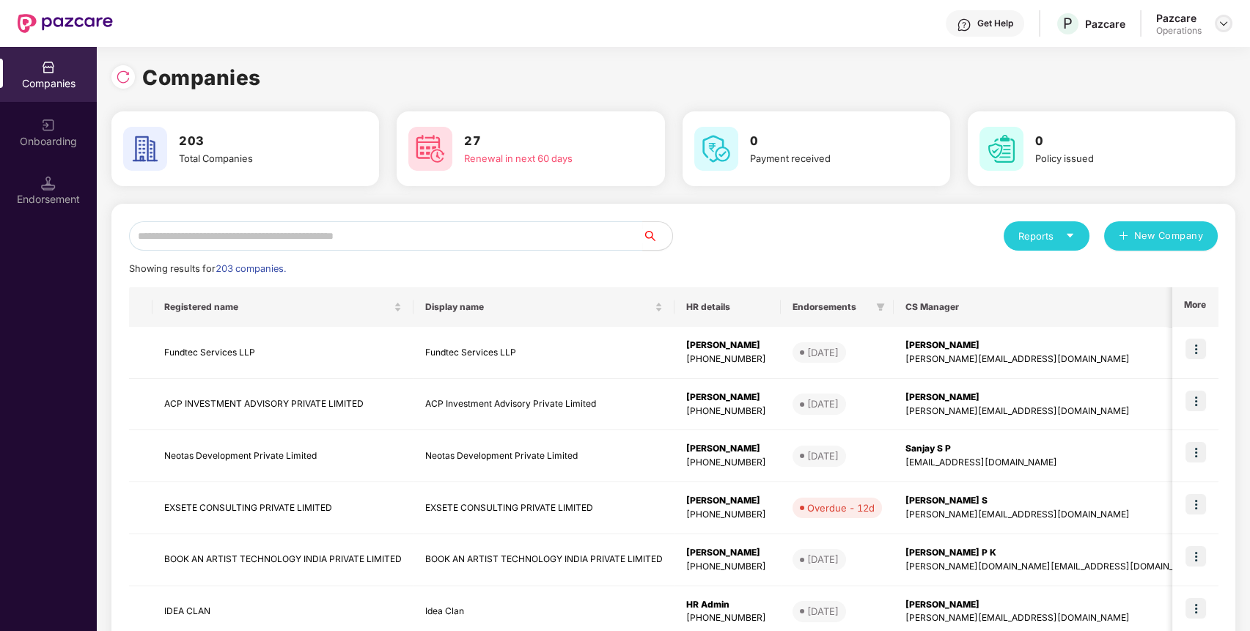
click at [1226, 23] on img at bounding box center [1224, 24] width 12 height 12
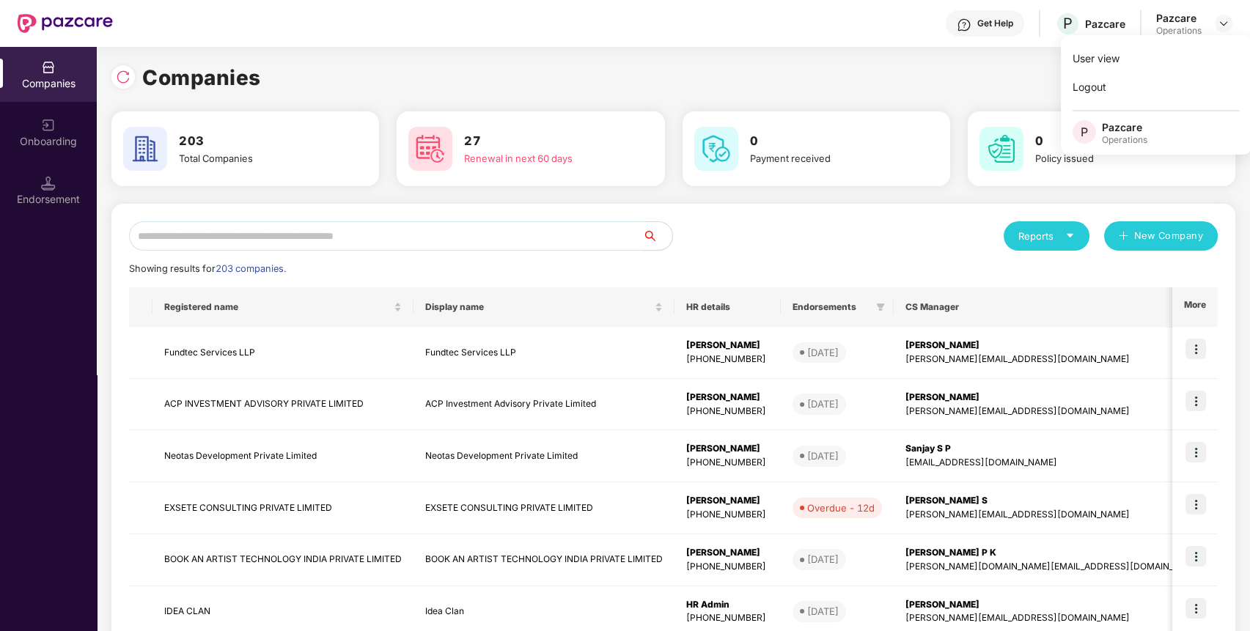
click at [480, 225] on input "text" at bounding box center [386, 235] width 514 height 29
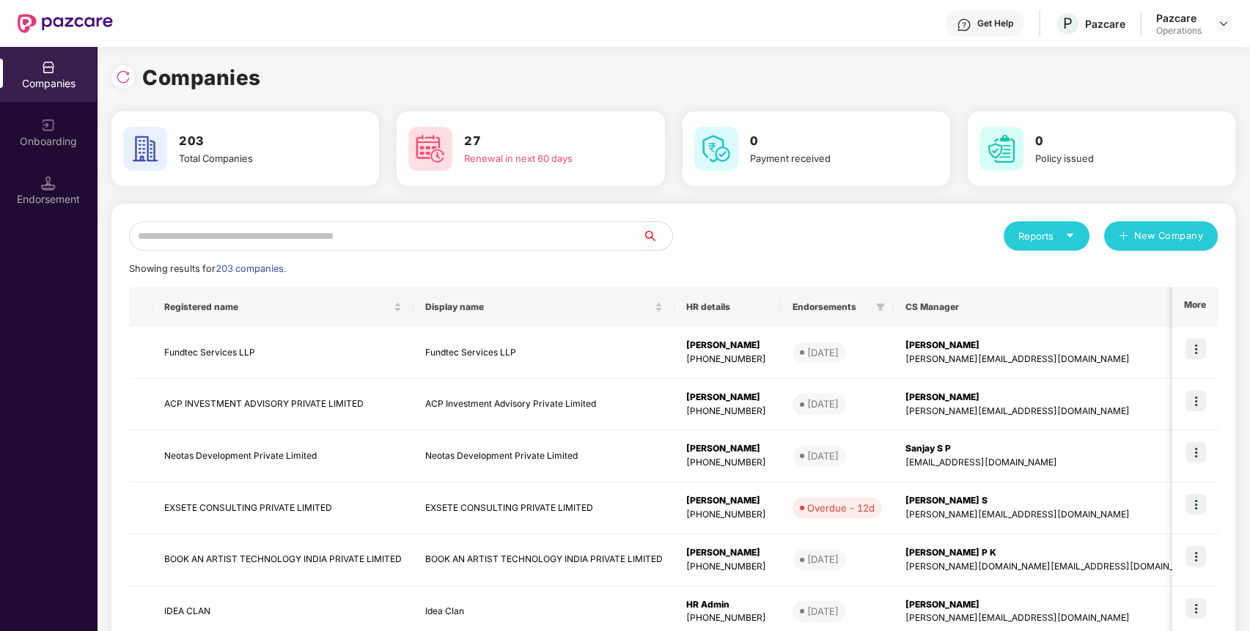
paste input "**********"
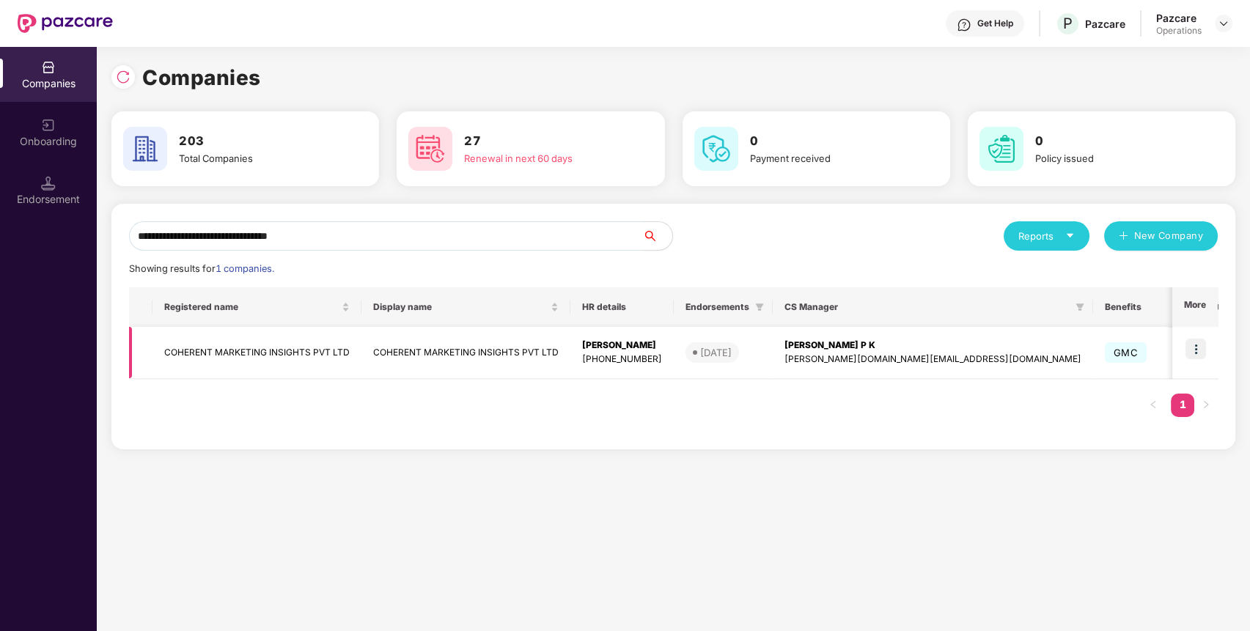
type input "**********"
click at [1197, 346] on img at bounding box center [1195, 349] width 21 height 21
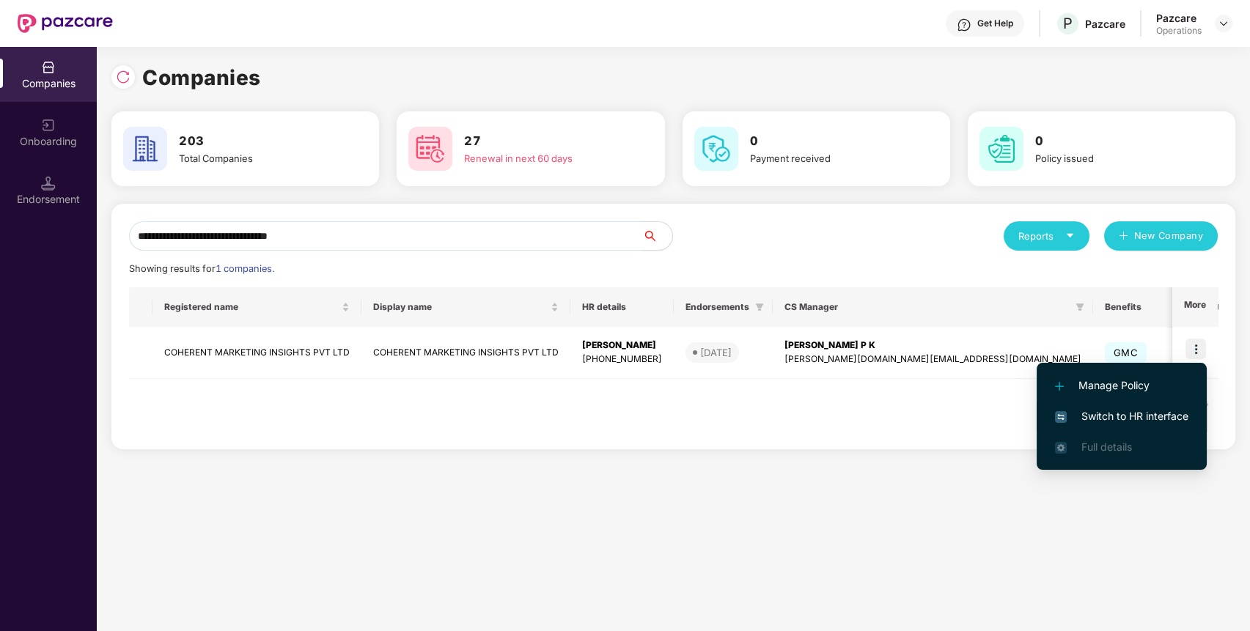
click at [1095, 422] on span "Switch to HR interface" at bounding box center [1121, 416] width 133 height 16
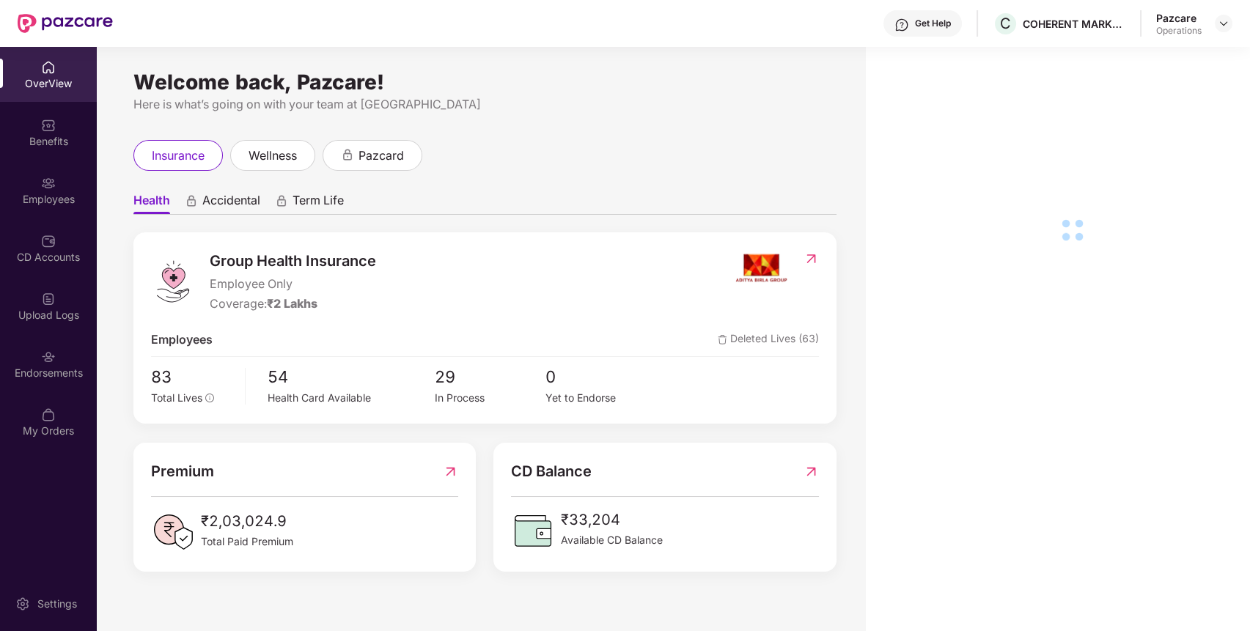
click at [65, 315] on div "Upload Logs" at bounding box center [48, 315] width 97 height 15
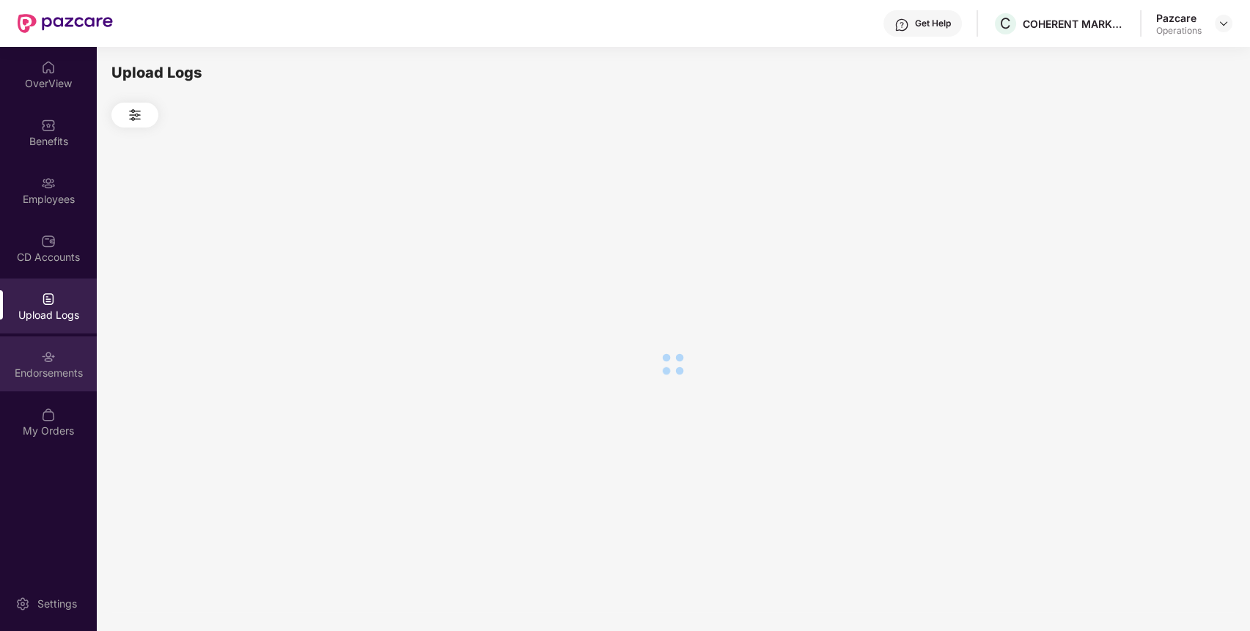
click at [65, 349] on div "Endorsements" at bounding box center [48, 363] width 97 height 55
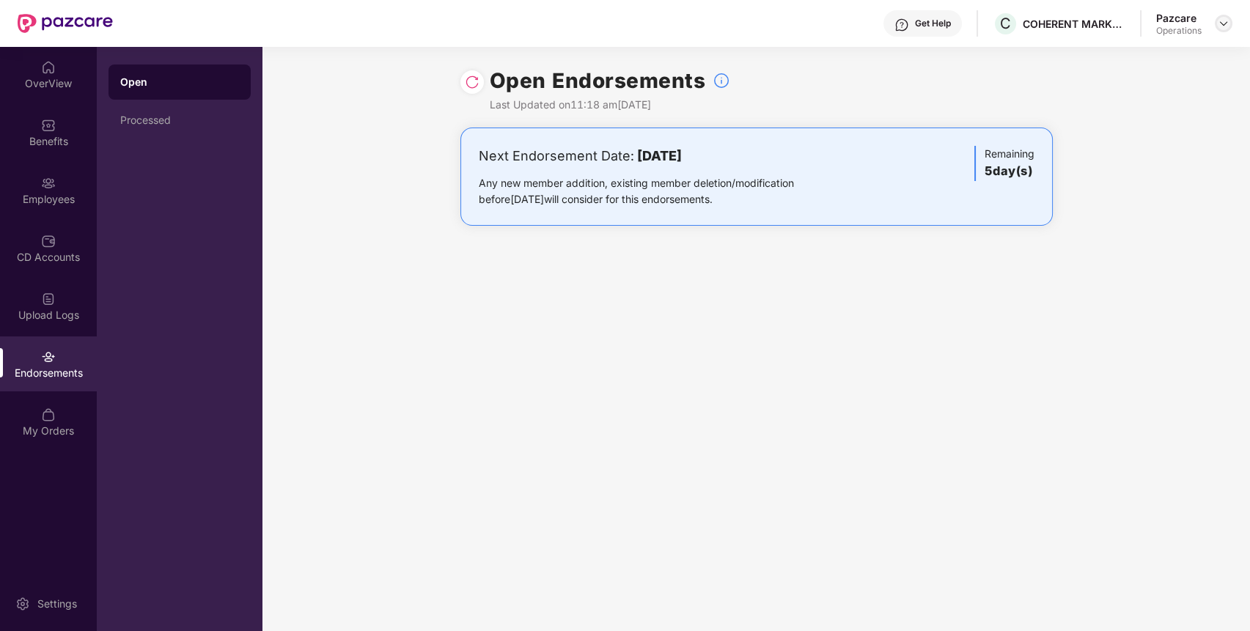
click at [1227, 16] on div at bounding box center [1224, 24] width 18 height 18
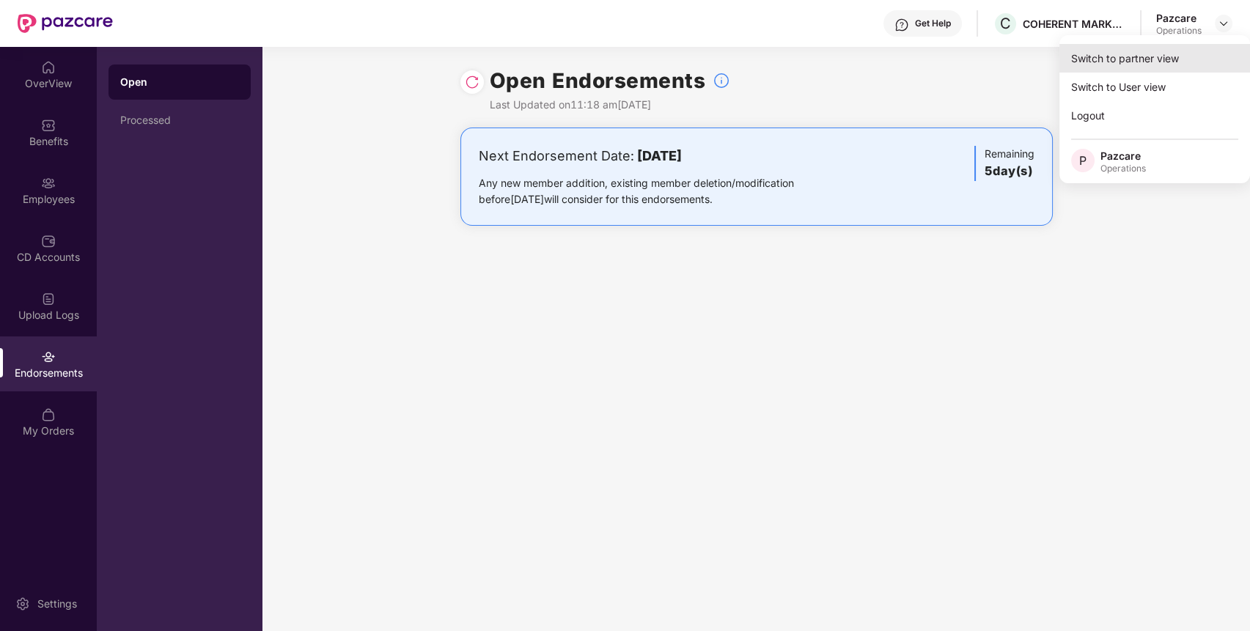
click at [1179, 54] on div "Switch to partner view" at bounding box center [1154, 58] width 191 height 29
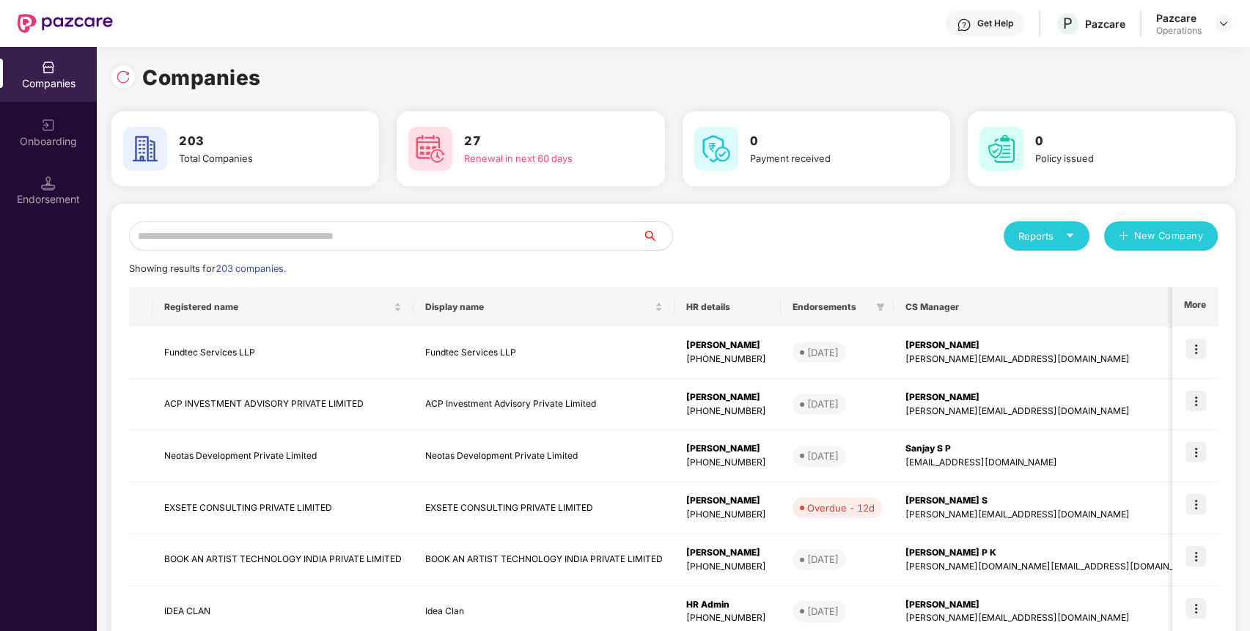
click at [391, 237] on input "text" at bounding box center [386, 235] width 514 height 29
paste input "**********"
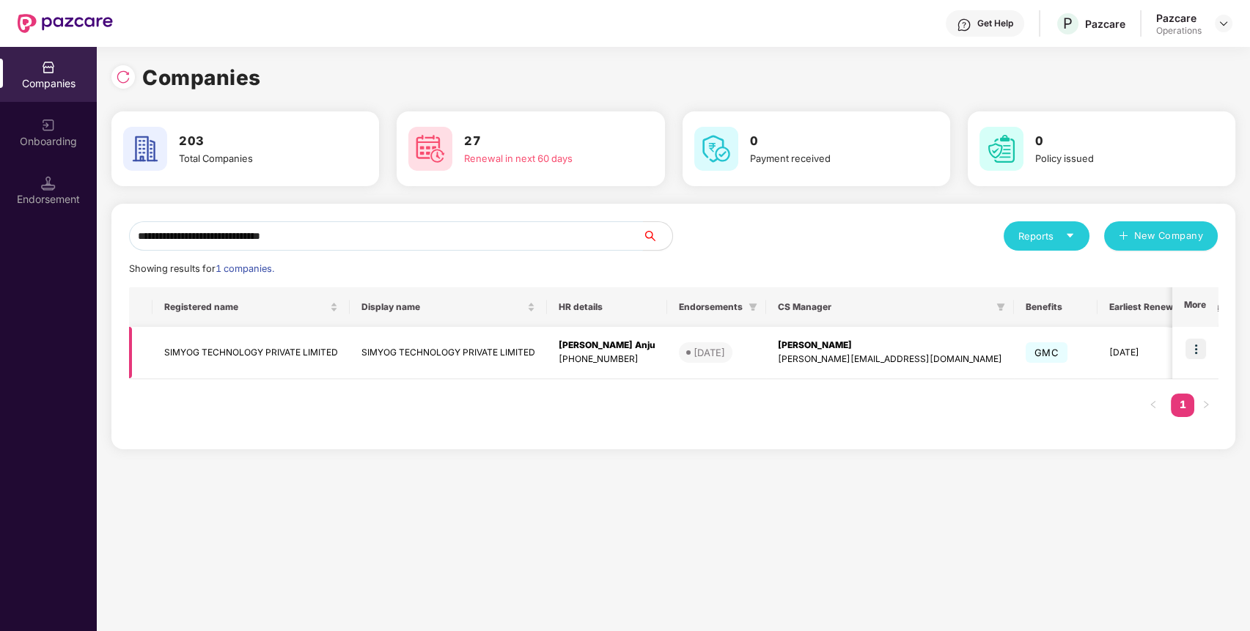
type input "**********"
click at [1190, 336] on td at bounding box center [1194, 353] width 45 height 52
click at [1206, 345] on img at bounding box center [1195, 349] width 21 height 21
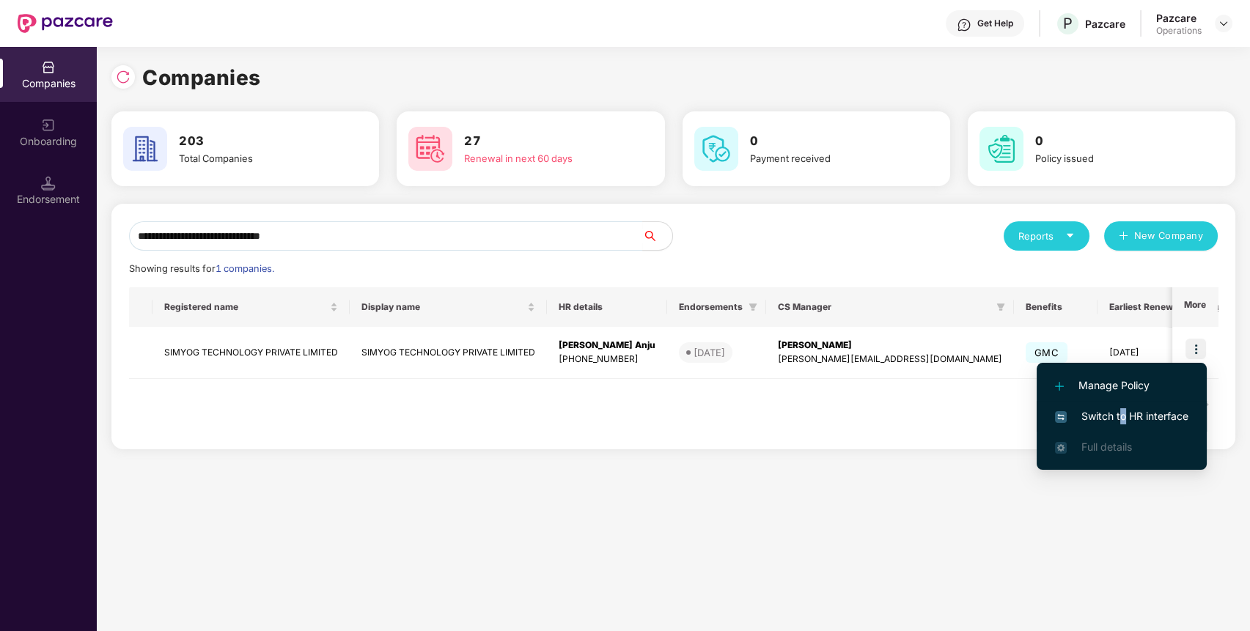
click at [1121, 407] on li "Switch to HR interface" at bounding box center [1121, 416] width 170 height 31
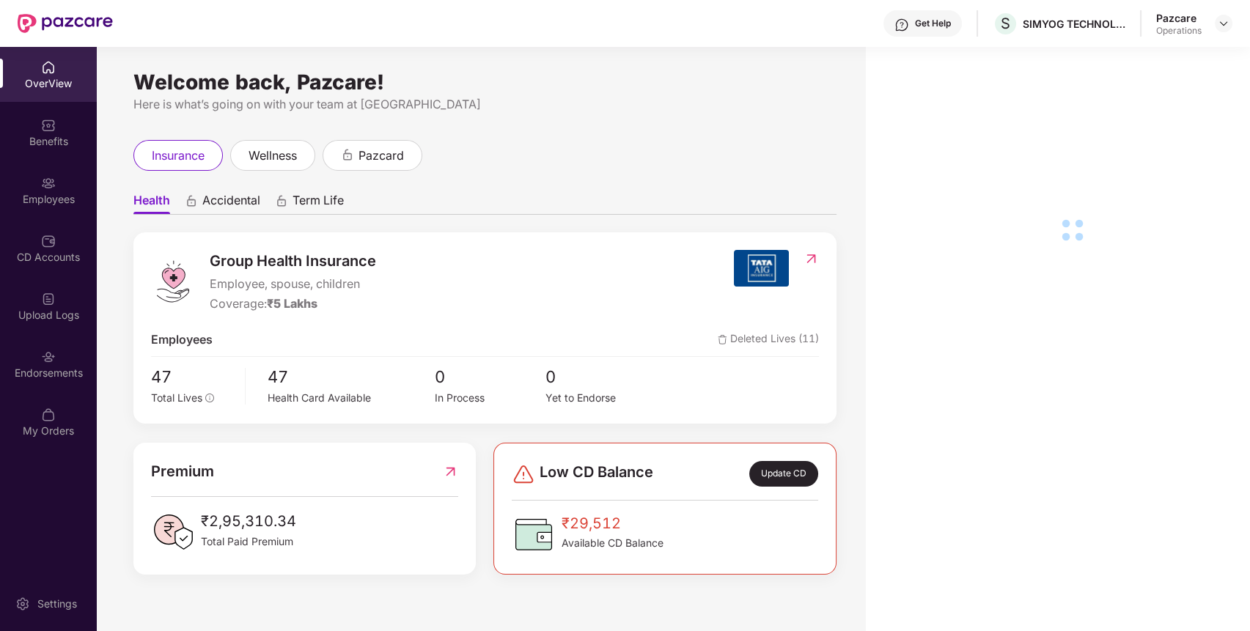
click at [65, 383] on div "Endorsements" at bounding box center [48, 363] width 97 height 55
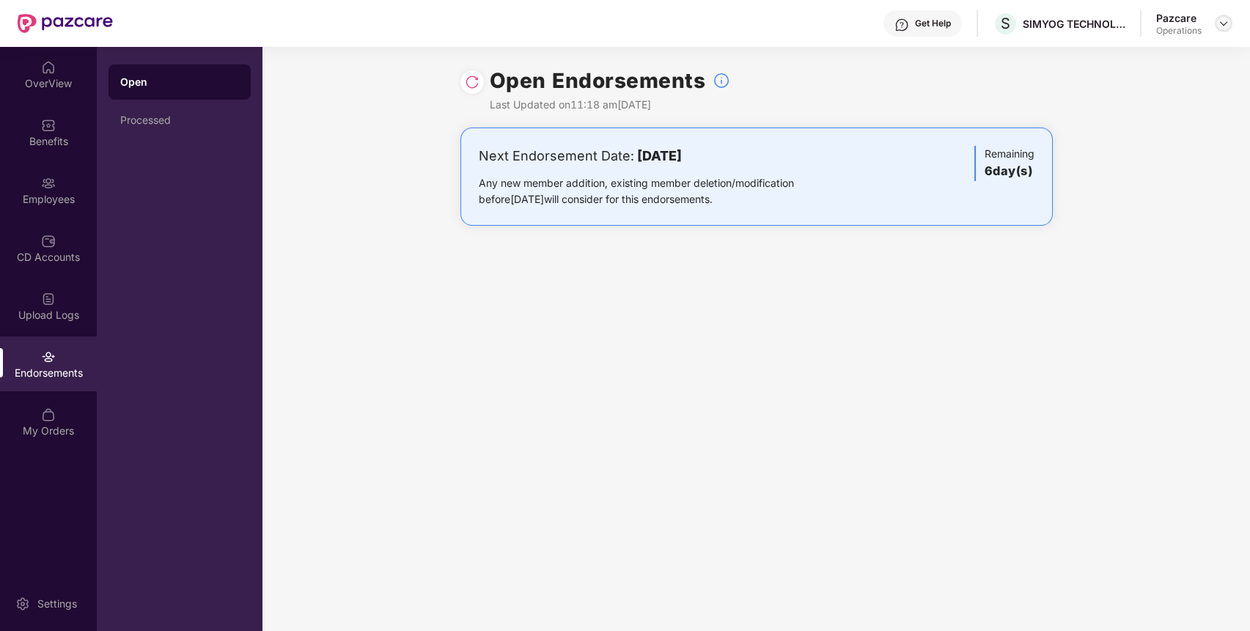
click at [1223, 26] on img at bounding box center [1224, 24] width 12 height 12
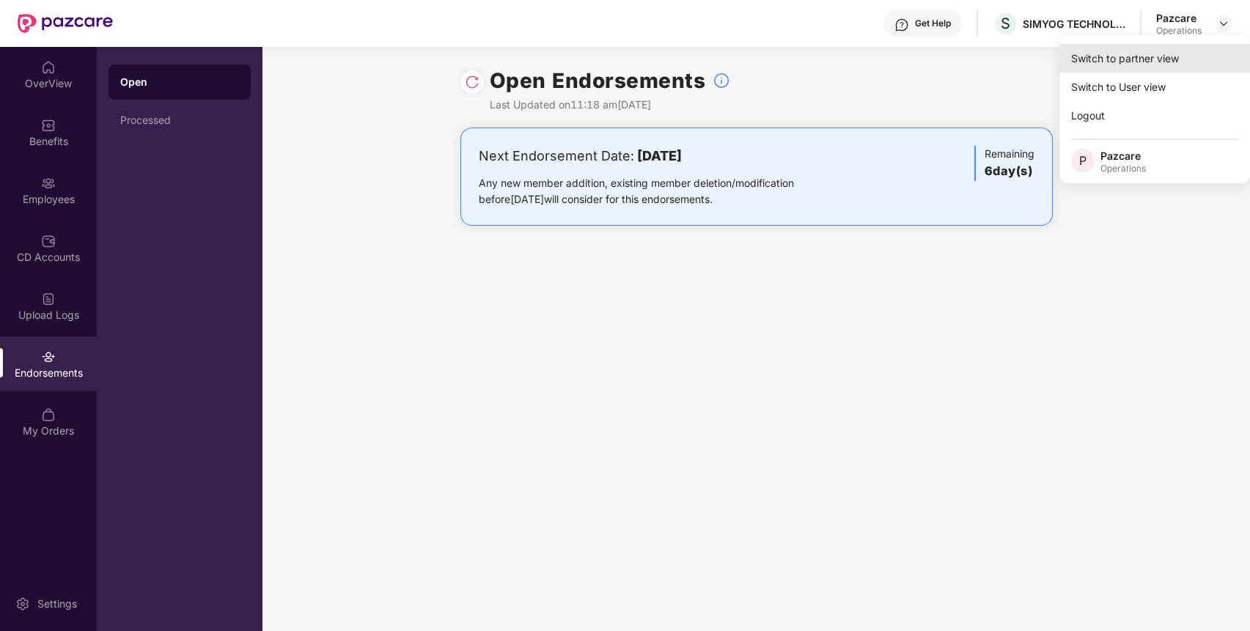
click at [1161, 51] on div "Switch to partner view" at bounding box center [1154, 58] width 191 height 29
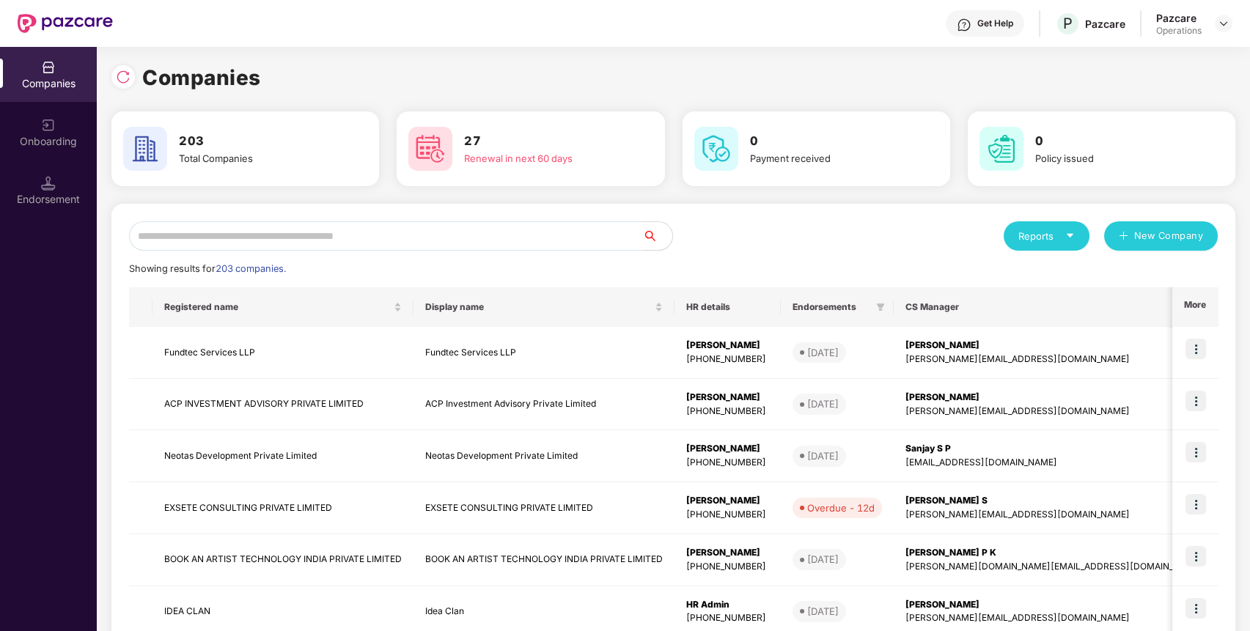
click at [616, 229] on input "text" at bounding box center [386, 235] width 514 height 29
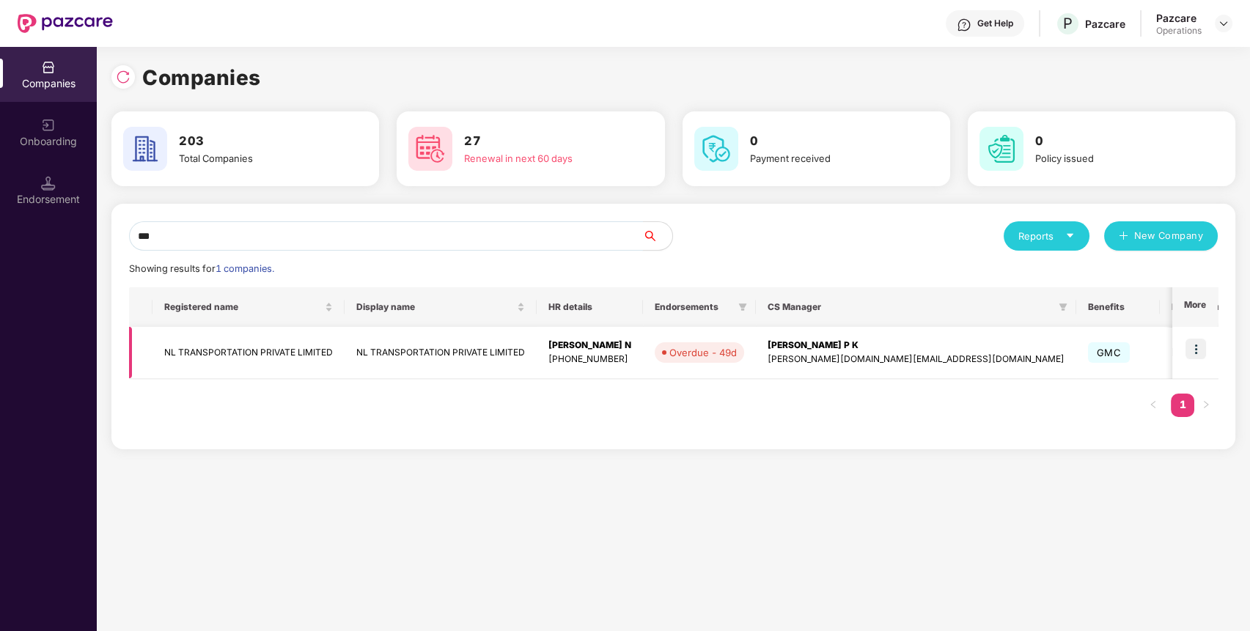
type input "**"
click at [1210, 358] on td at bounding box center [1194, 353] width 45 height 52
click at [1201, 353] on img at bounding box center [1195, 349] width 21 height 21
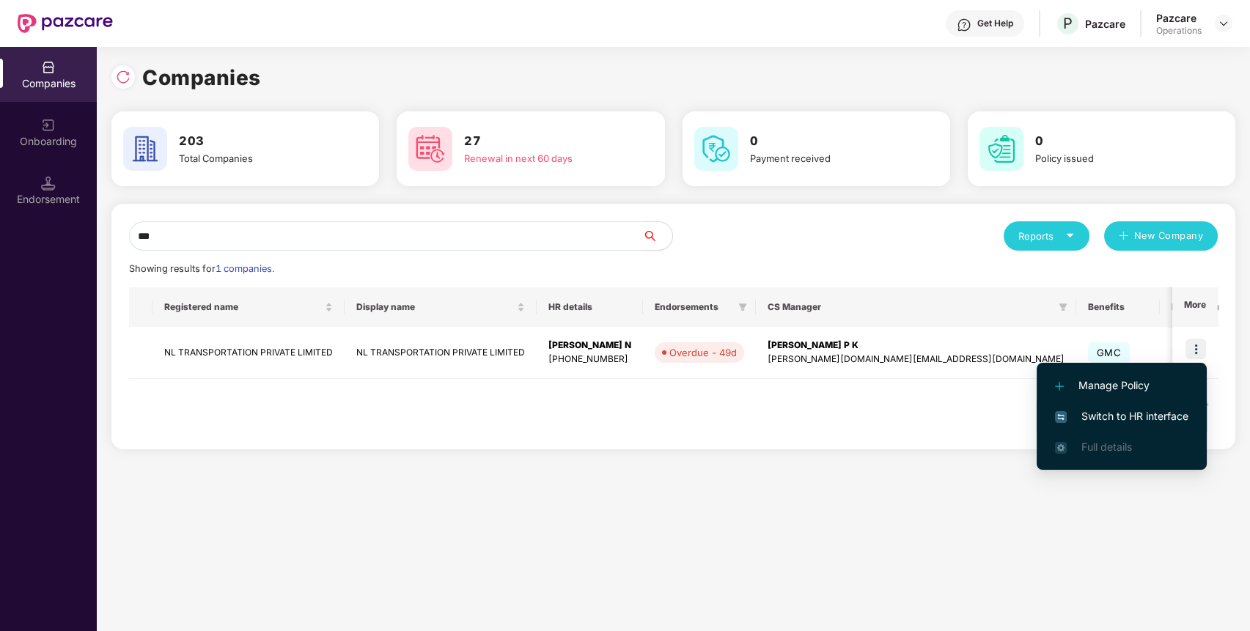
click at [1131, 419] on span "Switch to HR interface" at bounding box center [1121, 416] width 133 height 16
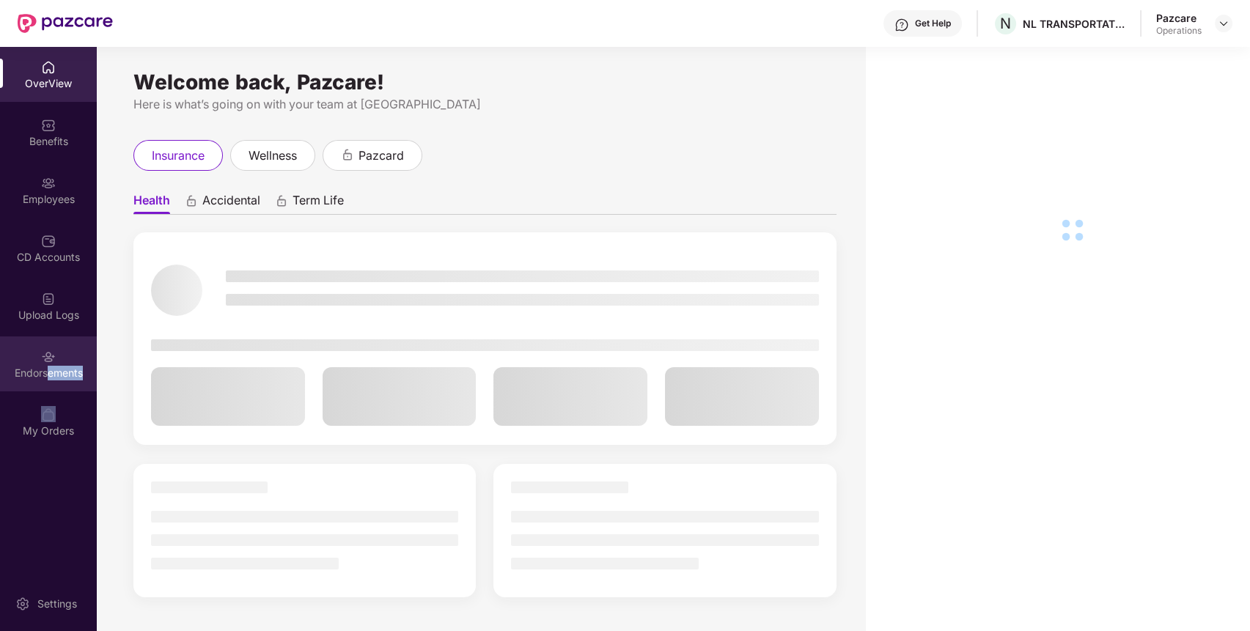
click at [49, 390] on div "OverView Benefits Employees CD Accounts Upload Logs Endorsements My Orders" at bounding box center [48, 249] width 97 height 405
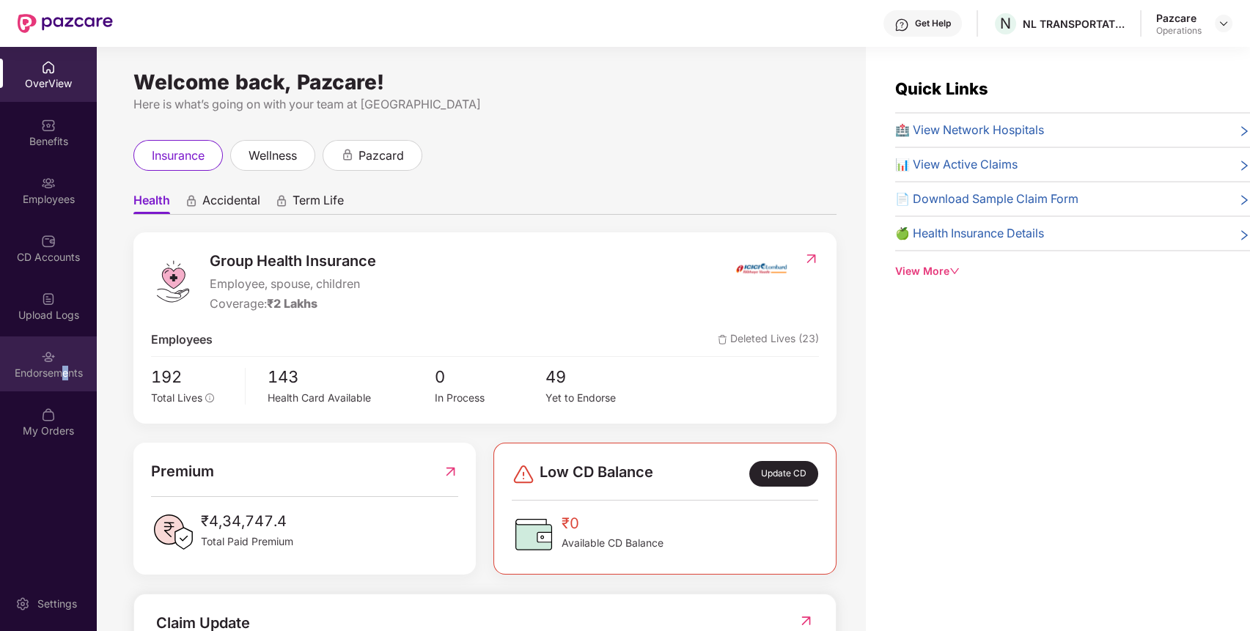
click at [65, 377] on div "Endorsements" at bounding box center [48, 373] width 97 height 15
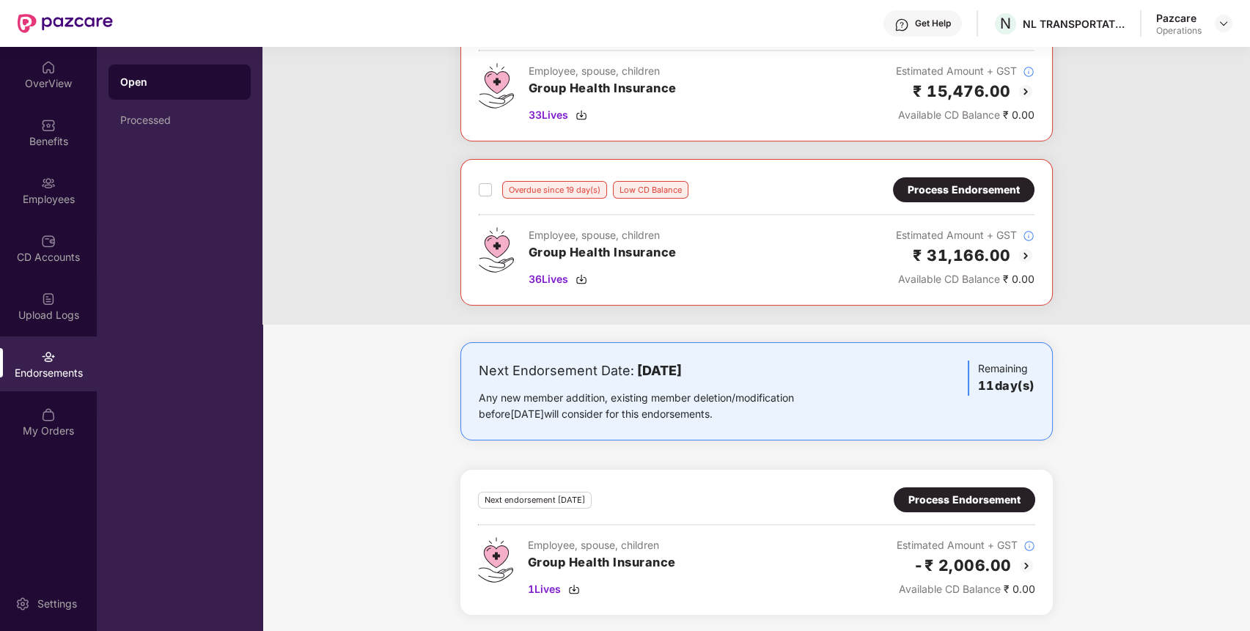
scroll to position [0, 0]
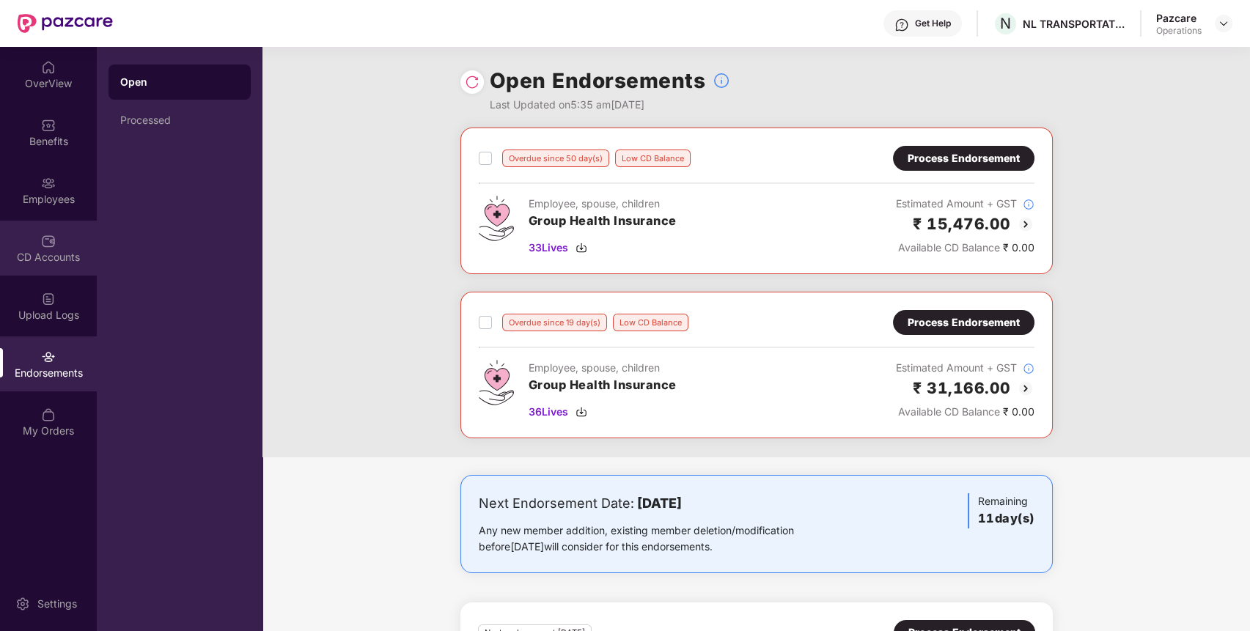
click at [41, 265] on div "CD Accounts" at bounding box center [48, 248] width 97 height 55
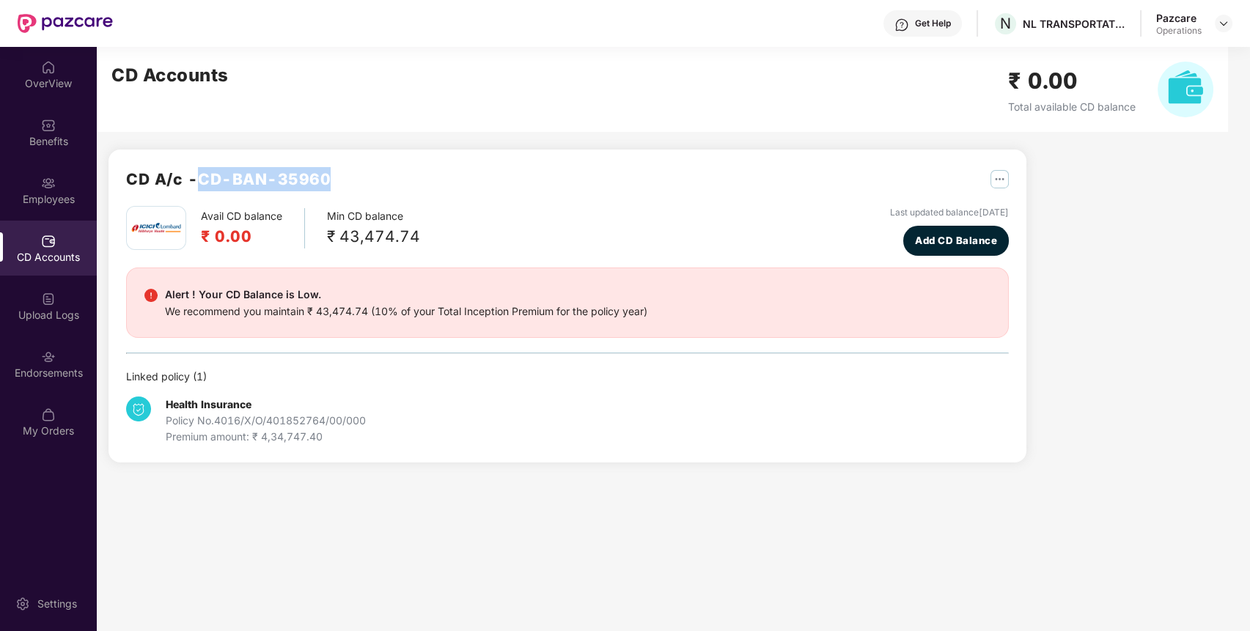
drag, startPoint x: 202, startPoint y: 185, endPoint x: 328, endPoint y: 186, distance: 126.1
click at [328, 186] on h2 "CD A/c - CD-BAN-35960" at bounding box center [228, 179] width 205 height 24
copy h2 "CD-BAN-35960"
click at [1224, 21] on img at bounding box center [1224, 24] width 12 height 12
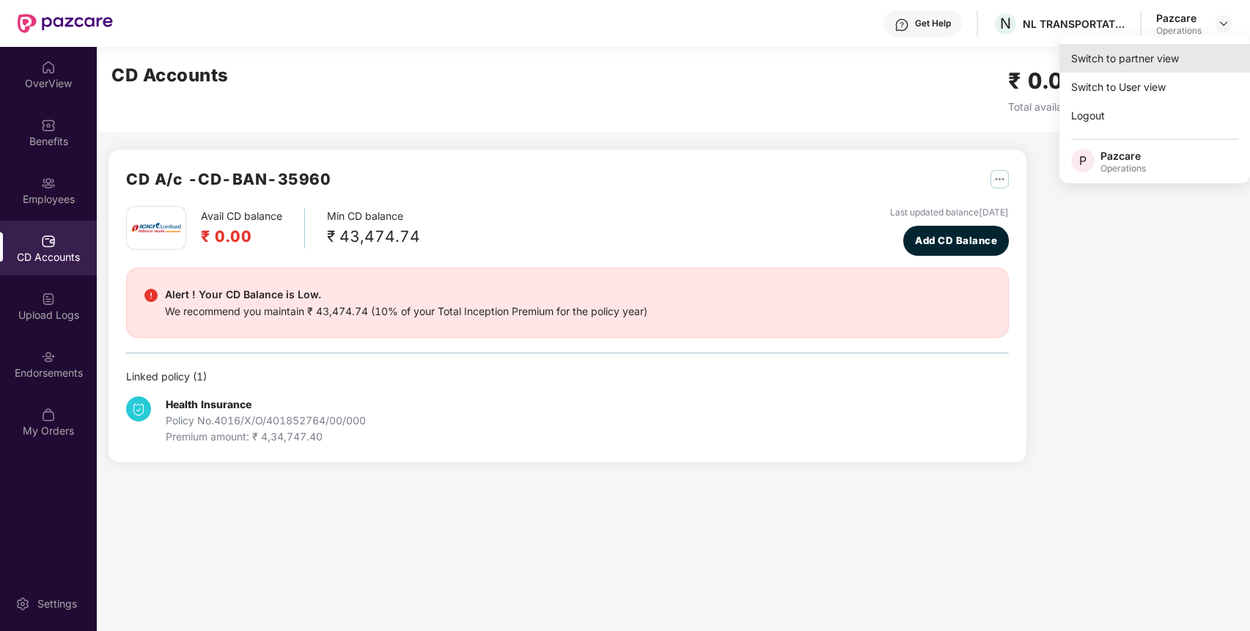
click at [1179, 61] on div "Switch to partner view" at bounding box center [1154, 58] width 191 height 29
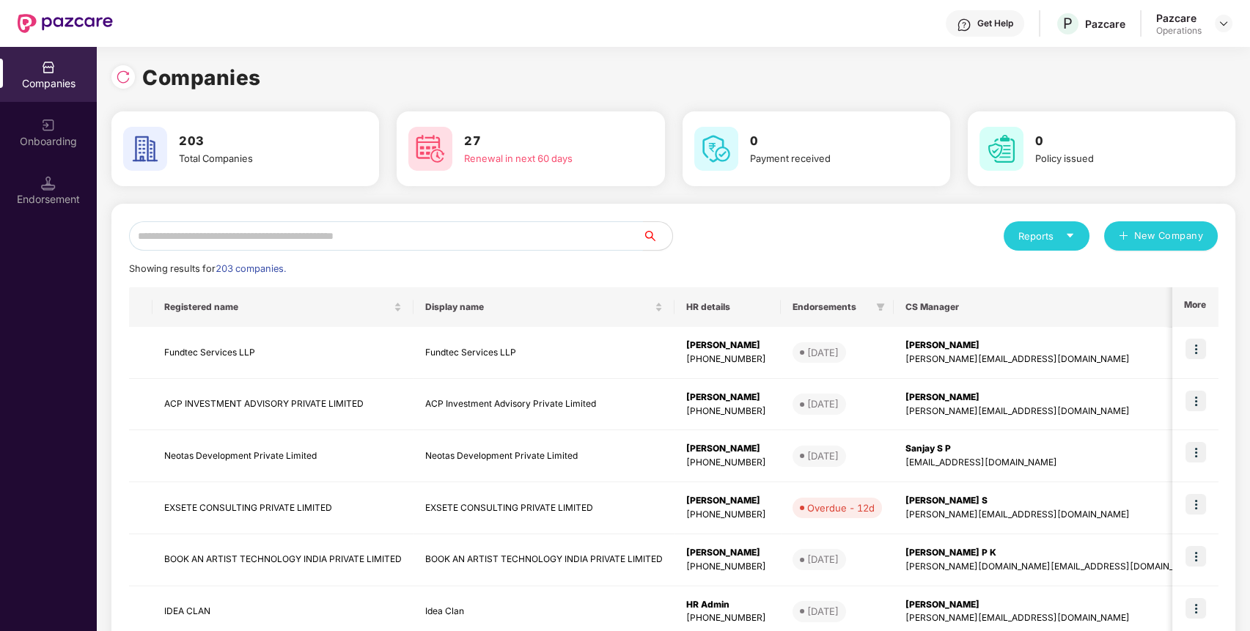
click at [561, 240] on input "text" at bounding box center [386, 235] width 514 height 29
paste input "**********"
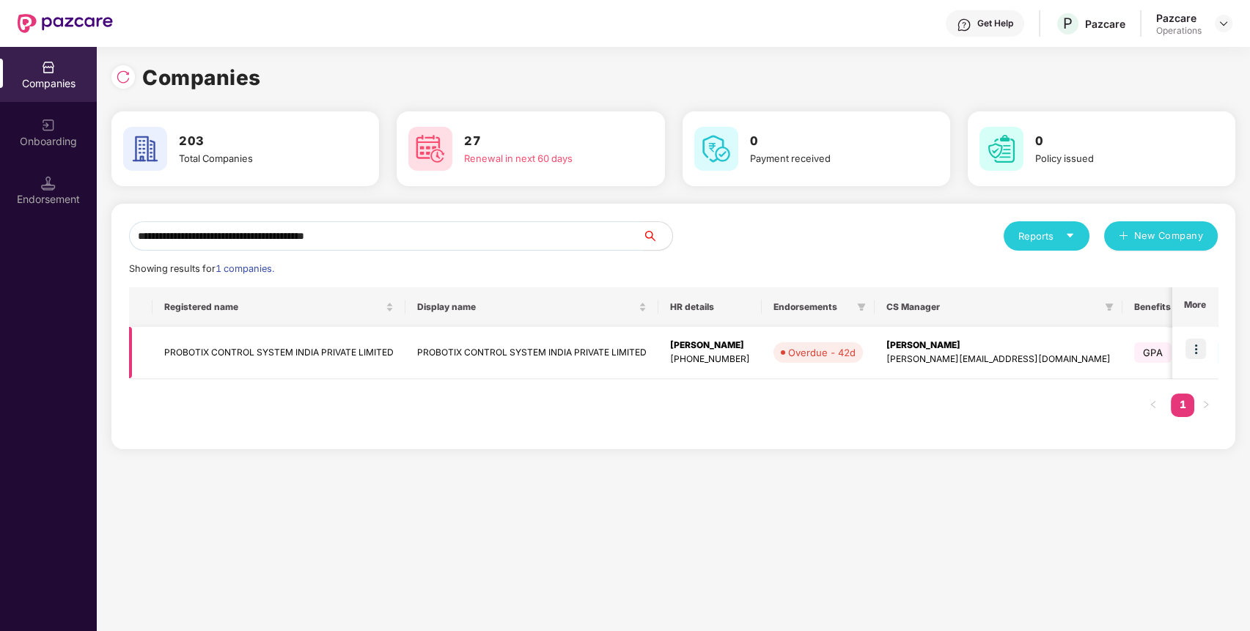
type input "**********"
click at [1200, 350] on img at bounding box center [1195, 349] width 21 height 21
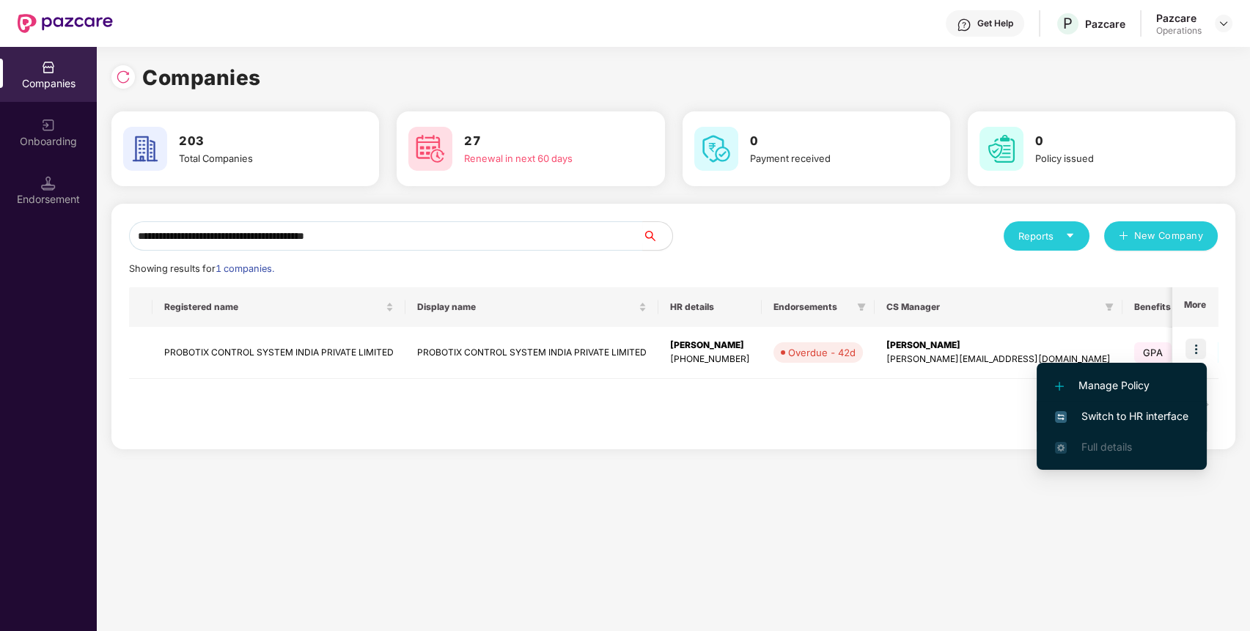
click at [1097, 410] on span "Switch to HR interface" at bounding box center [1121, 416] width 133 height 16
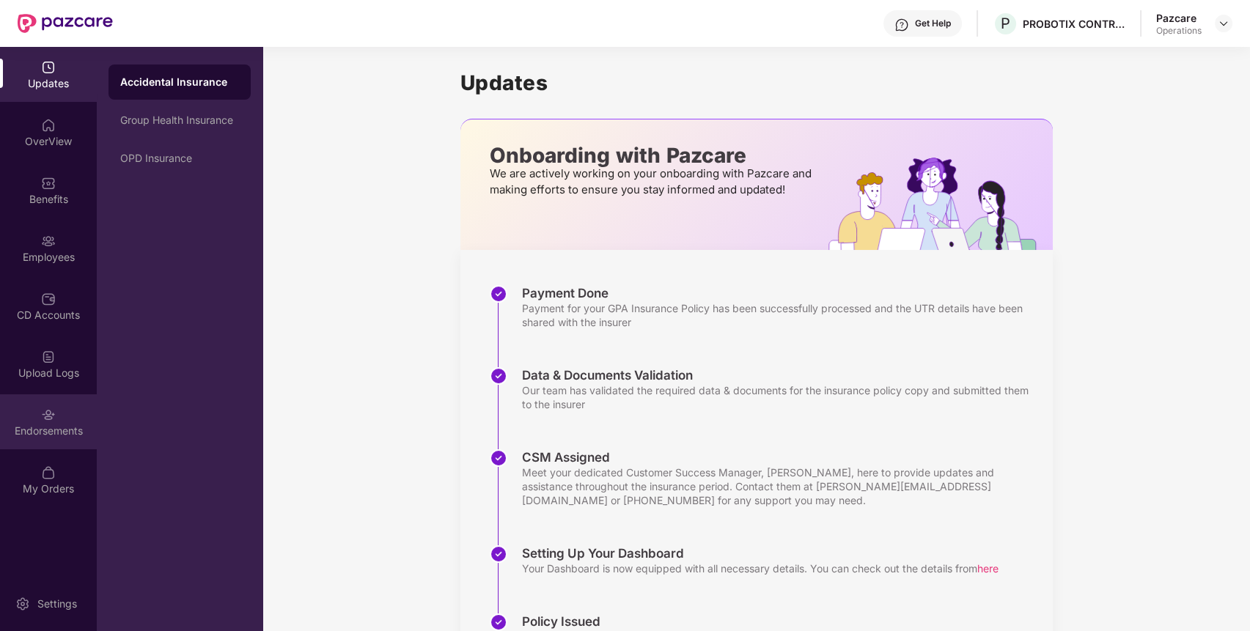
click at [47, 442] on div "Endorsements" at bounding box center [48, 421] width 97 height 55
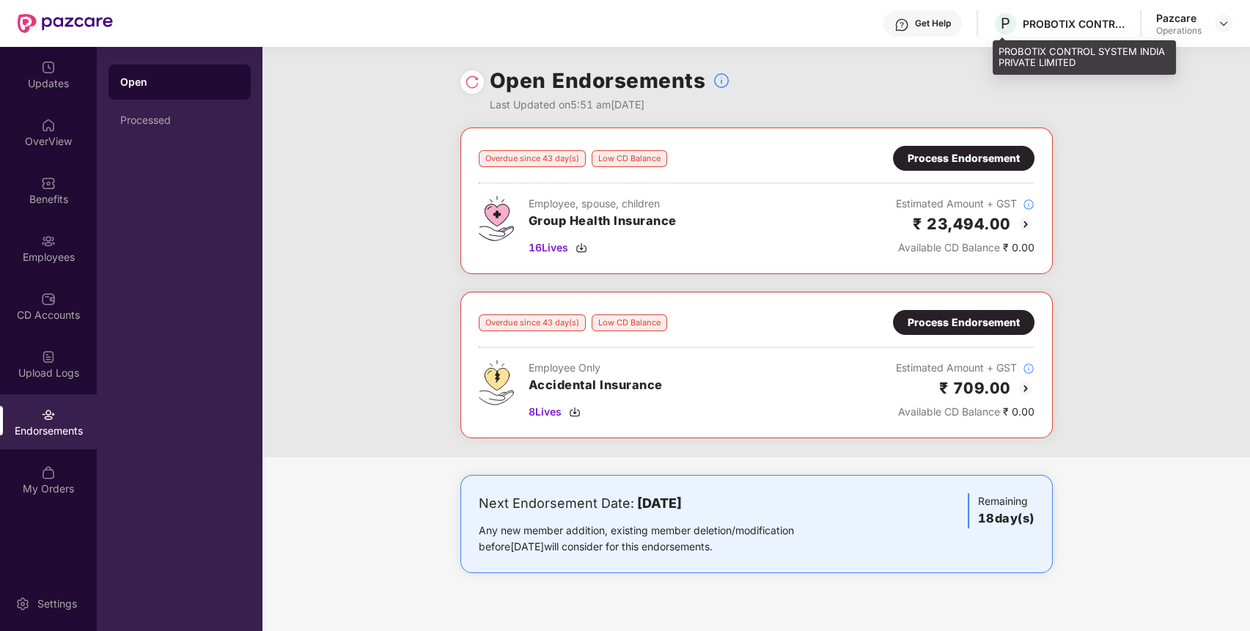
click at [1032, 21] on div "PROBOTIX CONTROL SYSTEM INDIA PRIVATE LIMITED" at bounding box center [1074, 24] width 103 height 14
copy div "PROBOTIX"
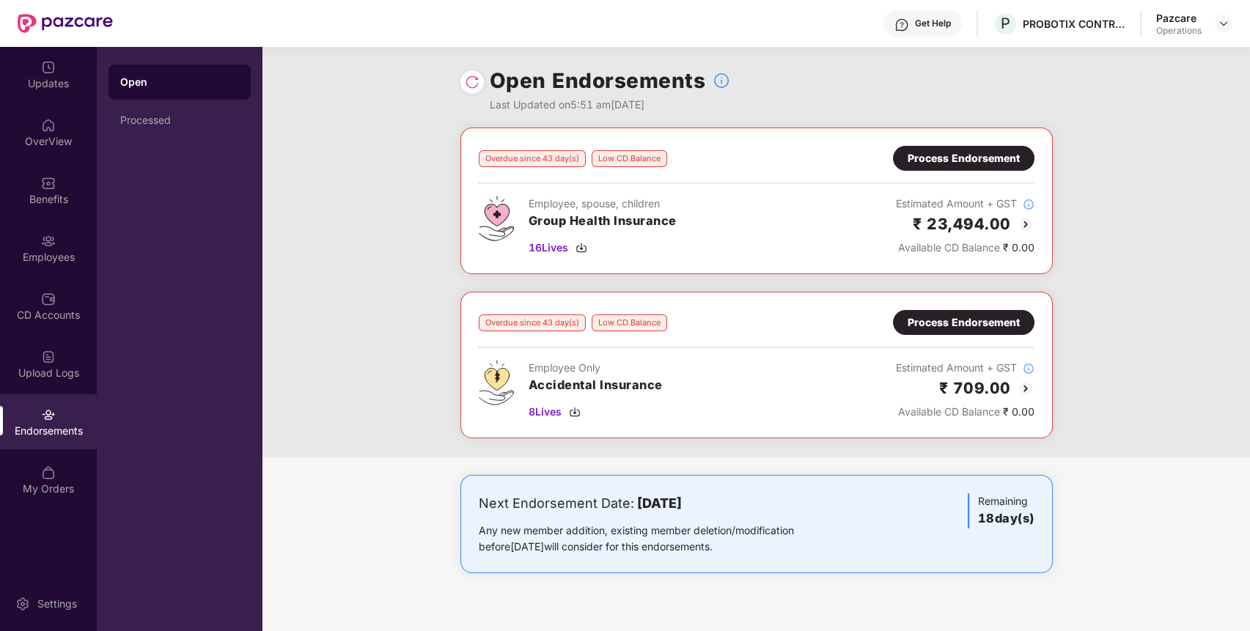
click at [1226, 35] on div "Pazcare Operations" at bounding box center [1194, 24] width 76 height 26
click at [1215, 29] on div at bounding box center [1224, 24] width 18 height 18
click at [1227, 25] on img at bounding box center [1224, 24] width 12 height 12
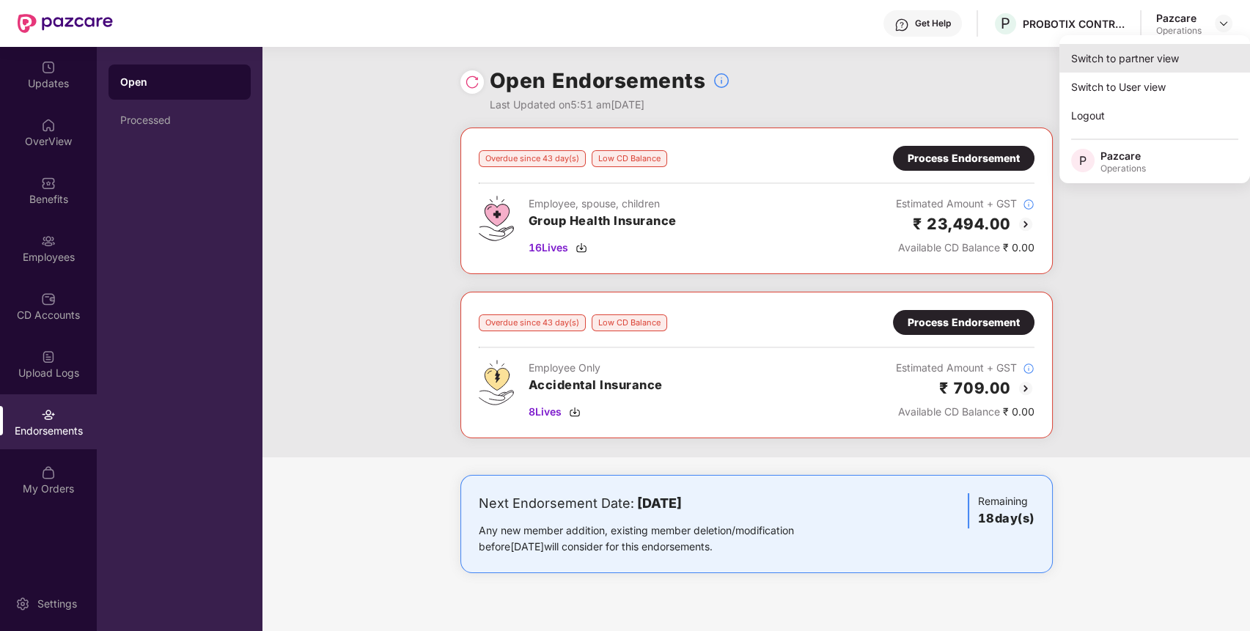
click at [1181, 50] on div "Switch to partner view" at bounding box center [1154, 58] width 191 height 29
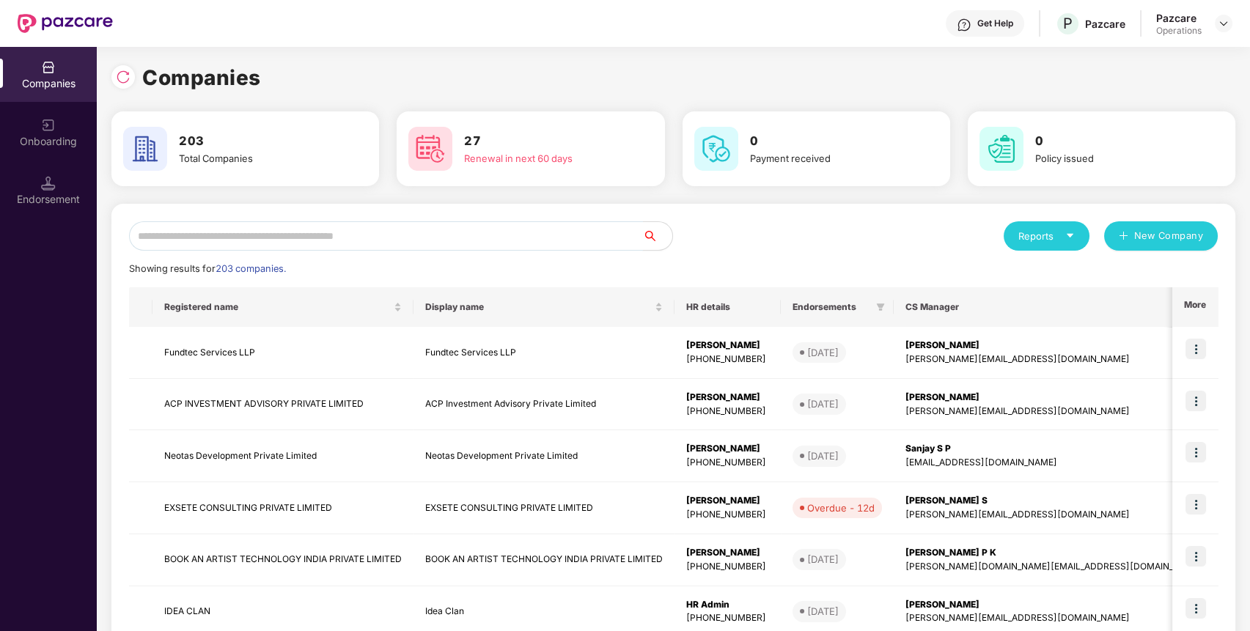
click at [361, 229] on input "text" at bounding box center [386, 235] width 514 height 29
paste input "********"
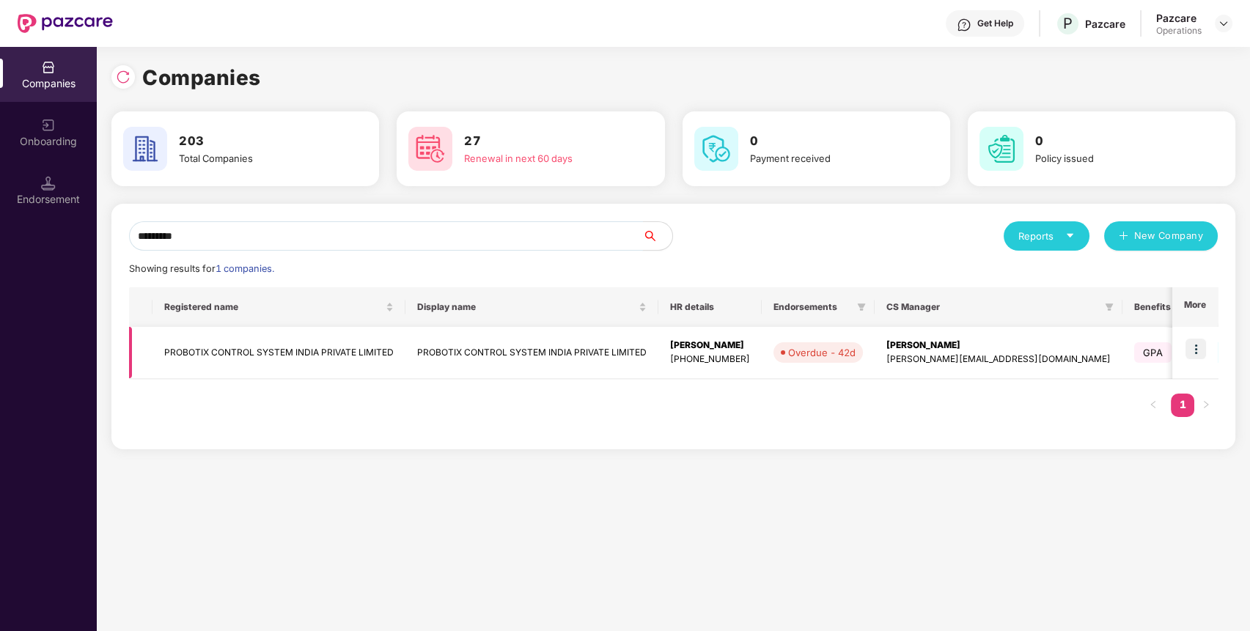
type input "********"
click at [196, 352] on td "PROBOTIX CONTROL SYSTEM INDIA PRIVATE LIMITED" at bounding box center [278, 353] width 253 height 52
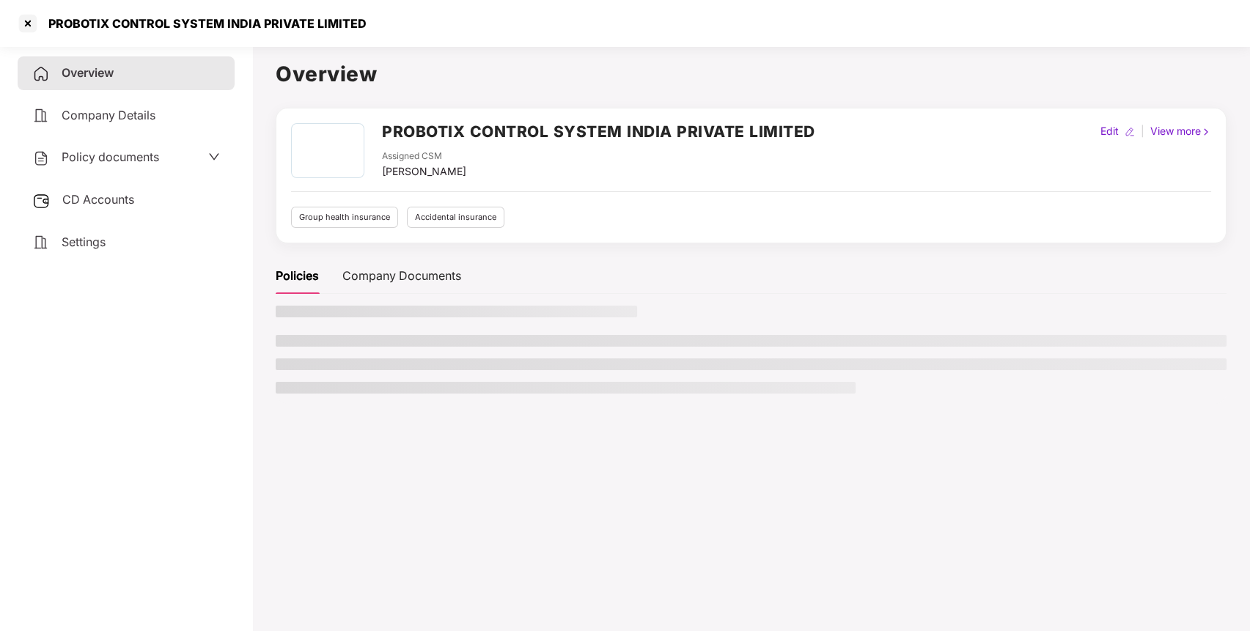
click at [147, 210] on div "CD Accounts" at bounding box center [126, 200] width 217 height 34
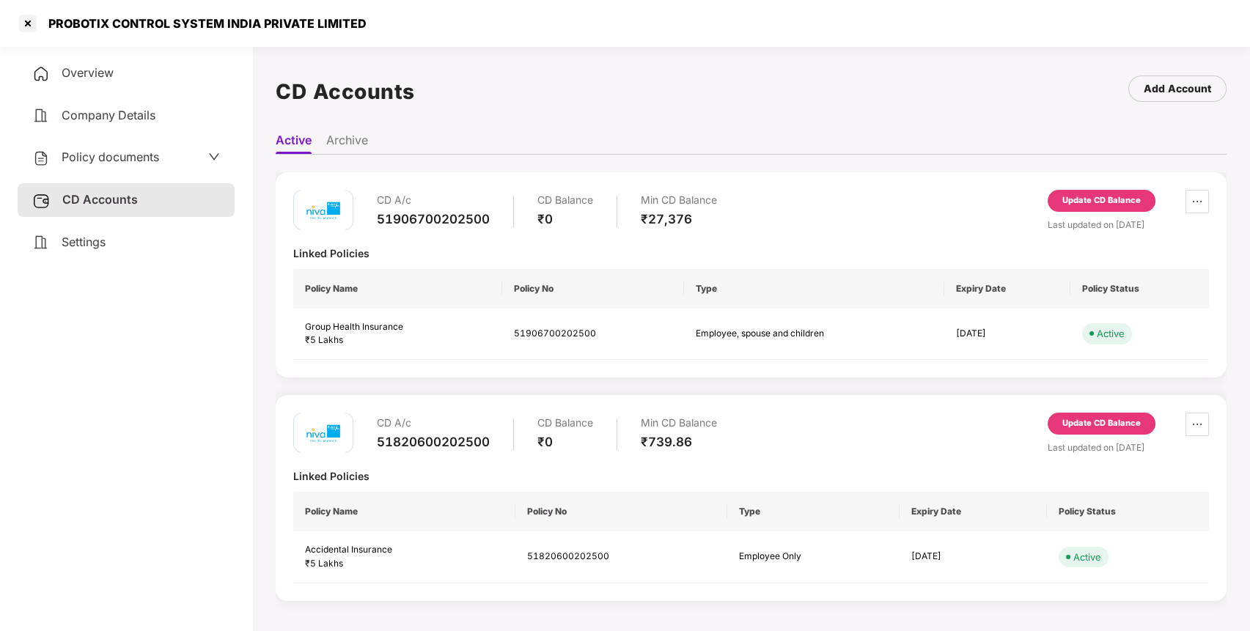
click at [1097, 210] on div "Update CD Balance" at bounding box center [1101, 201] width 108 height 22
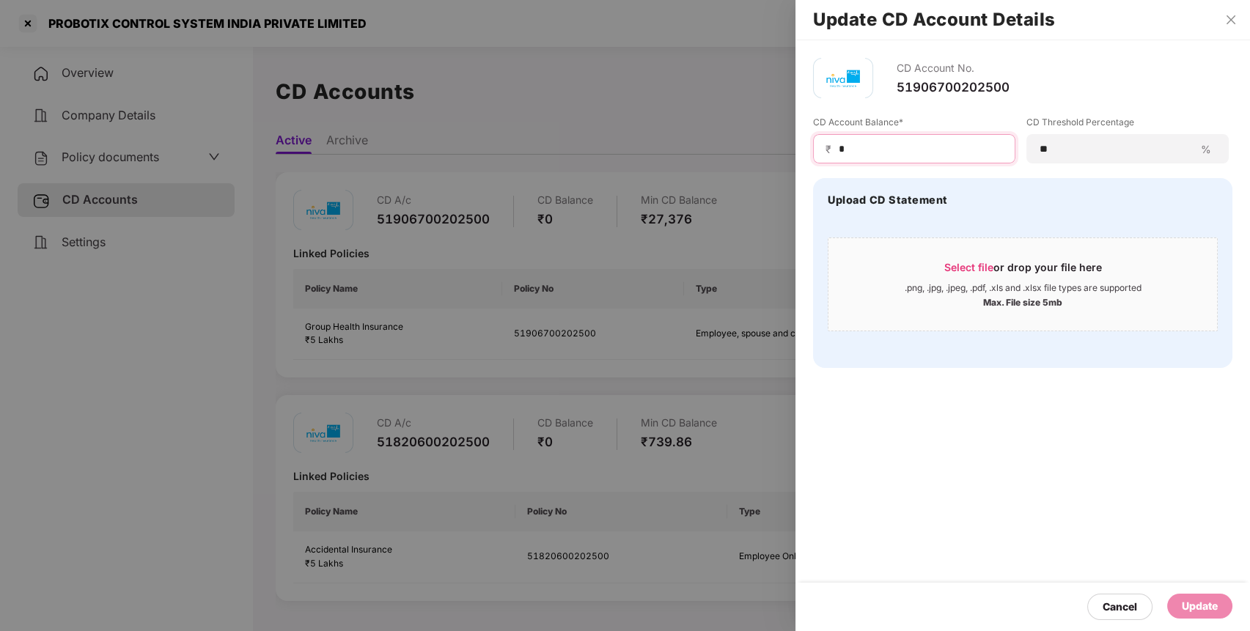
click at [902, 150] on input "*" at bounding box center [920, 148] width 166 height 15
type input "*****"
click at [1196, 610] on div "Update" at bounding box center [1200, 606] width 36 height 16
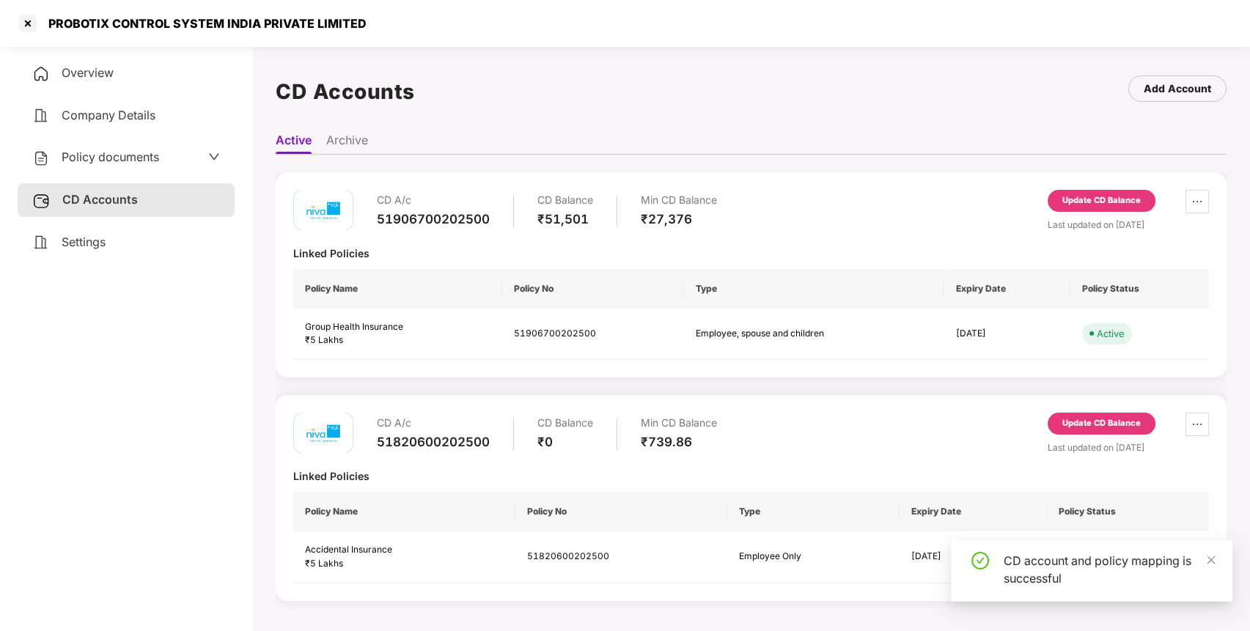
click at [73, 34] on div "PROBOTIX CONTROL SYSTEM INDIA PRIVATE LIMITED" at bounding box center [191, 23] width 350 height 23
copy div "PROBOTIX"
click at [29, 23] on div at bounding box center [27, 23] width 23 height 23
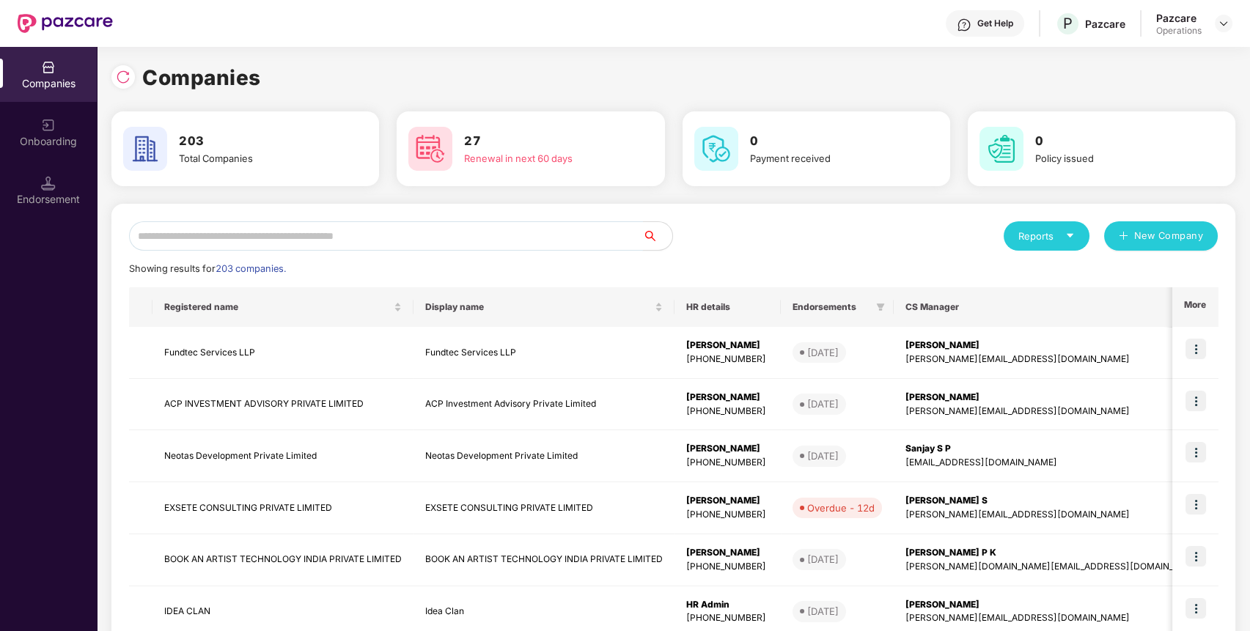
click at [401, 224] on input "text" at bounding box center [386, 235] width 514 height 29
paste input "********"
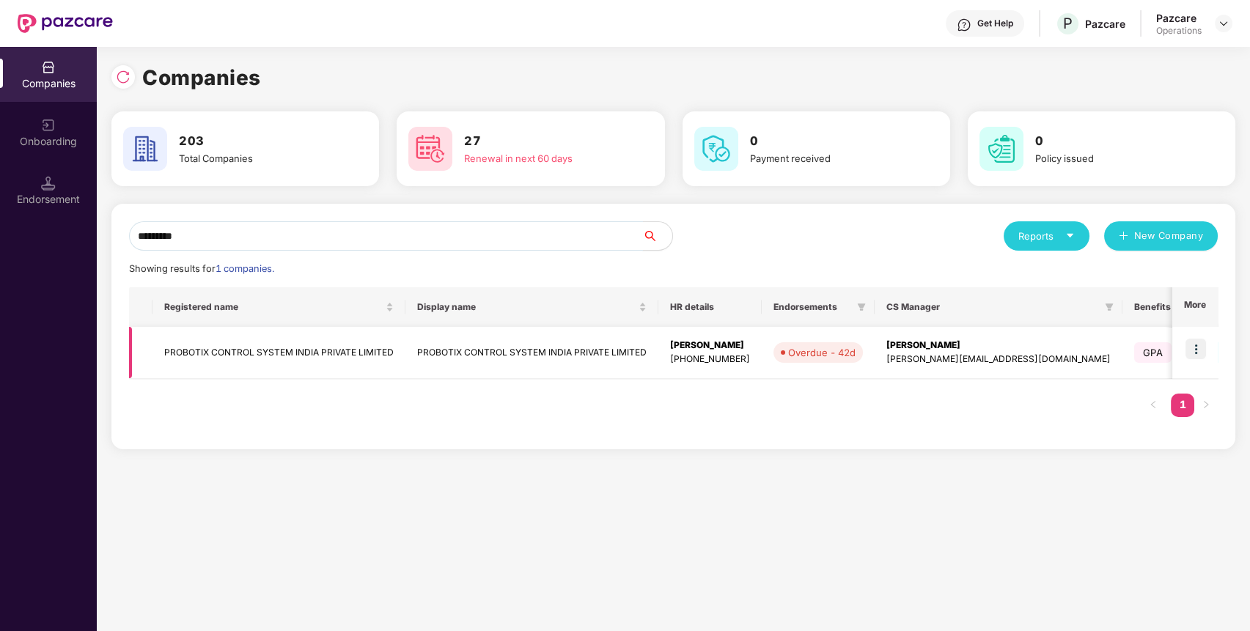
type input "********"
click at [1194, 352] on img at bounding box center [1195, 349] width 21 height 21
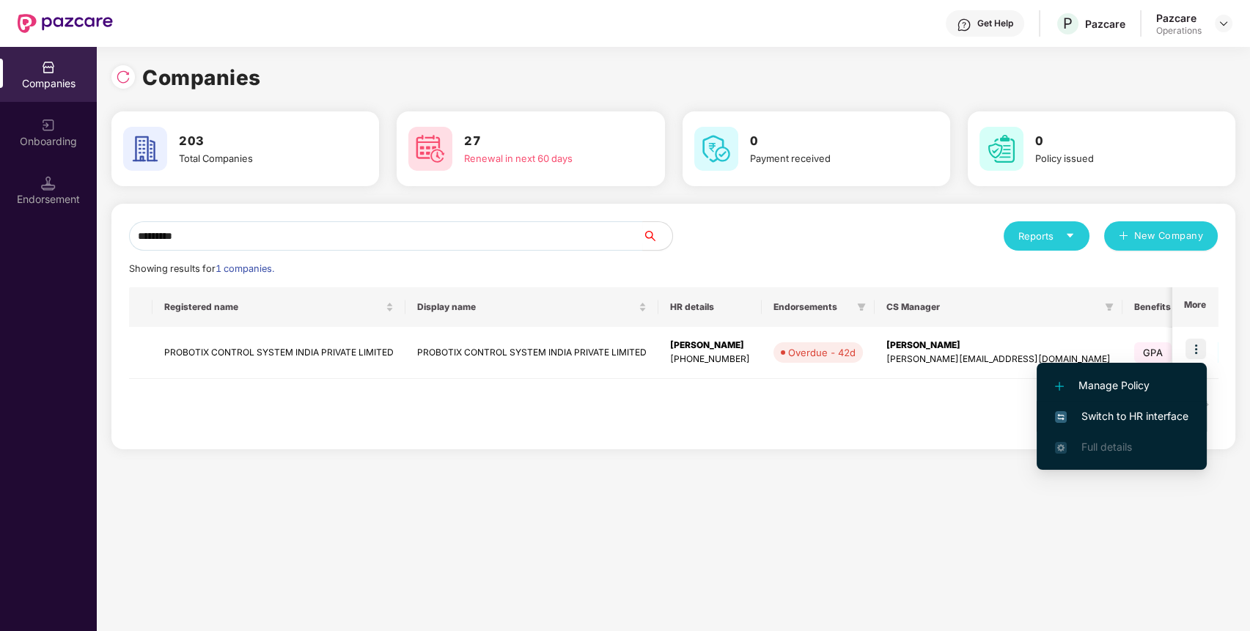
click at [1102, 413] on span "Switch to HR interface" at bounding box center [1121, 416] width 133 height 16
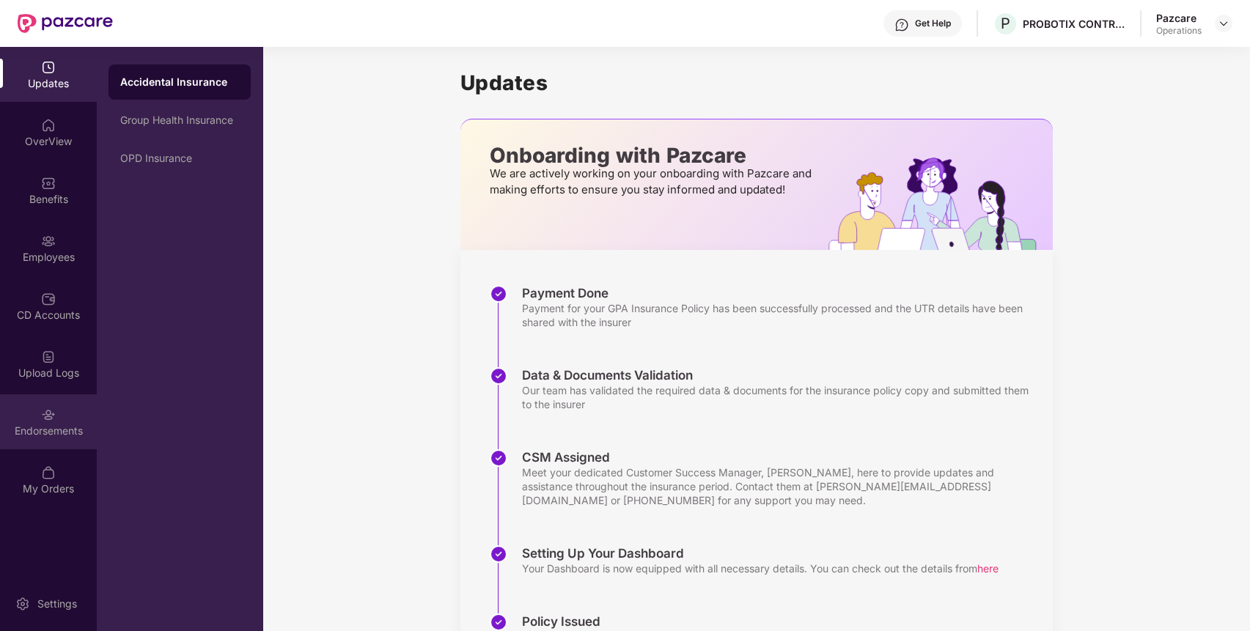
click at [66, 420] on div "Endorsements" at bounding box center [48, 421] width 97 height 55
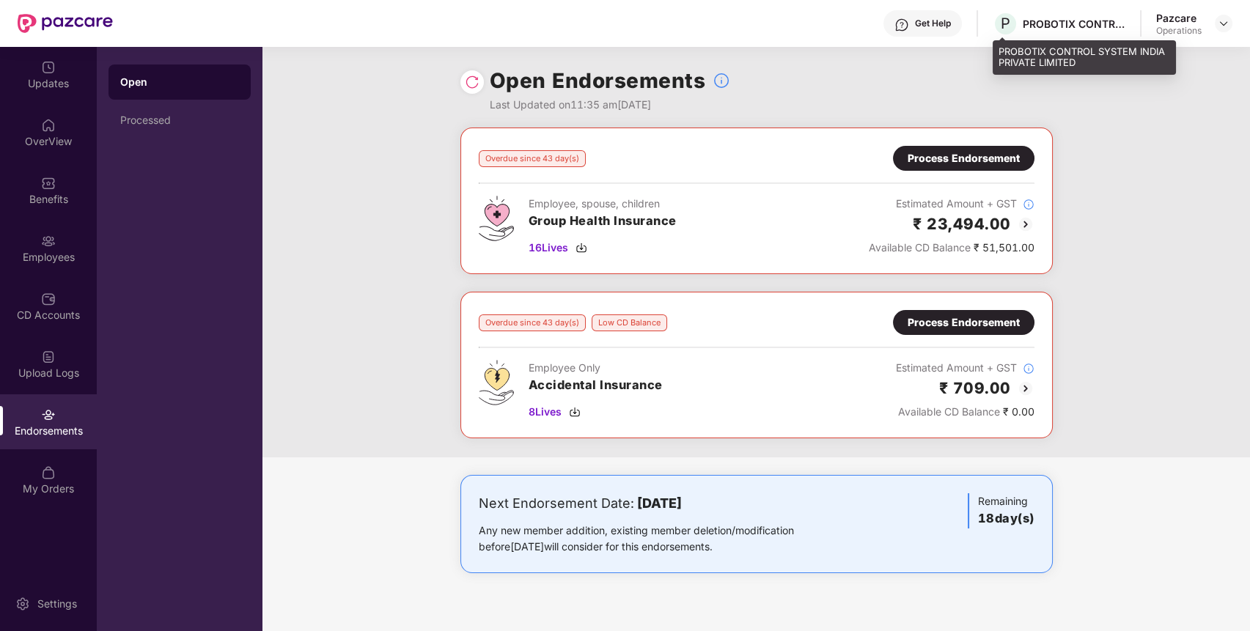
click at [1061, 23] on div "PROBOTIX CONTROL SYSTEM INDIA PRIVATE LIMITED" at bounding box center [1074, 24] width 103 height 14
copy div "PROBOTIX"
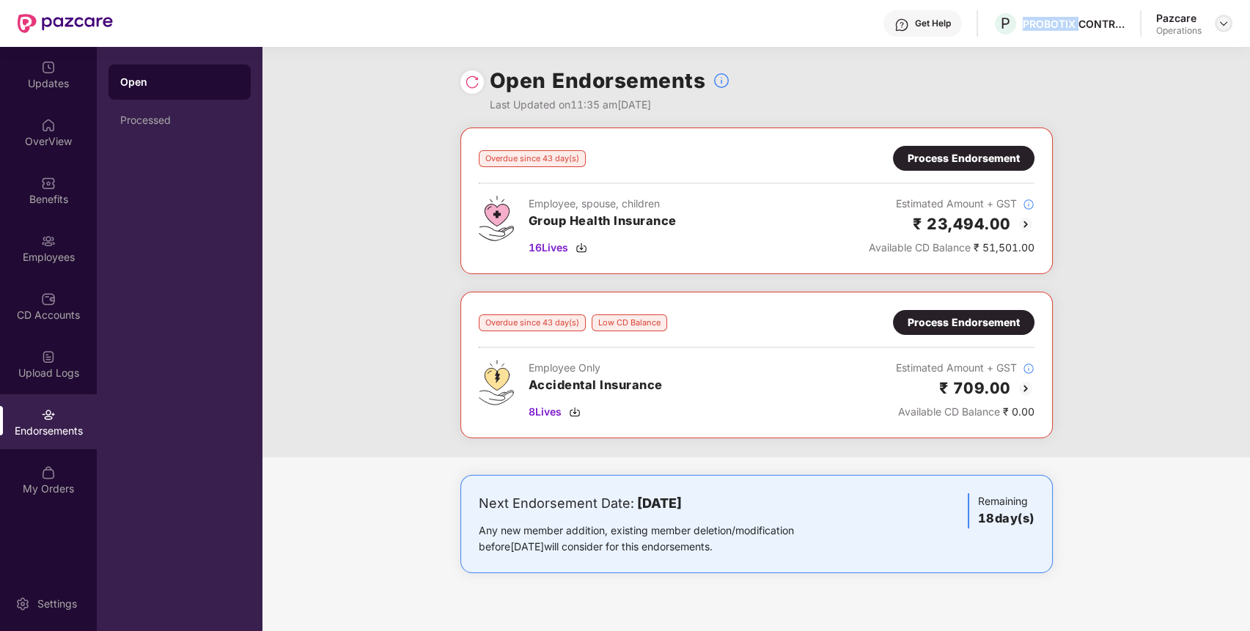
click at [1220, 21] on img at bounding box center [1224, 24] width 12 height 12
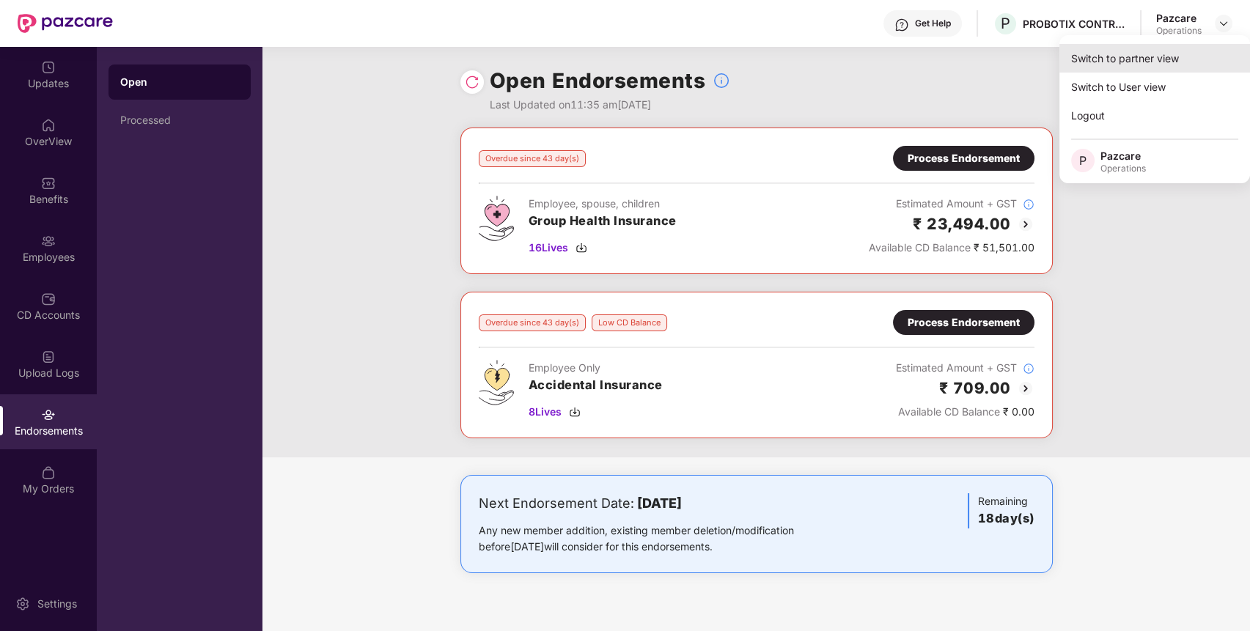
click at [1157, 55] on div "Switch to partner view" at bounding box center [1154, 58] width 191 height 29
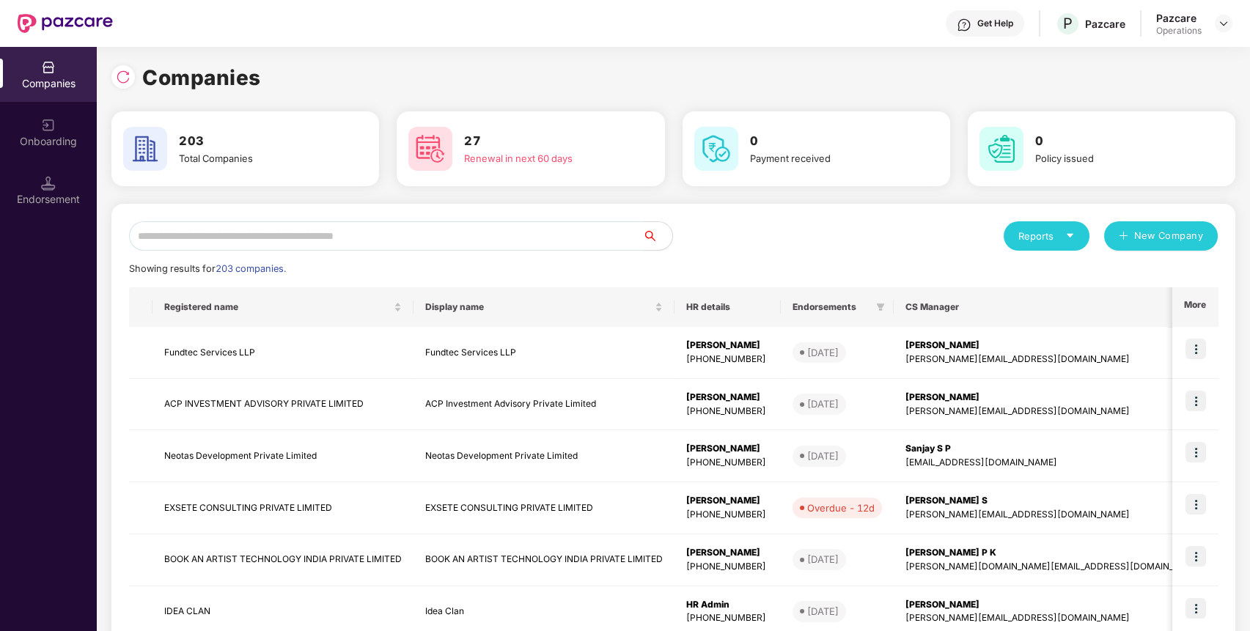
click at [342, 240] on input "text" at bounding box center [386, 235] width 514 height 29
paste input "********"
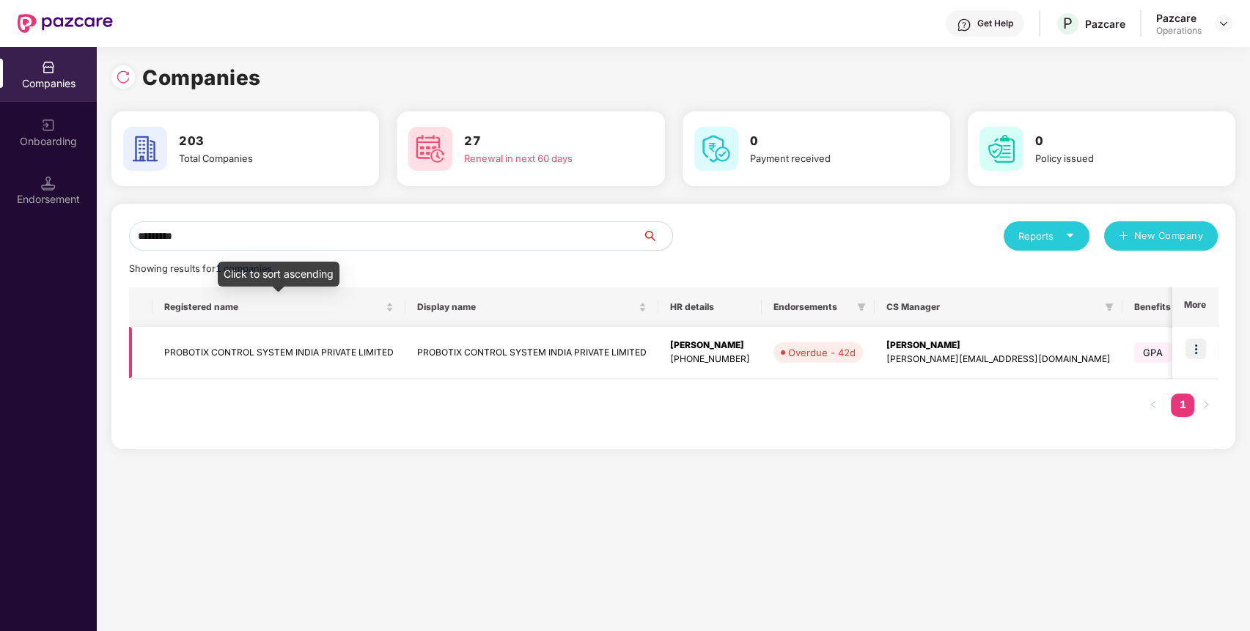
type input "********"
click at [270, 347] on td "PROBOTIX CONTROL SYSTEM INDIA PRIVATE LIMITED" at bounding box center [278, 353] width 253 height 52
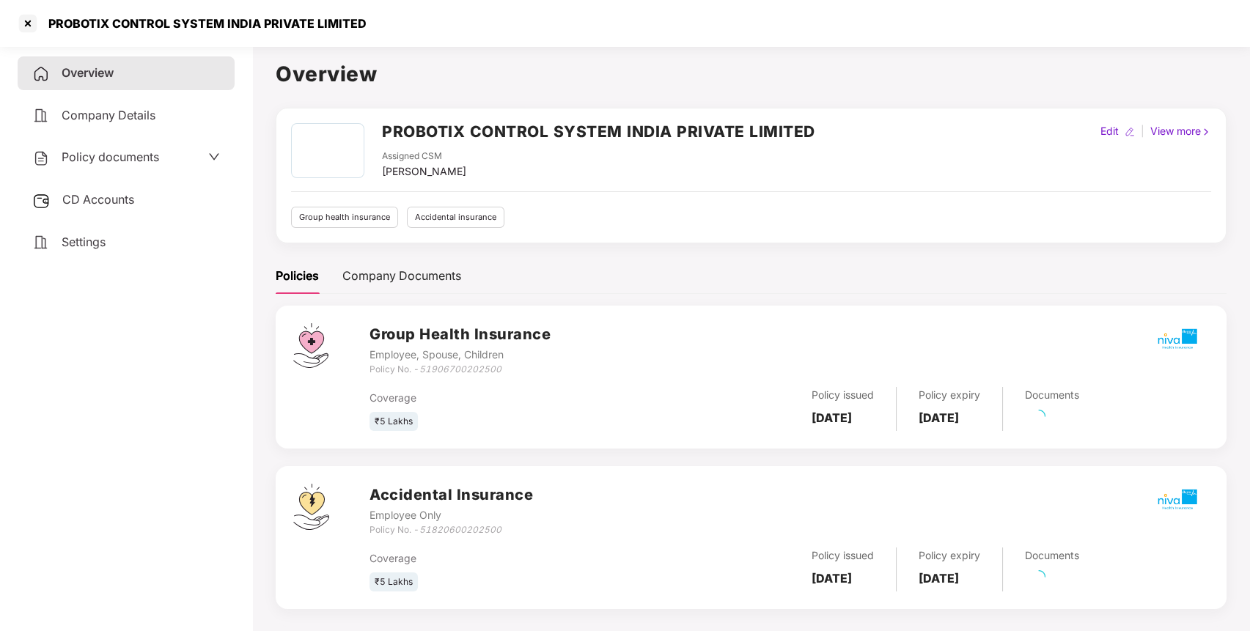
click at [150, 194] on div "CD Accounts" at bounding box center [126, 200] width 217 height 34
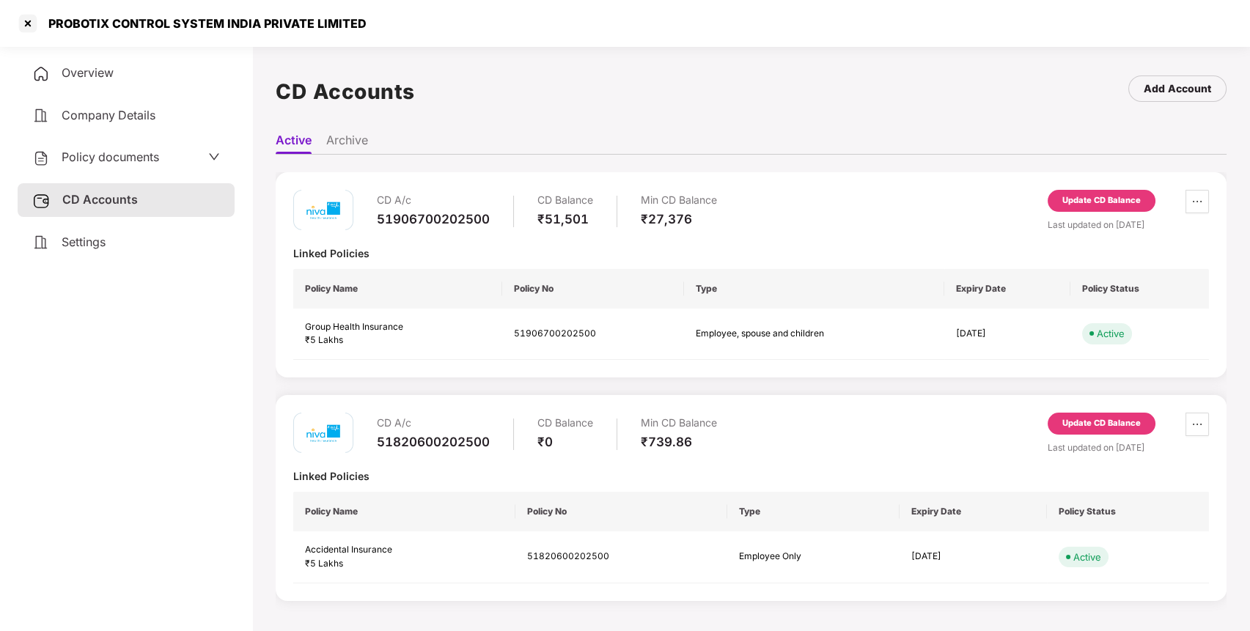
click at [1087, 199] on div "Update CD Balance" at bounding box center [1101, 200] width 78 height 13
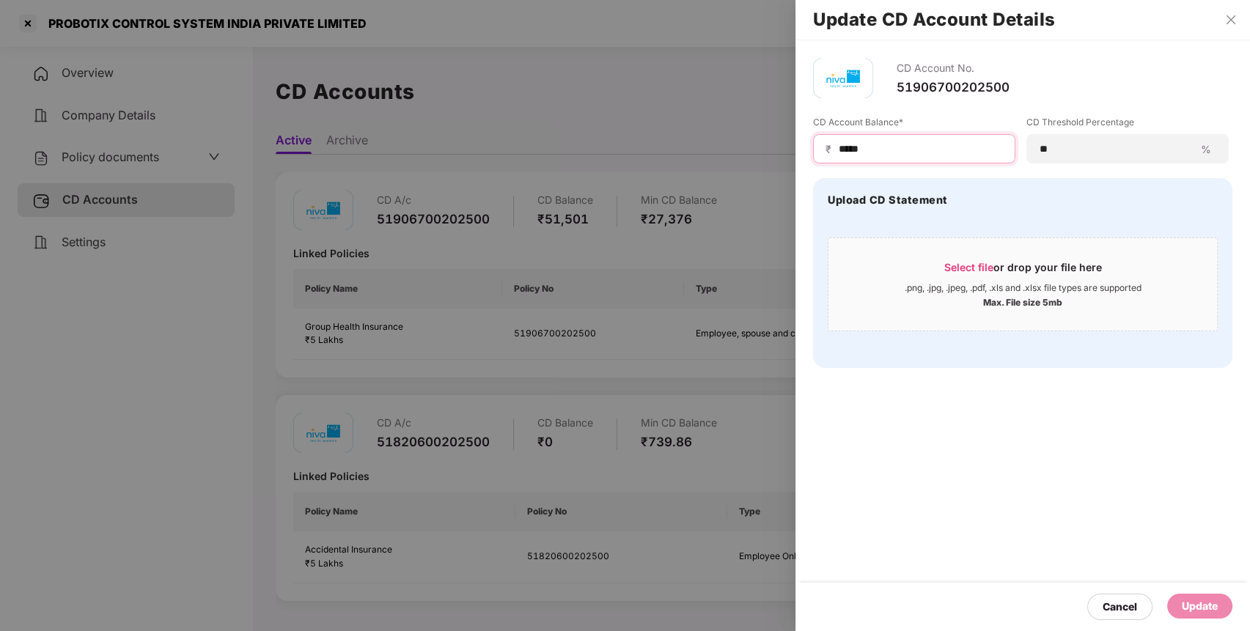
click at [928, 152] on input "*****" at bounding box center [920, 148] width 166 height 15
type input "*****"
click at [1210, 608] on div "Update" at bounding box center [1200, 606] width 36 height 16
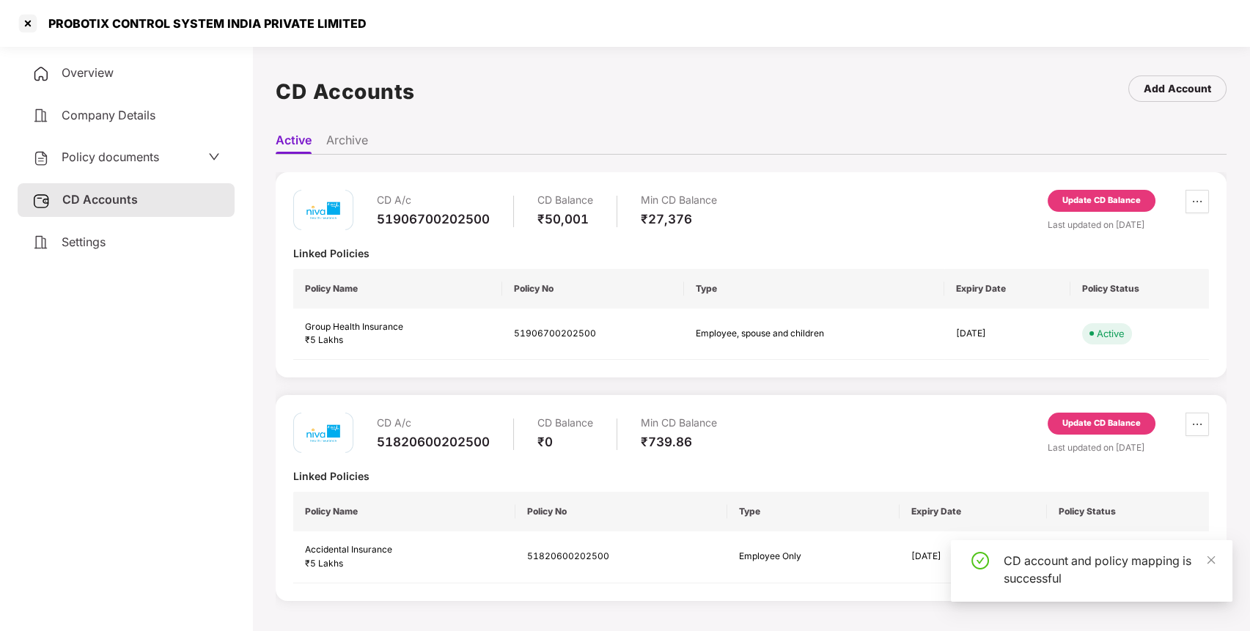
click at [1121, 424] on div "Update CD Balance" at bounding box center [1101, 423] width 78 height 13
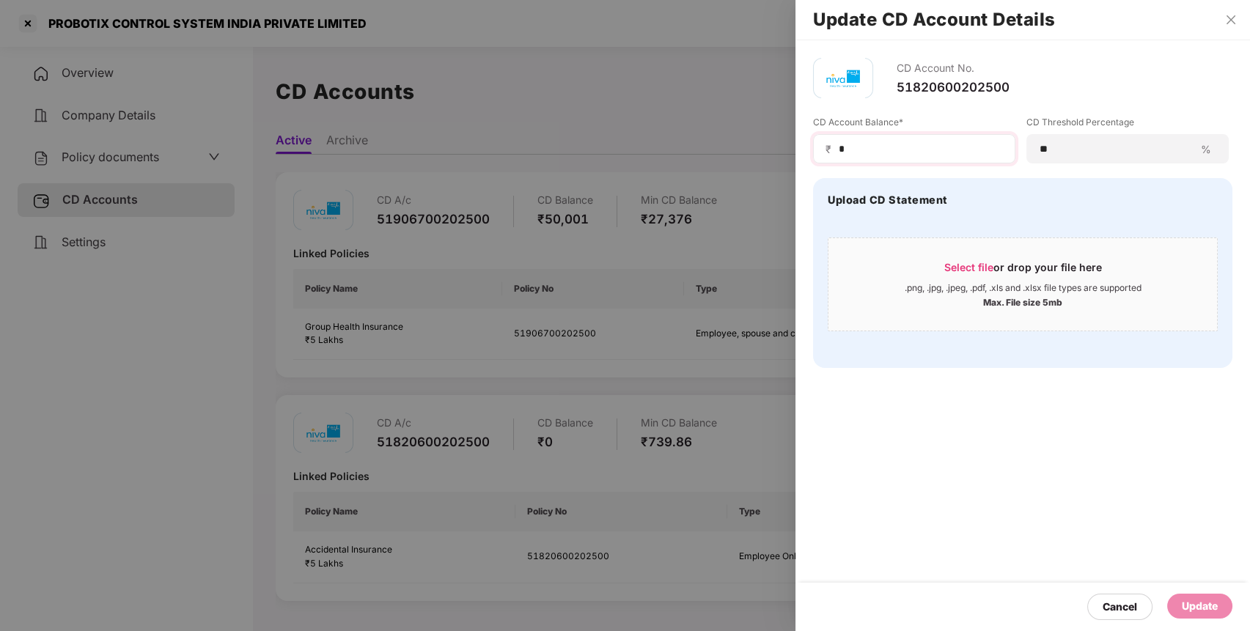
click at [891, 158] on div "₹ *" at bounding box center [914, 148] width 202 height 29
click at [909, 147] on input "*" at bounding box center [920, 148] width 166 height 15
type input "****"
click at [1224, 602] on div "Update" at bounding box center [1199, 606] width 65 height 25
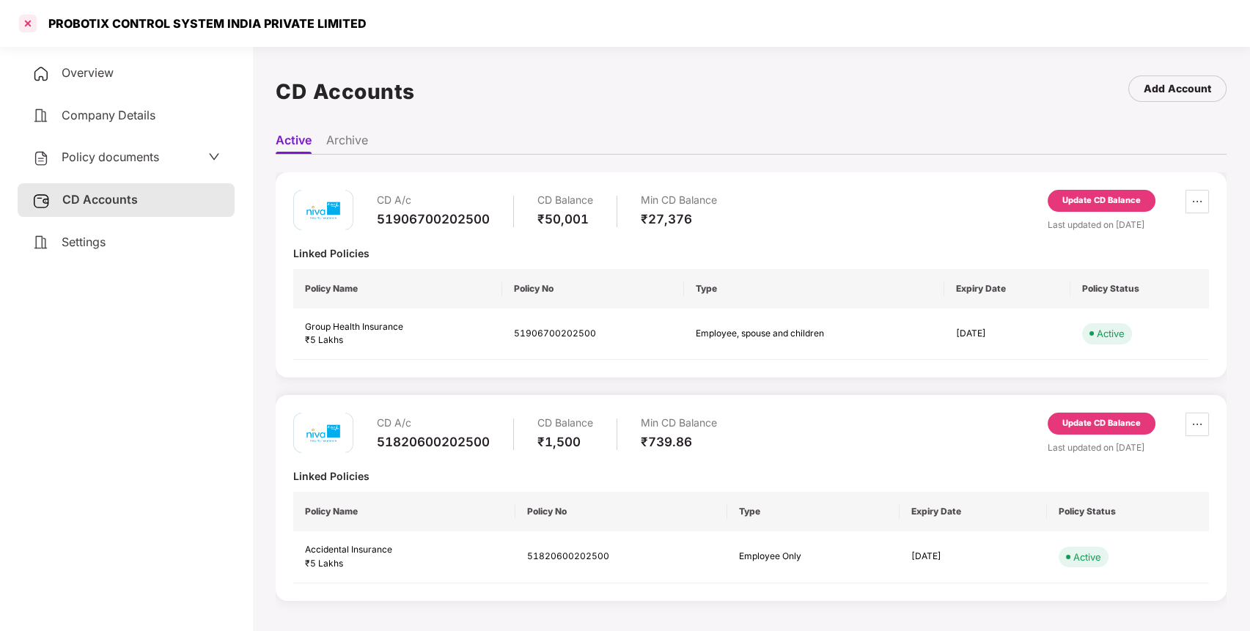
click at [23, 23] on div at bounding box center [27, 23] width 23 height 23
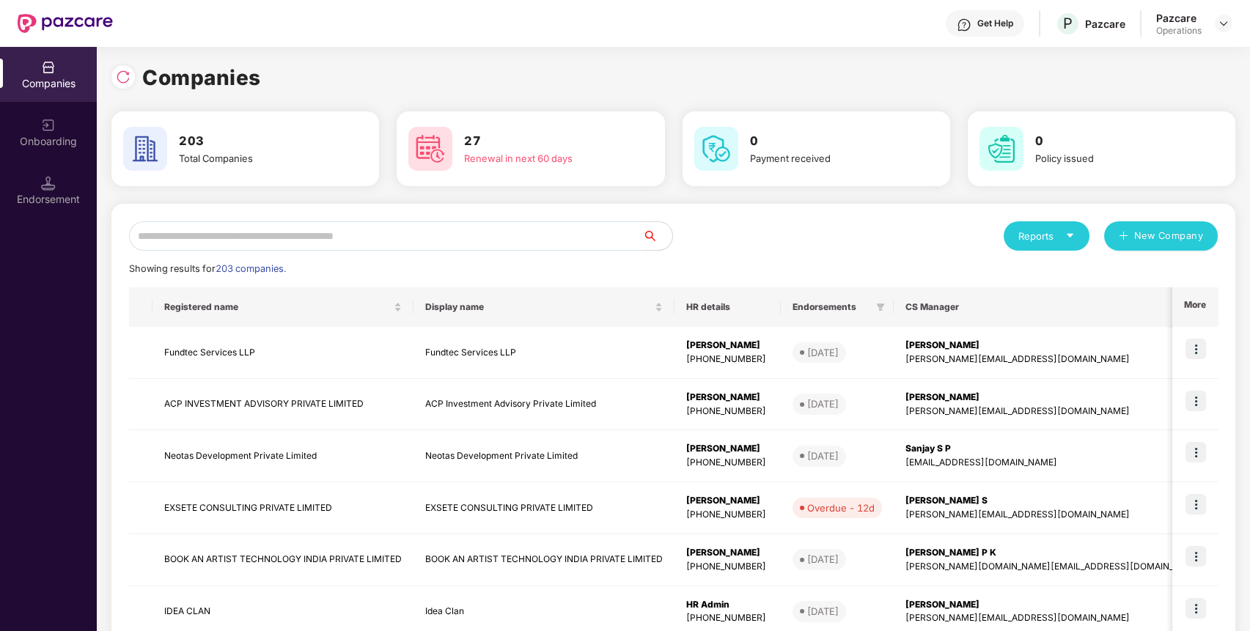
click at [413, 235] on input "text" at bounding box center [386, 235] width 514 height 29
paste input "********"
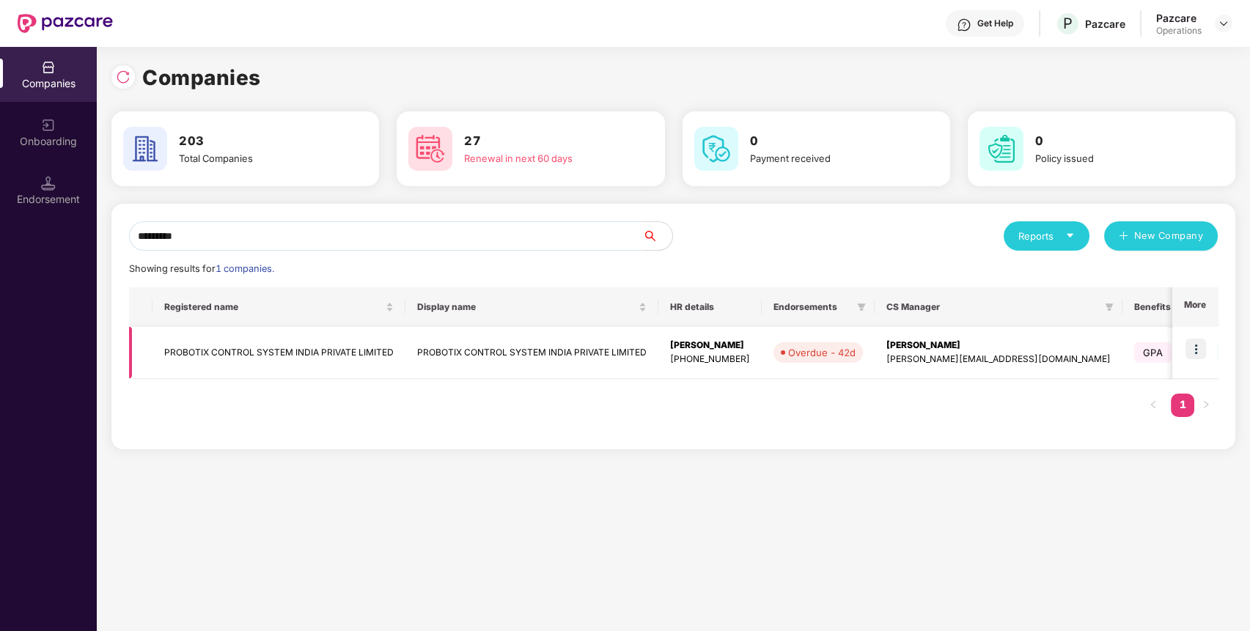
type input "********"
click at [1196, 353] on img at bounding box center [1195, 349] width 21 height 21
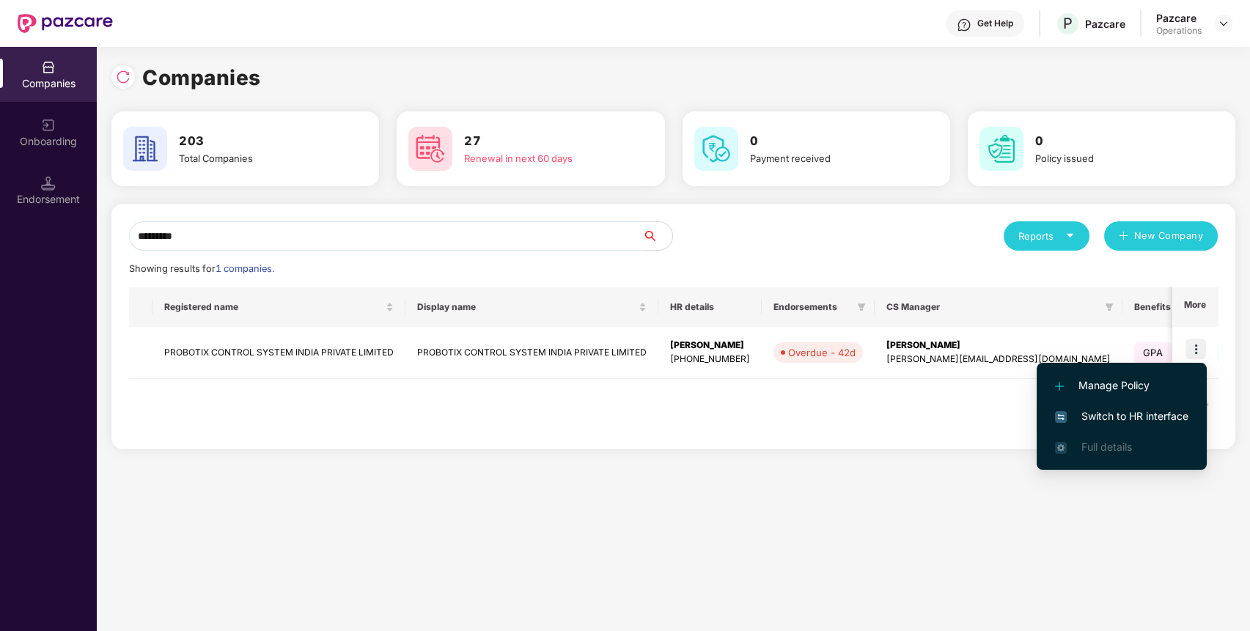
click at [1137, 419] on span "Switch to HR interface" at bounding box center [1121, 416] width 133 height 16
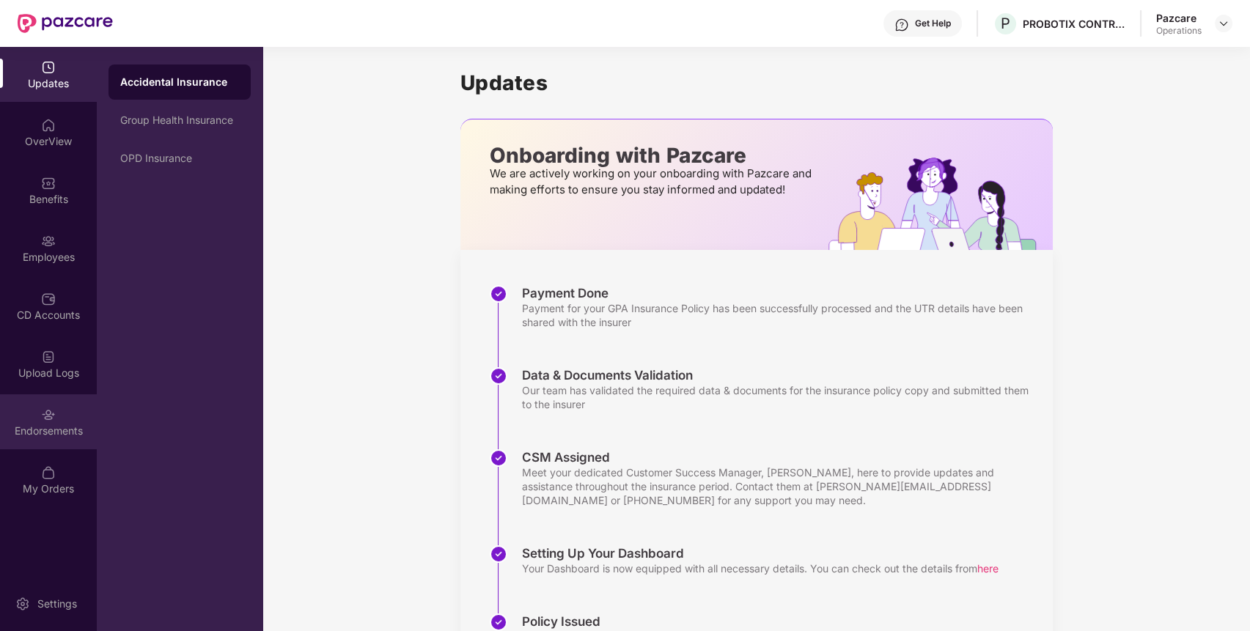
click at [56, 425] on div "Endorsements" at bounding box center [48, 431] width 97 height 15
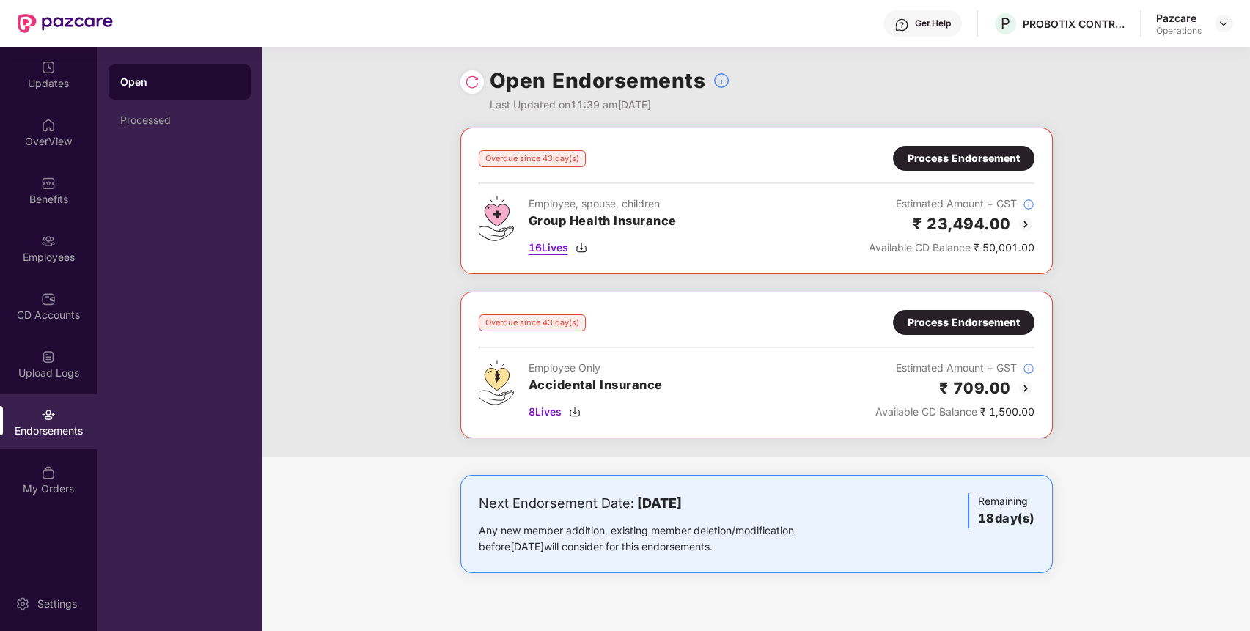
click at [551, 252] on span "16 Lives" at bounding box center [548, 248] width 40 height 16
